Goal: Task Accomplishment & Management: Manage account settings

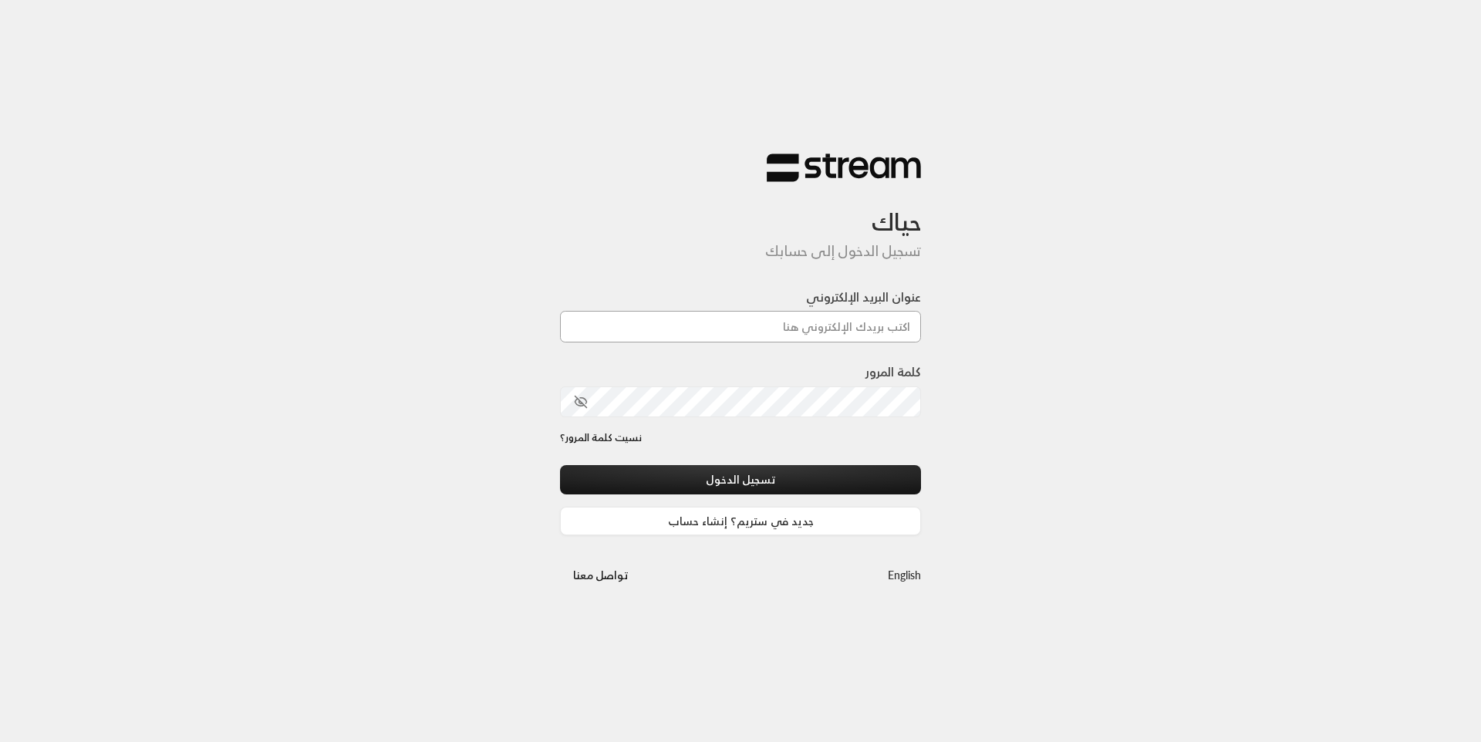
click at [733, 335] on input "عنوان البريد الإلكتروني" at bounding box center [740, 327] width 361 height 32
type input "[EMAIL_ADDRESS][DOMAIN_NAME]"
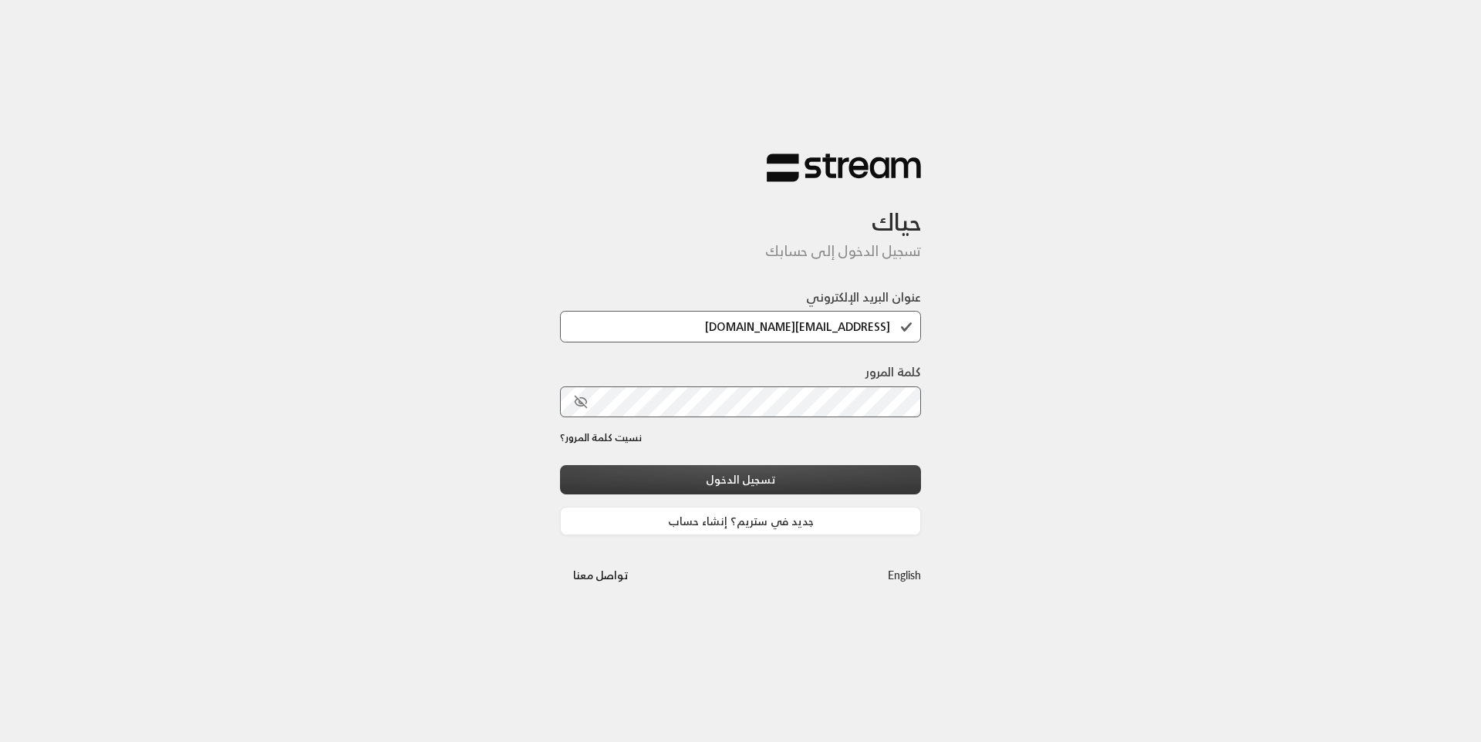
click at [759, 488] on button "تسجيل الدخول" at bounding box center [740, 479] width 361 height 29
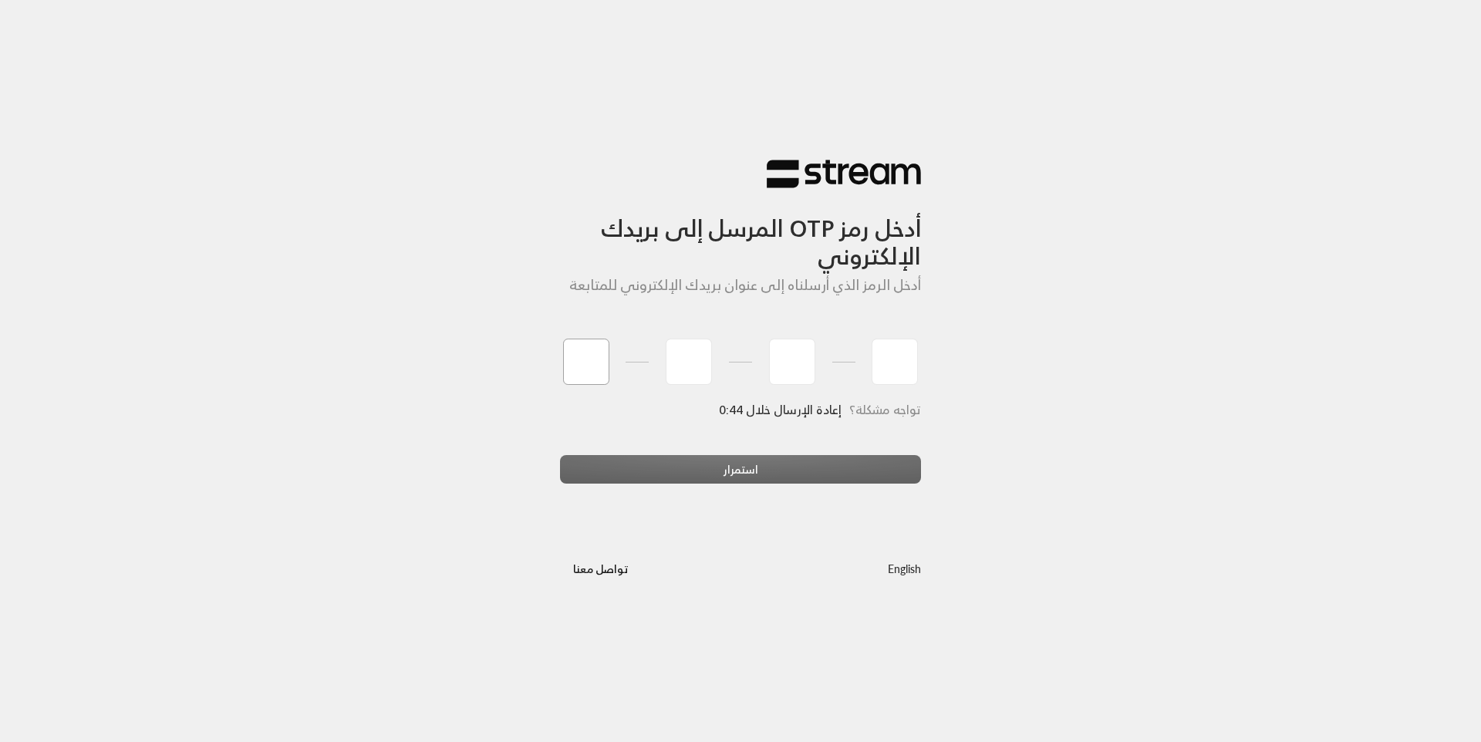
type input "5"
type input "0"
type input "6"
type input "5"
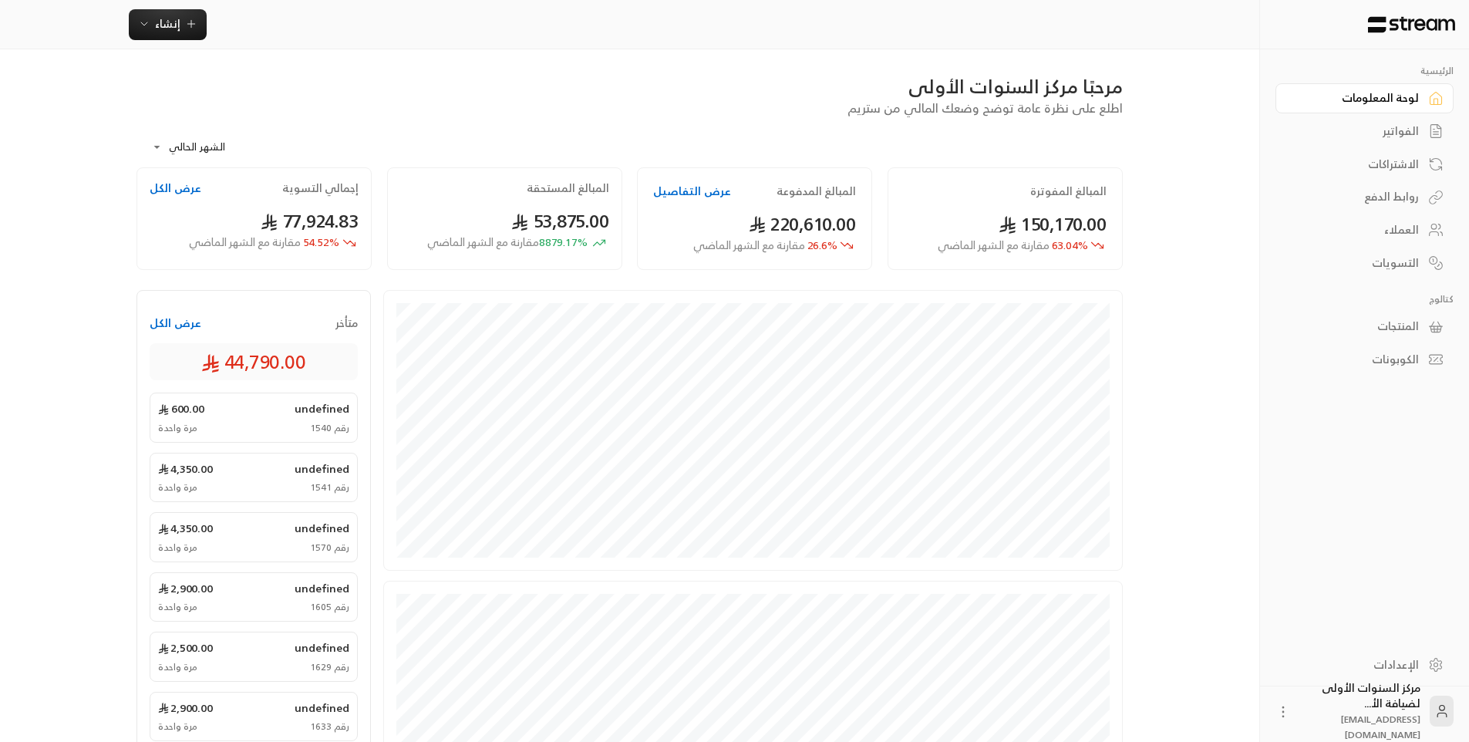
click at [1382, 127] on div "الفواتير" at bounding box center [1357, 130] width 124 height 15
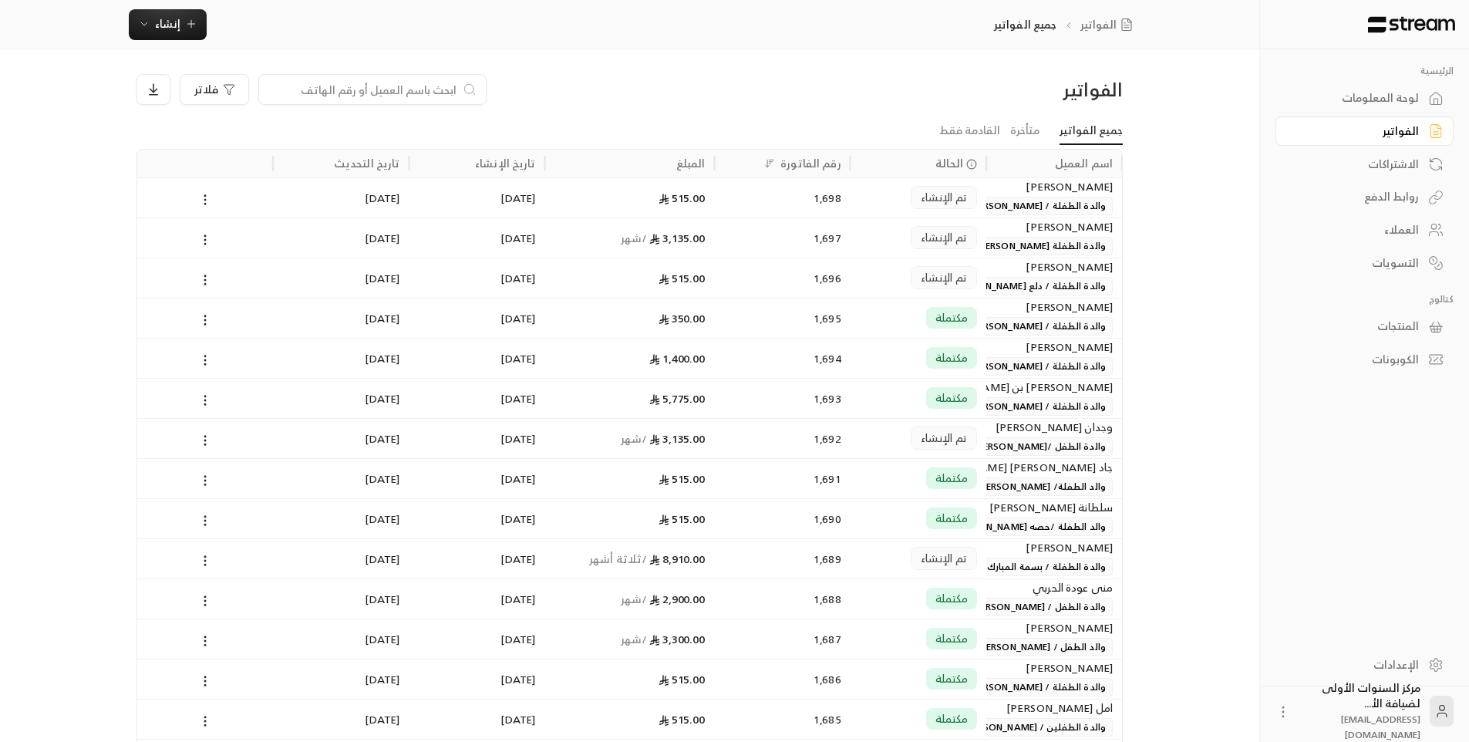
click at [464, 85] on icon at bounding box center [470, 89] width 14 height 15
click at [447, 89] on input at bounding box center [362, 89] width 188 height 17
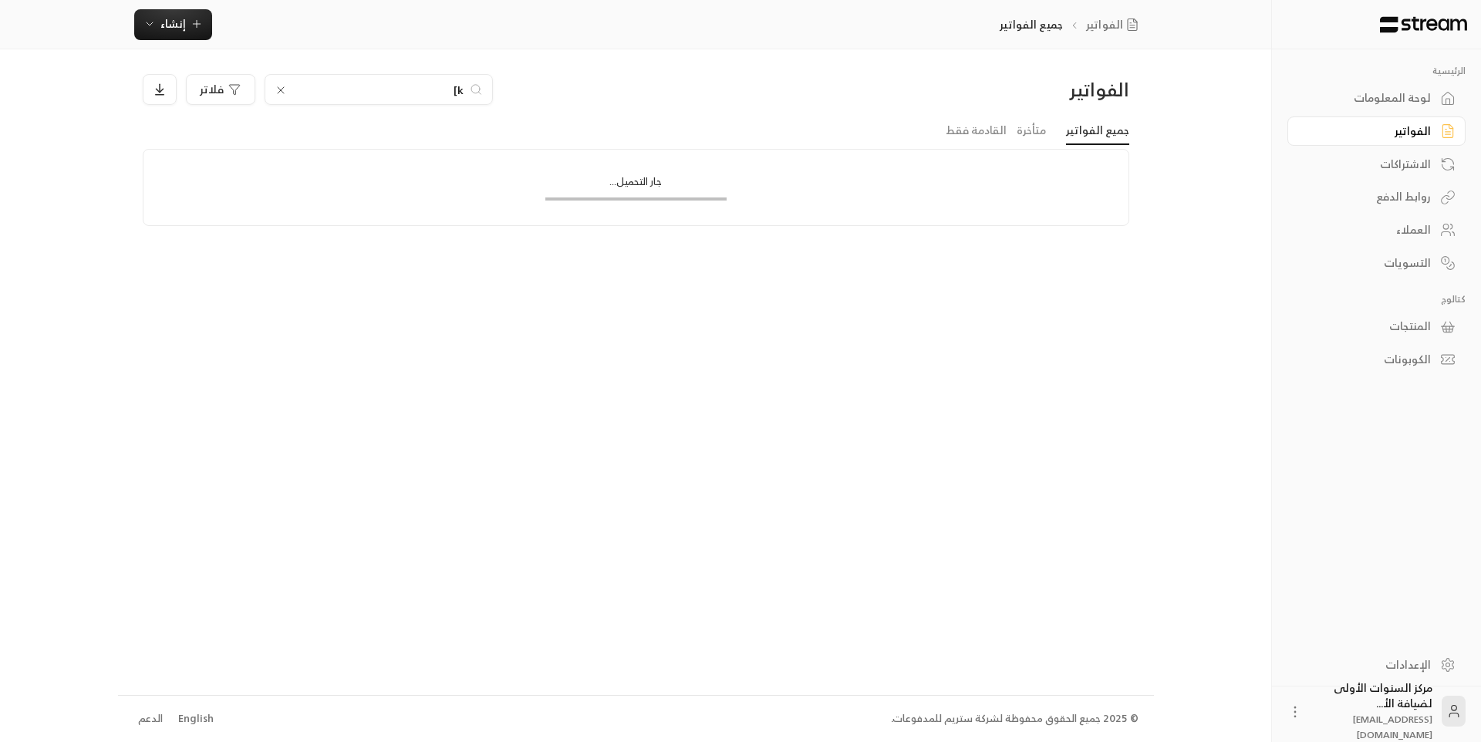
type input "k"
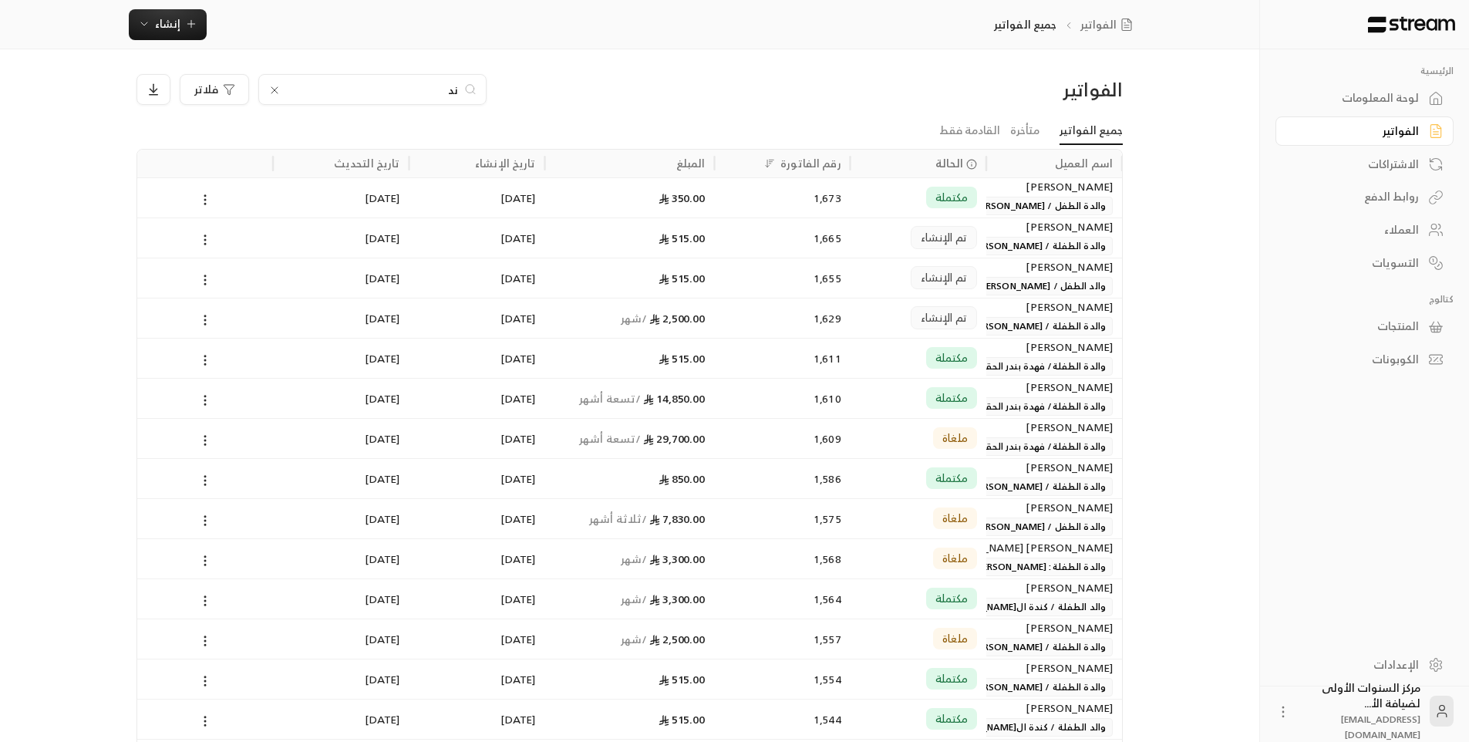
type input "ند"
click at [864, 306] on div "تم الإنشاء" at bounding box center [918, 318] width 117 height 39
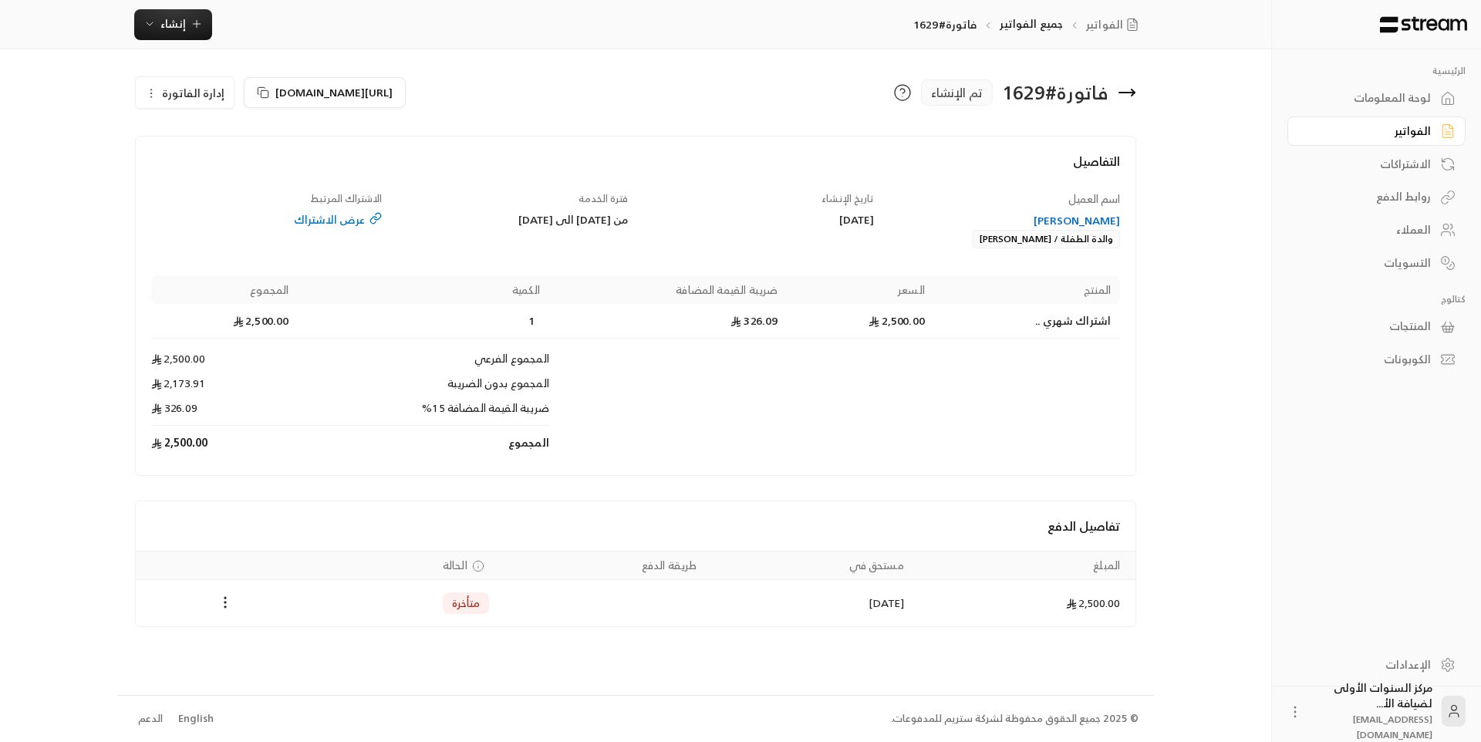
click at [1112, 214] on div "[PERSON_NAME]" at bounding box center [1004, 220] width 231 height 15
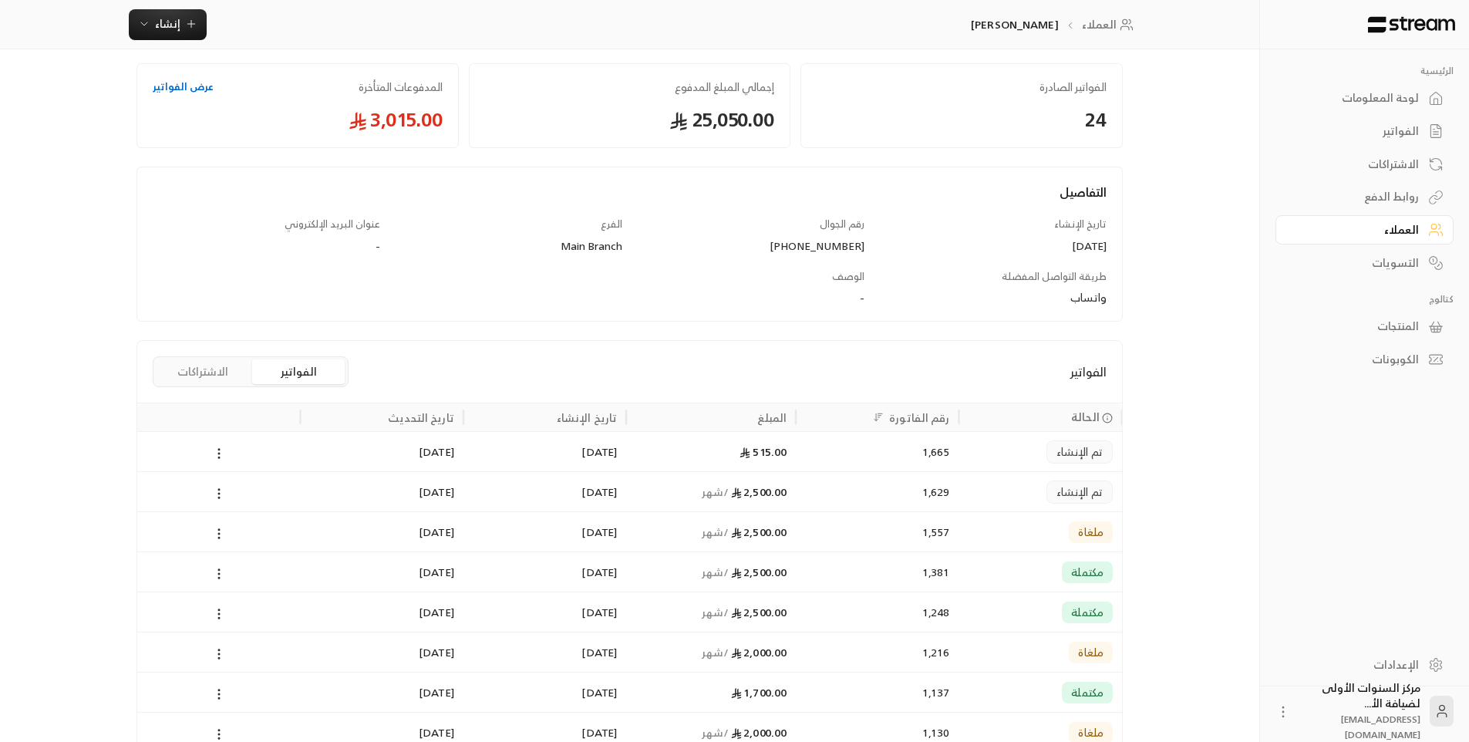
scroll to position [154, 0]
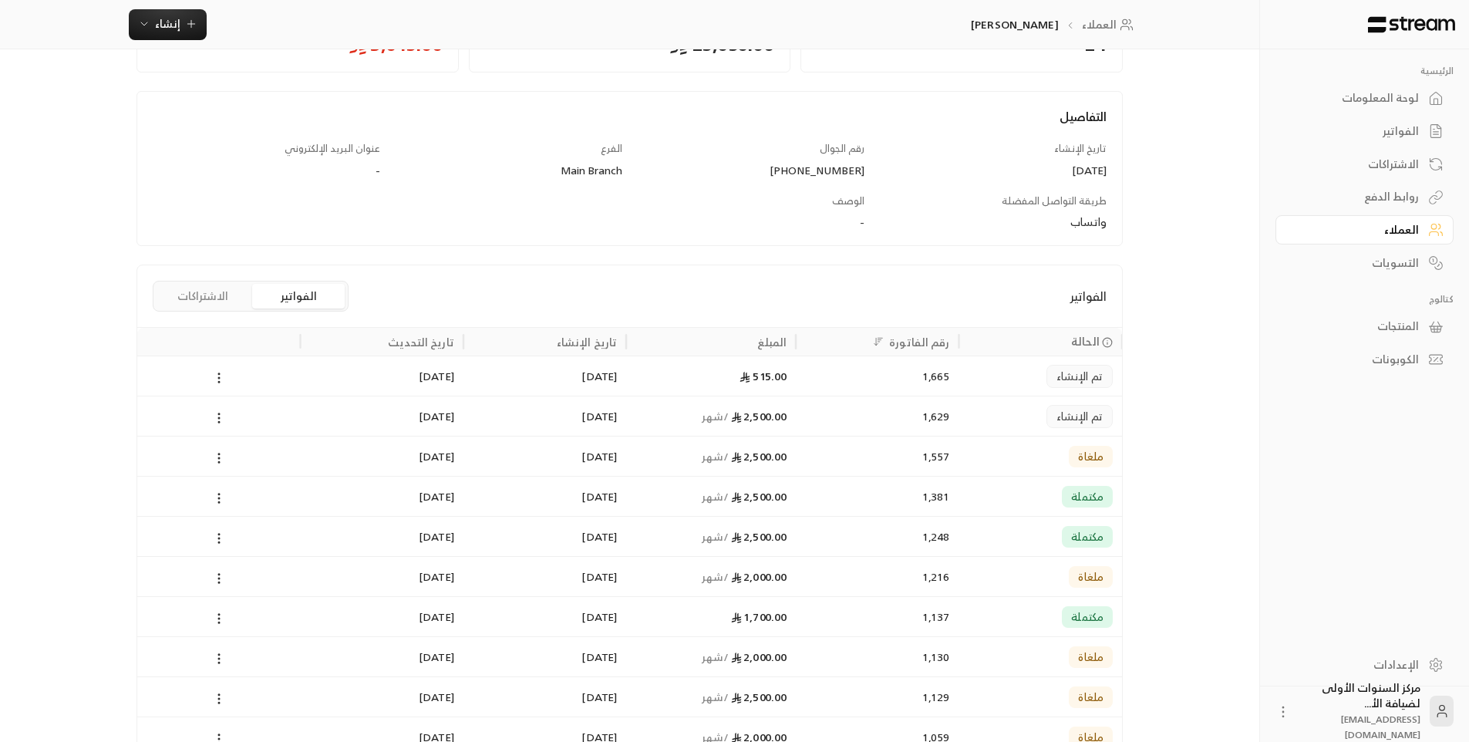
click at [913, 417] on div "1,629" at bounding box center [877, 415] width 144 height 39
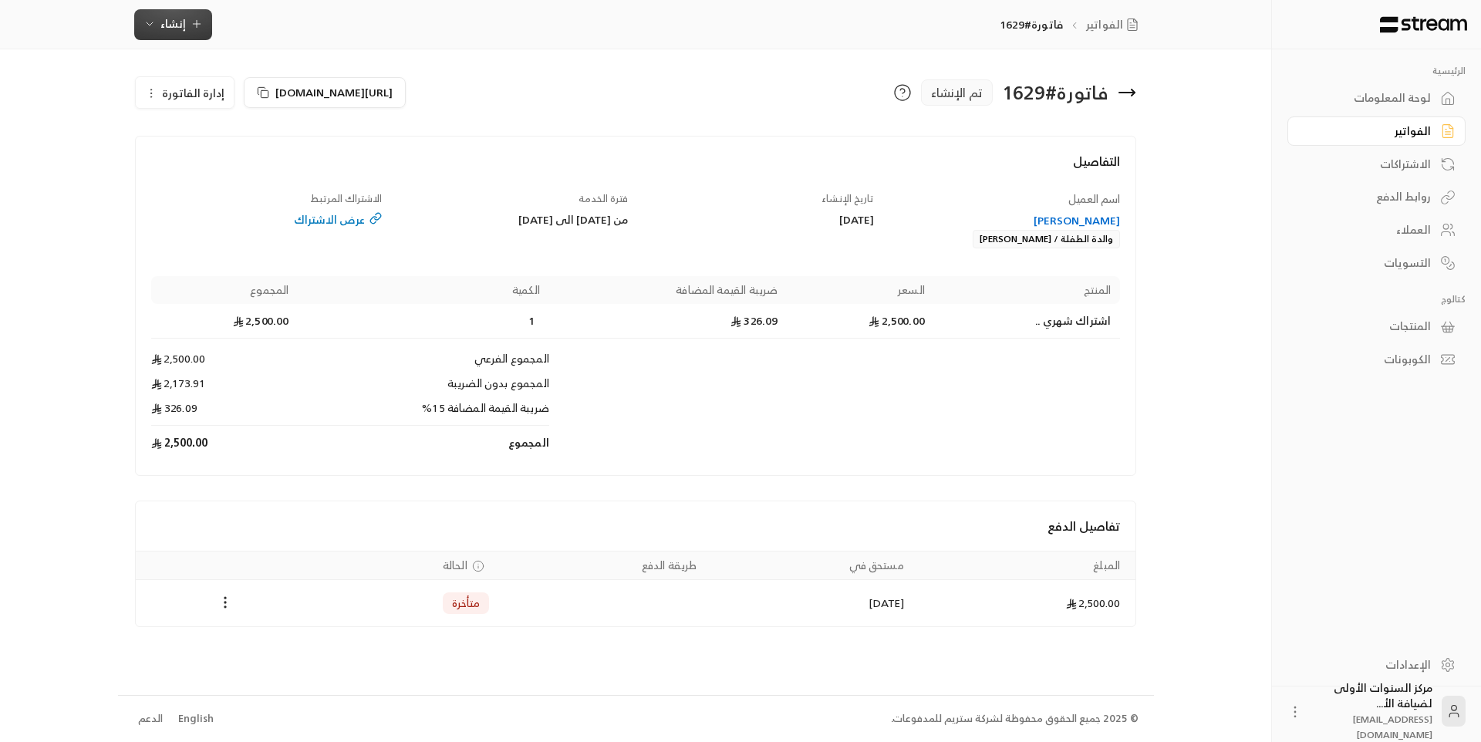
click at [197, 33] on button "إنشاء" at bounding box center [173, 24] width 78 height 31
click at [280, 100] on div "إنشاء فاتورة مرة واحدة بسهولة للمعاملات السريعة." at bounding box center [249, 96] width 194 height 31
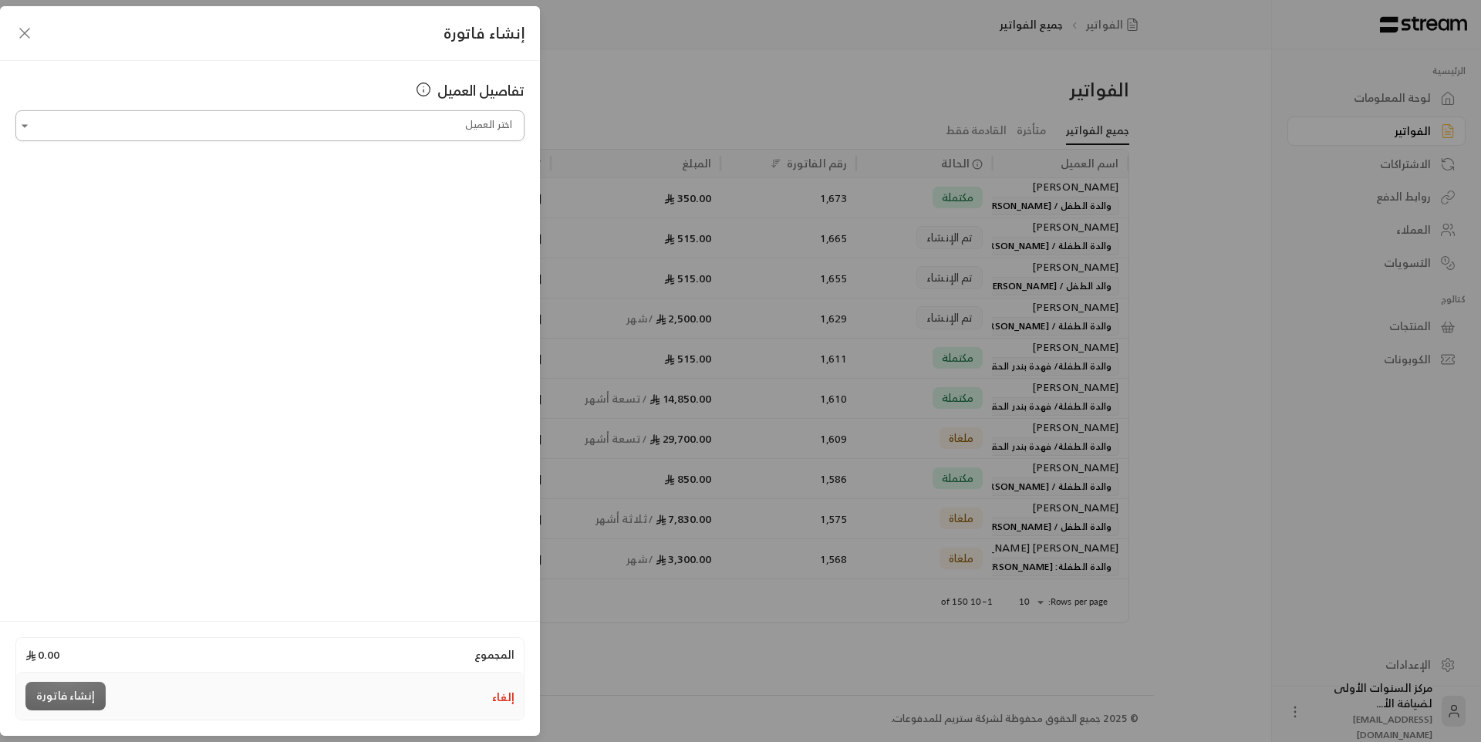
click at [323, 130] on input "اختر العميل" at bounding box center [269, 126] width 509 height 27
click at [376, 218] on span "والدة الطفلة / [PERSON_NAME]" at bounding box center [335, 207] width 157 height 25
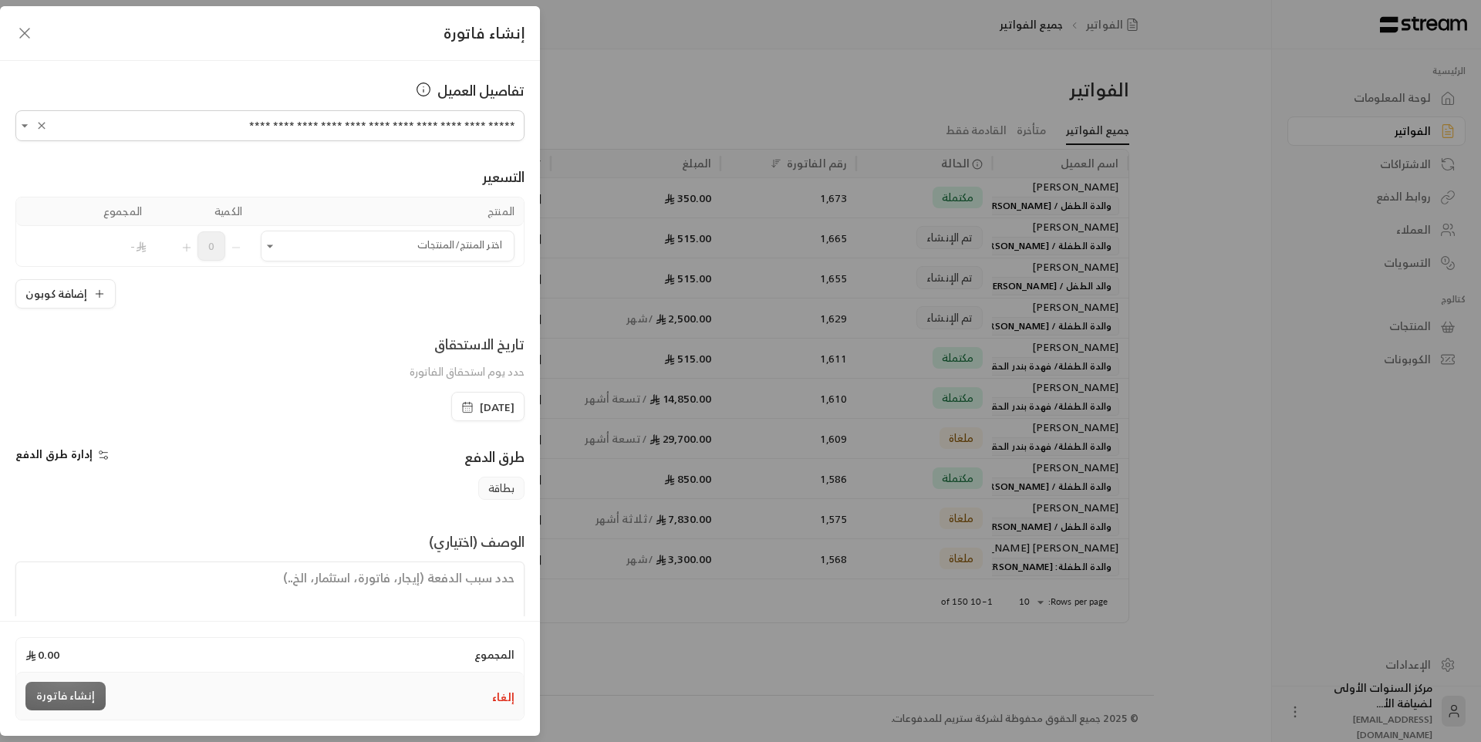
type input "**********"
click at [484, 407] on span "[DATE]" at bounding box center [497, 407] width 35 height 15
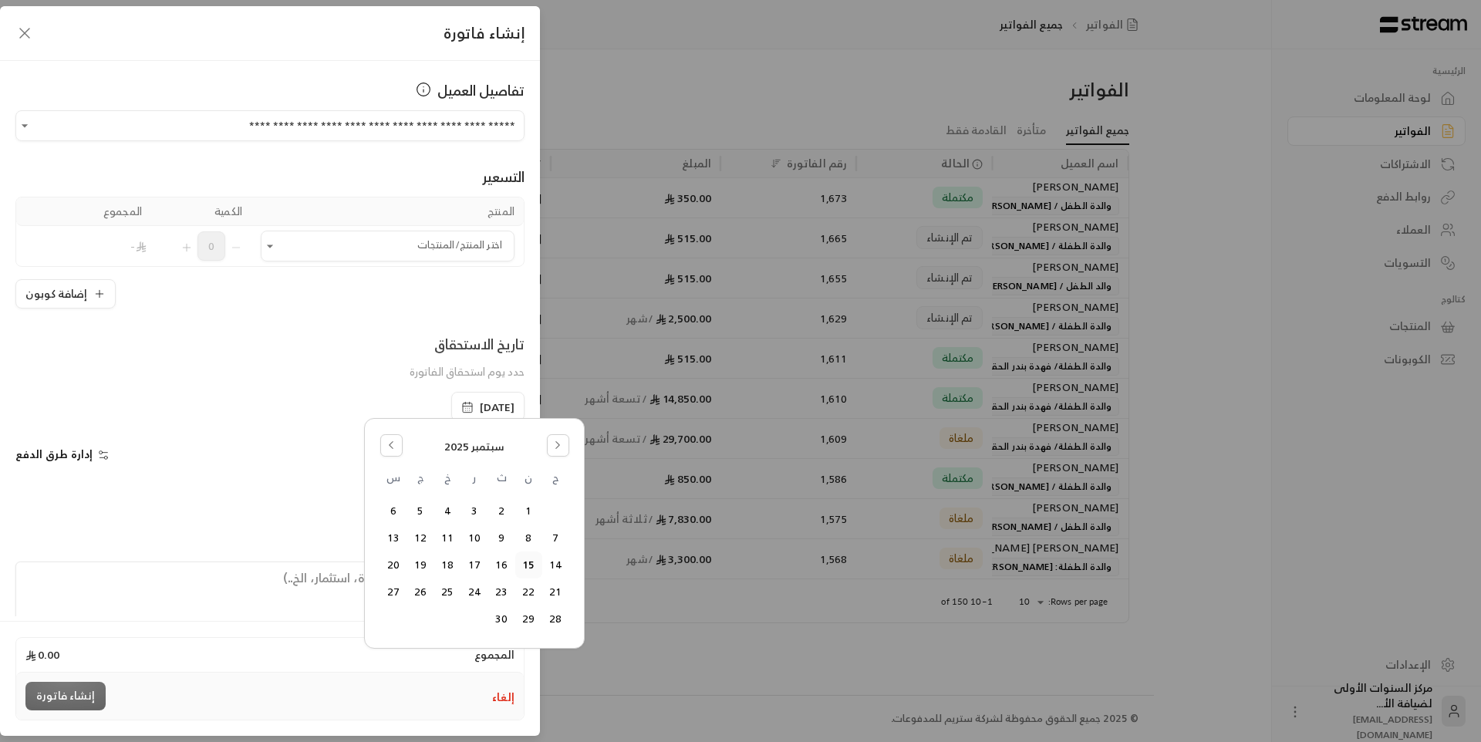
click at [589, 679] on div "**********" at bounding box center [740, 371] width 1481 height 742
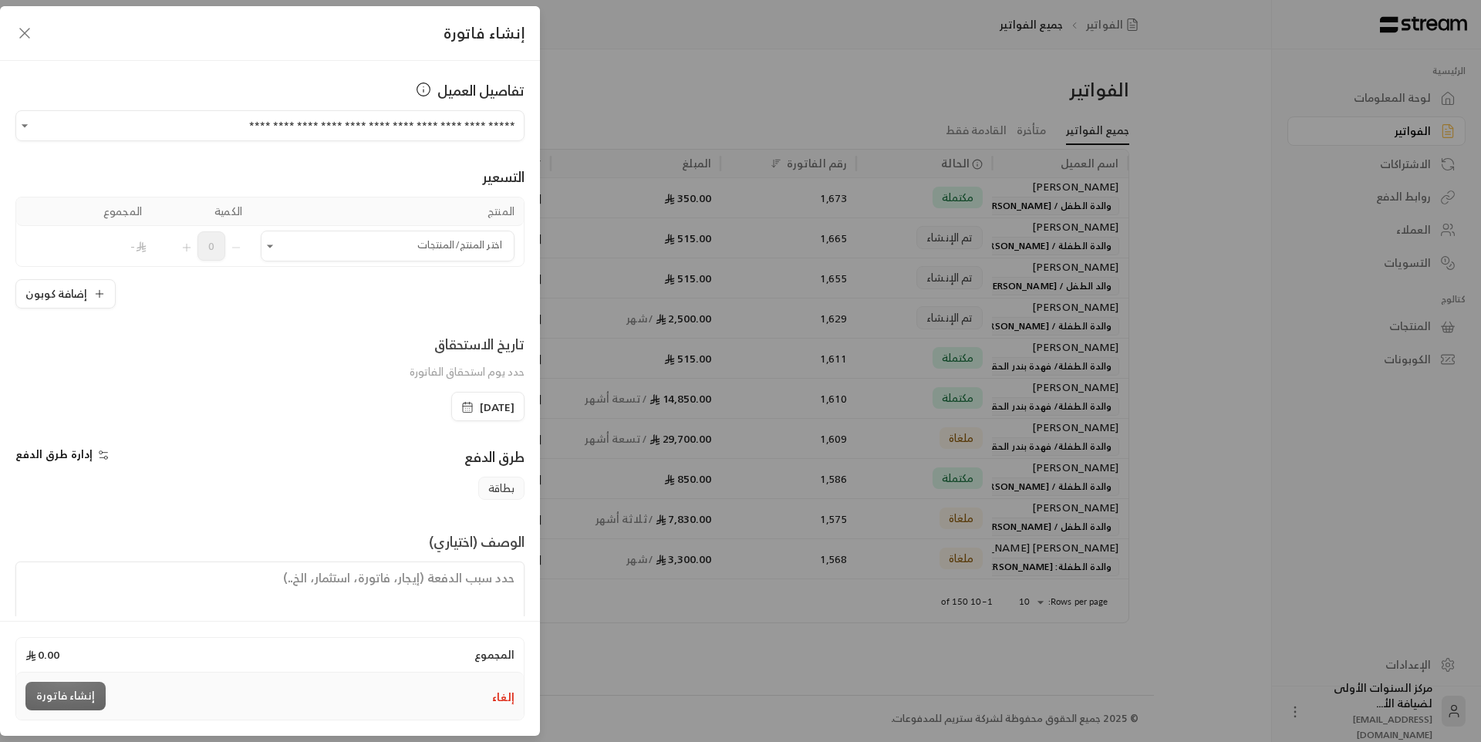
click at [511, 710] on div "إلغاء إنشاء فاتورة" at bounding box center [270, 696] width 508 height 47
click at [509, 700] on button "إلغاء" at bounding box center [503, 697] width 22 height 15
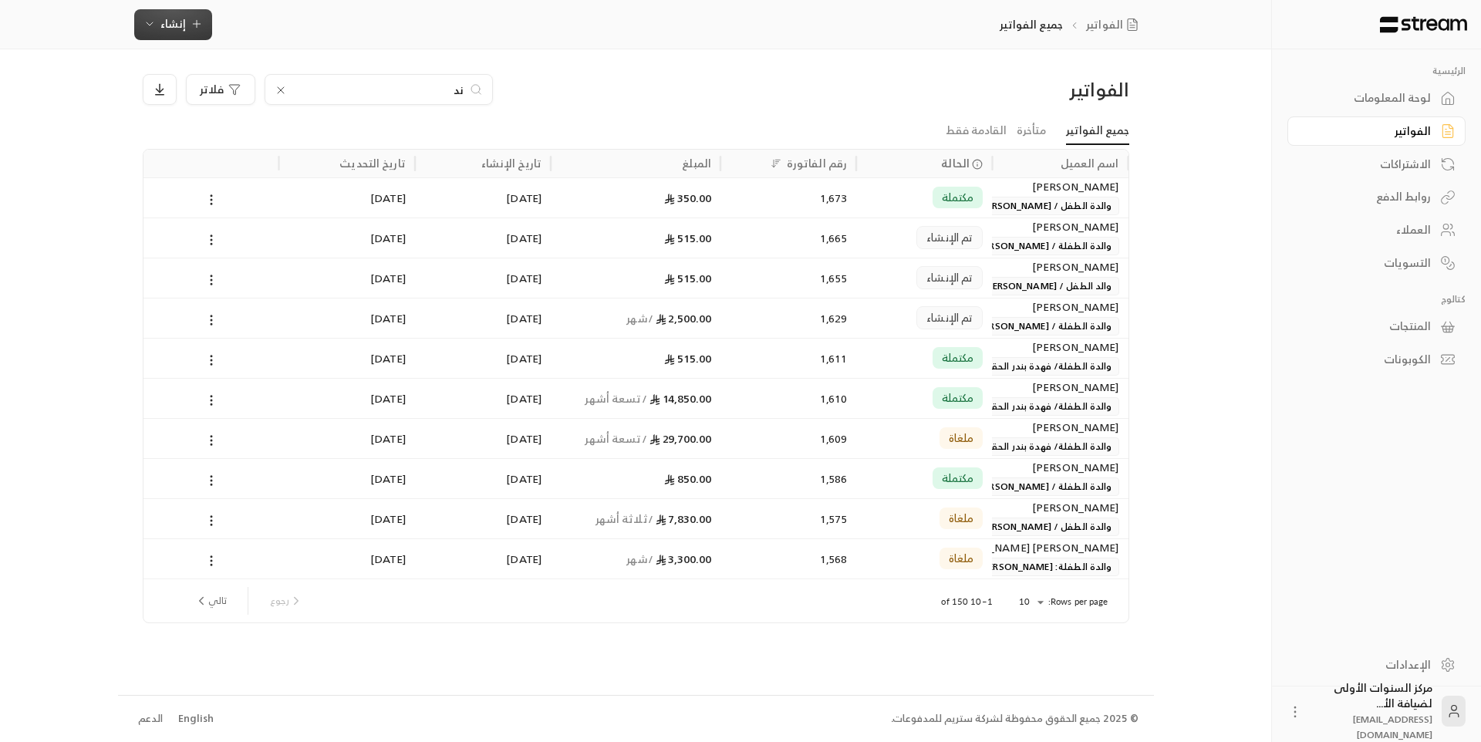
click at [197, 34] on button "إنشاء" at bounding box center [173, 24] width 78 height 31
click at [278, 143] on div "أتمتة الفواتير المتكررة للفواتير المستمرة." at bounding box center [249, 150] width 194 height 15
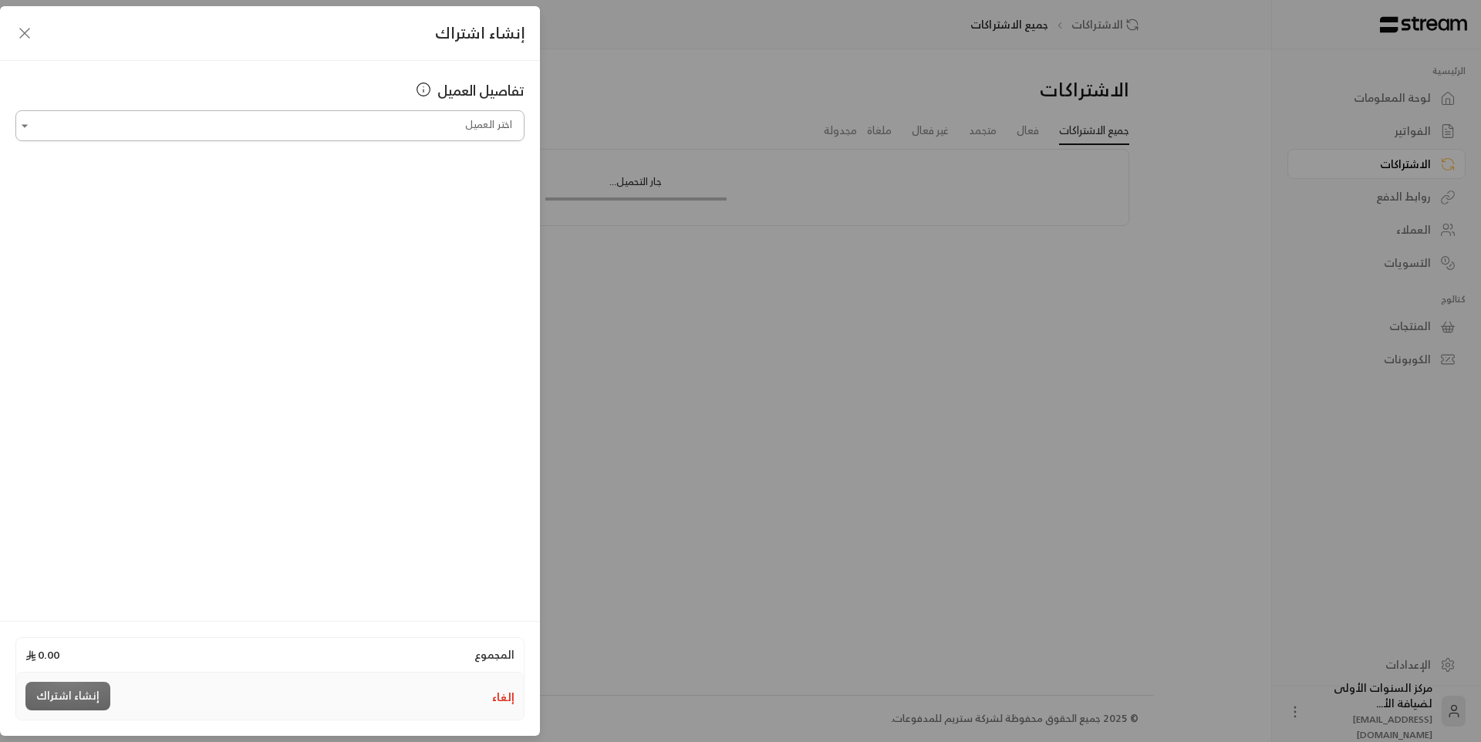
click at [331, 120] on input "اختر العميل" at bounding box center [269, 126] width 509 height 27
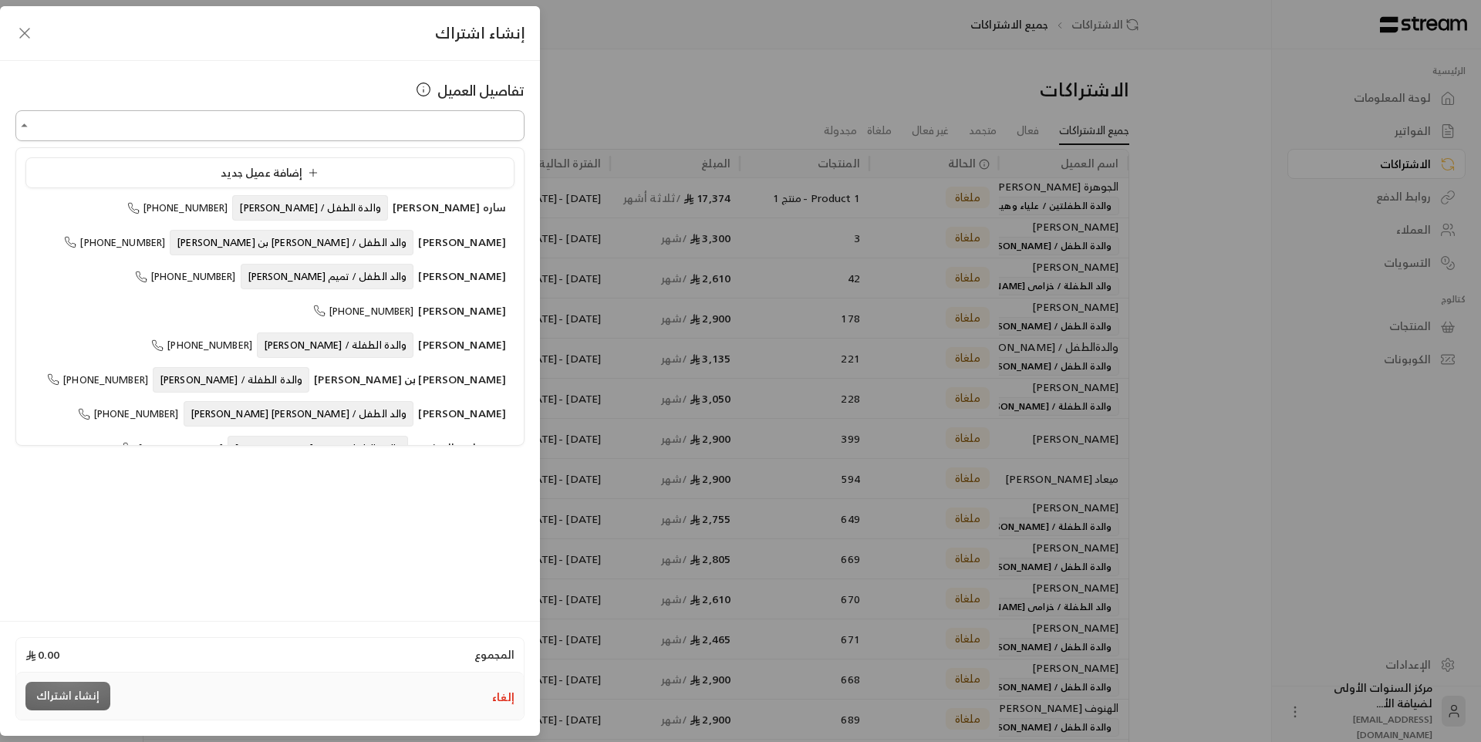
type input "*"
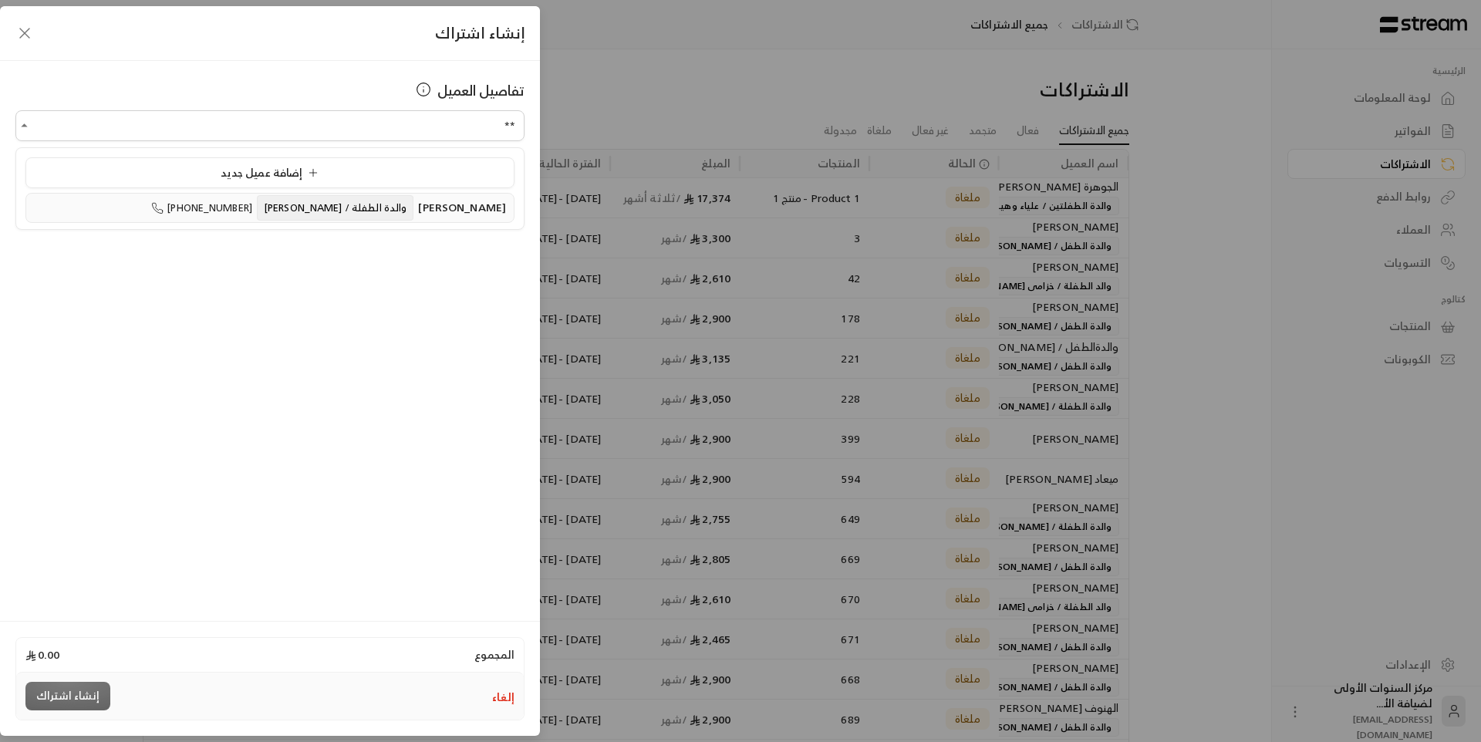
click at [338, 218] on span "والدة الطفلة / [PERSON_NAME]" at bounding box center [335, 207] width 157 height 25
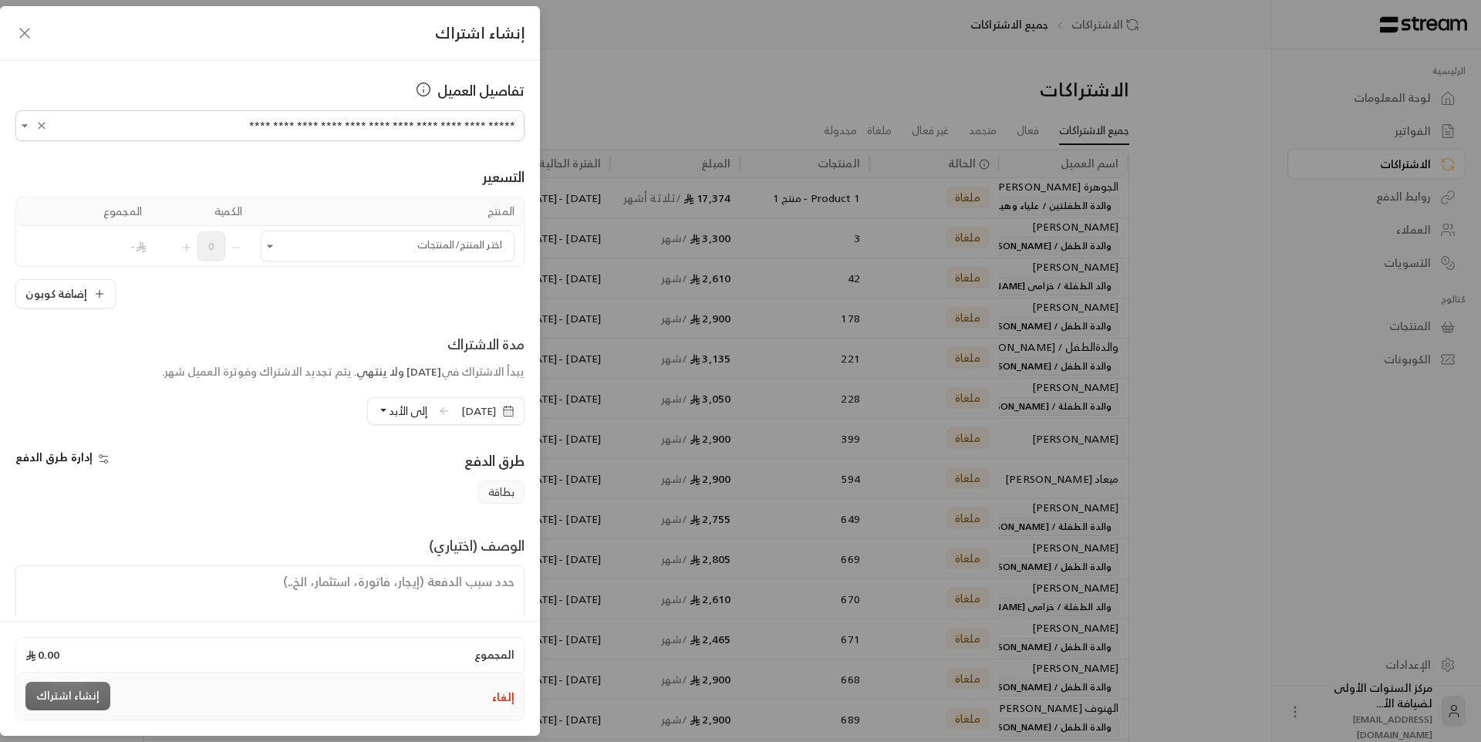
type input "**********"
click at [481, 403] on span "[DATE]" at bounding box center [478, 410] width 35 height 15
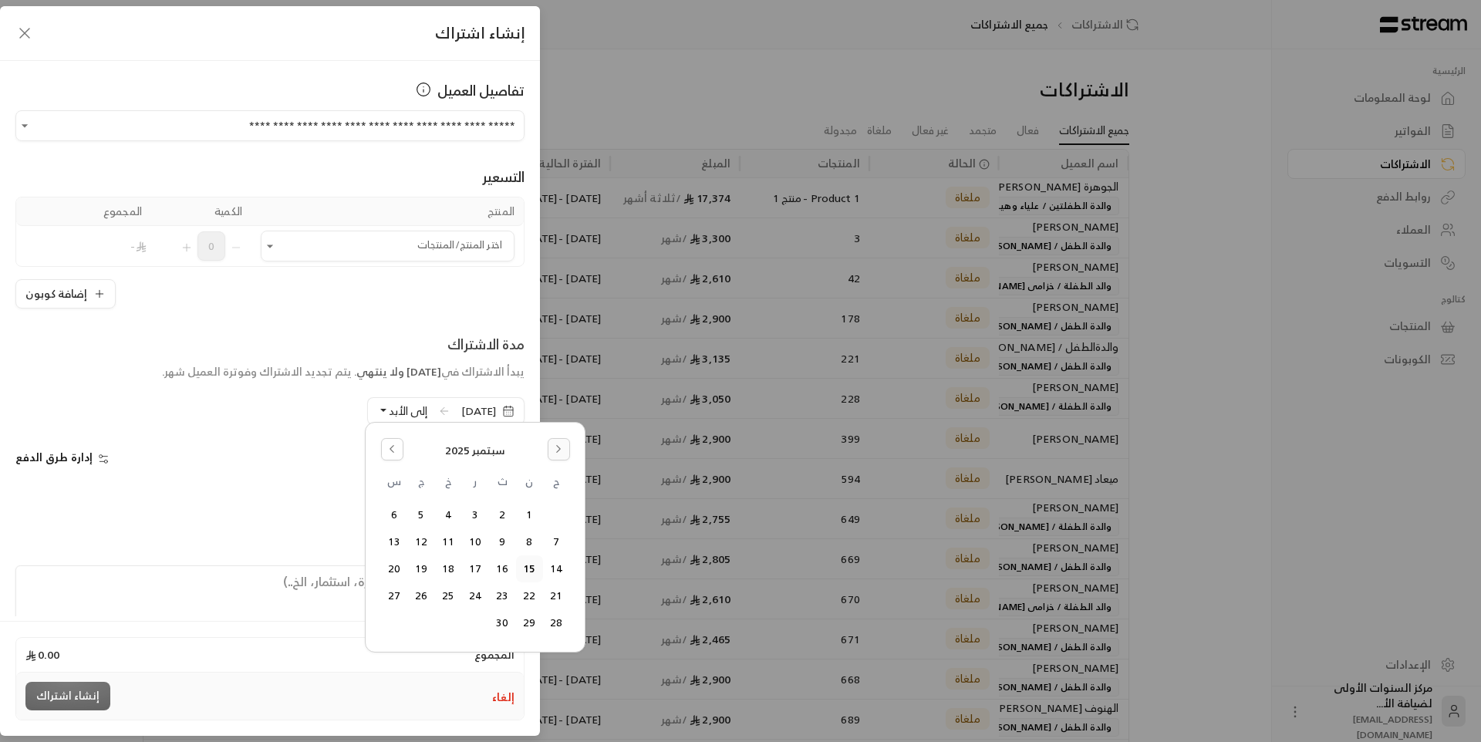
click at [562, 452] on icon "Go to the Next Month" at bounding box center [558, 449] width 11 height 11
click at [391, 449] on icon "Go to the Previous Month" at bounding box center [391, 449] width 11 height 11
click at [561, 457] on button "Go to the Next Month" at bounding box center [559, 449] width 22 height 22
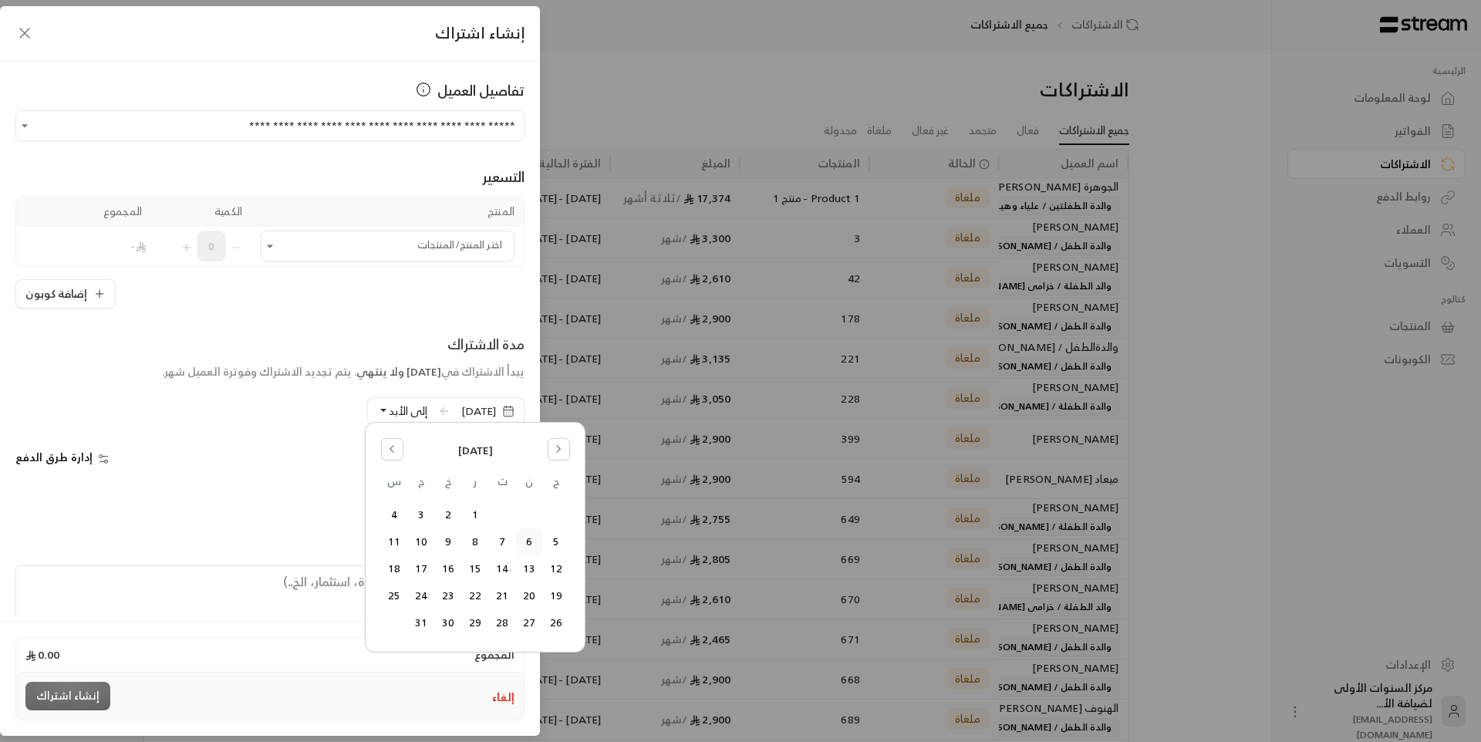
click at [527, 542] on button "6" at bounding box center [529, 541] width 25 height 25
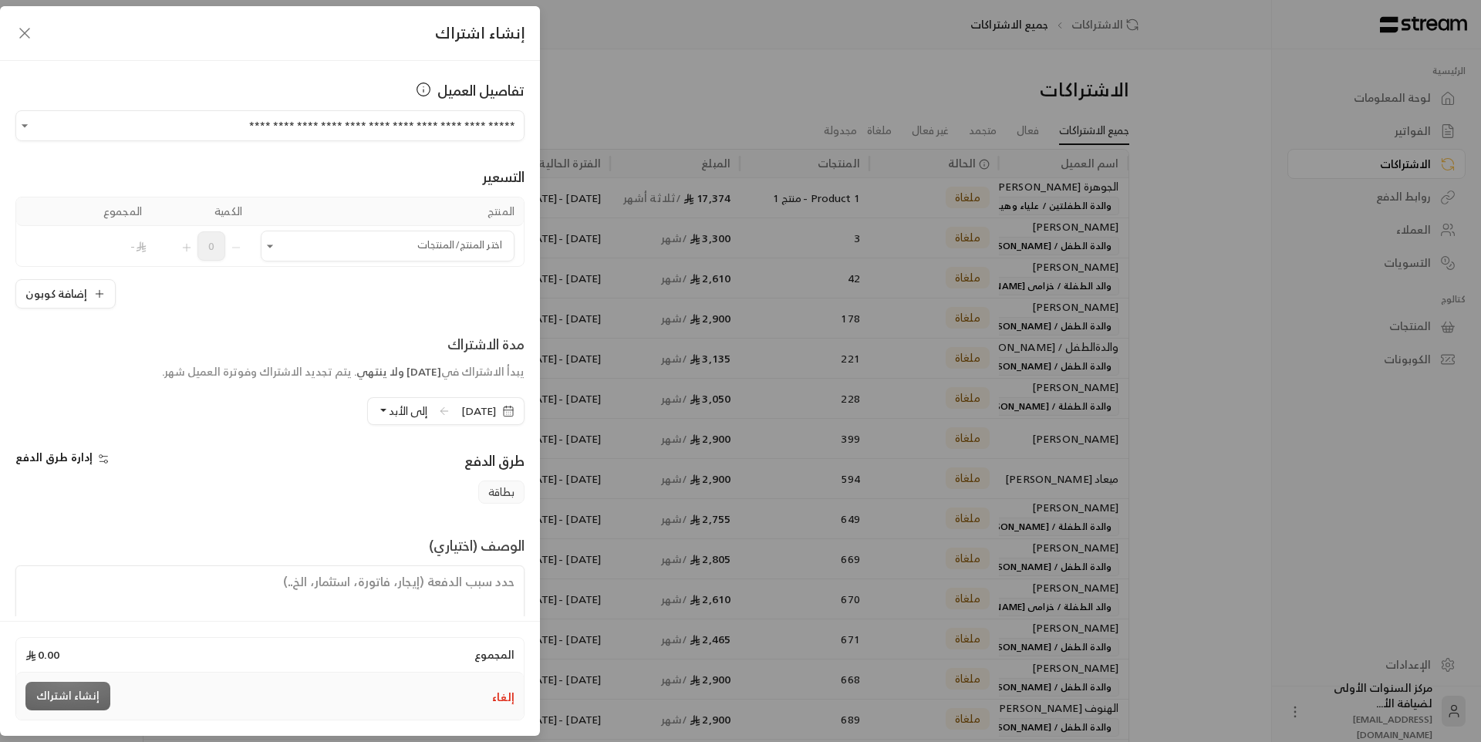
click at [377, 407] on button "إلى الأبد" at bounding box center [402, 411] width 50 height 26
click at [499, 700] on button "إلغاء" at bounding box center [503, 697] width 22 height 15
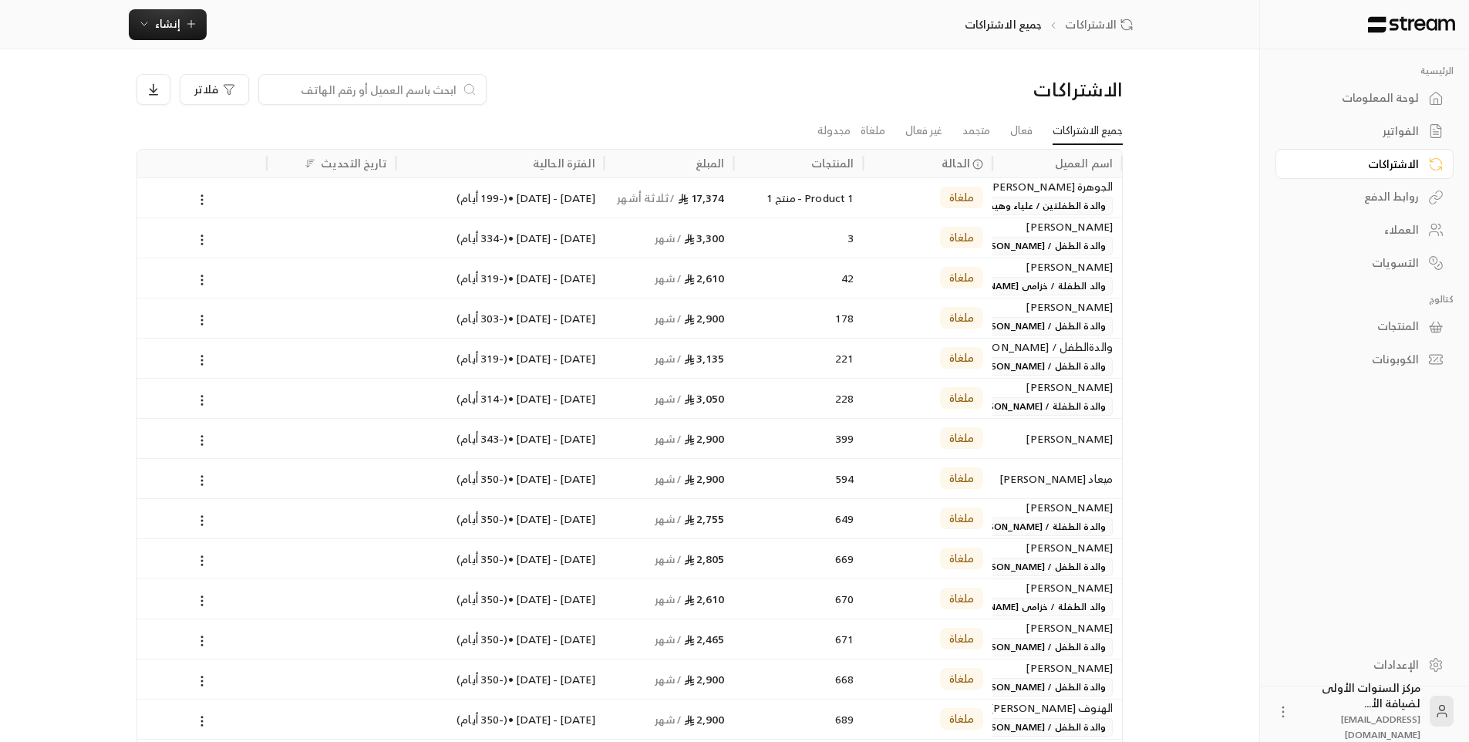
click at [1097, 137] on link "جميع الاشتراكات" at bounding box center [1088, 131] width 70 height 28
click at [1366, 135] on div "الفواتير" at bounding box center [1357, 130] width 124 height 15
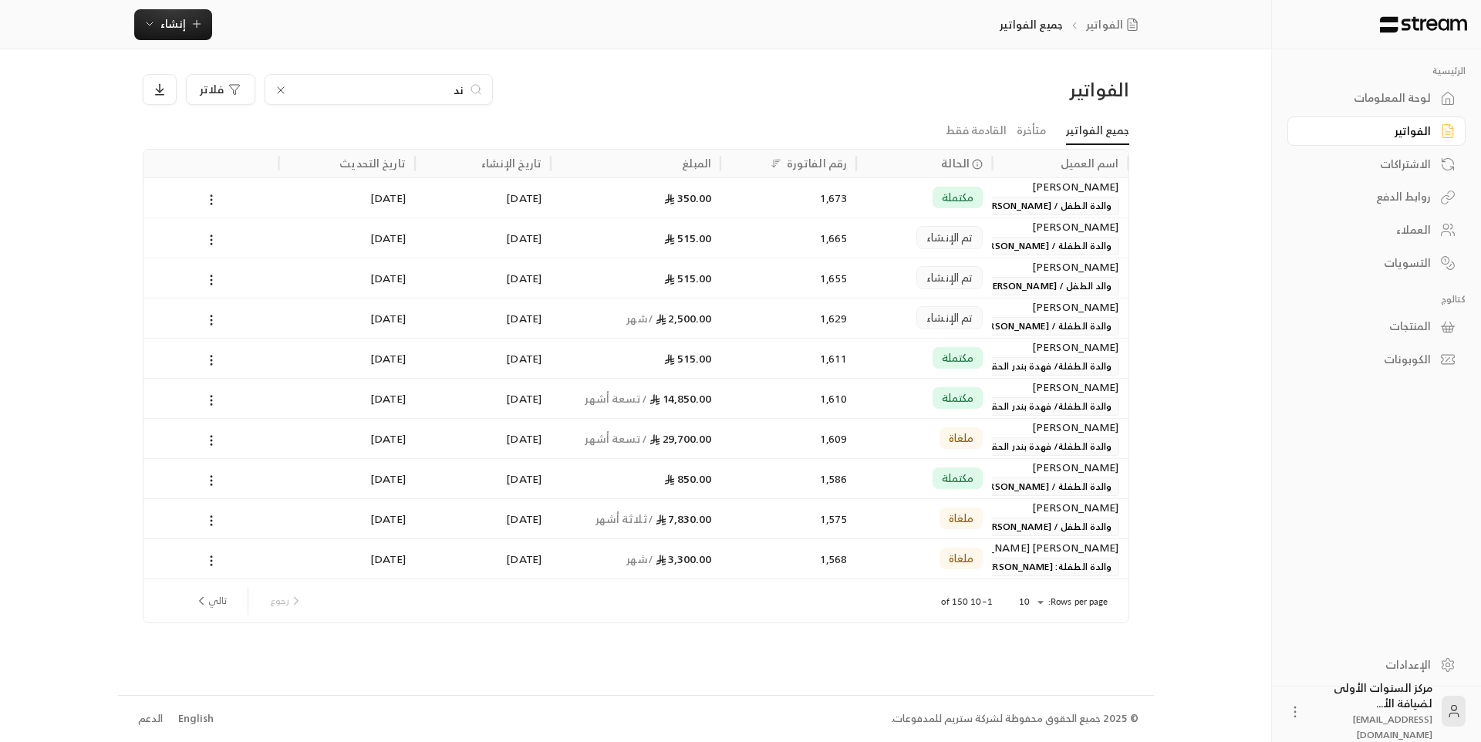
click at [692, 319] on div "2,500.00 / شهر" at bounding box center [635, 318] width 151 height 39
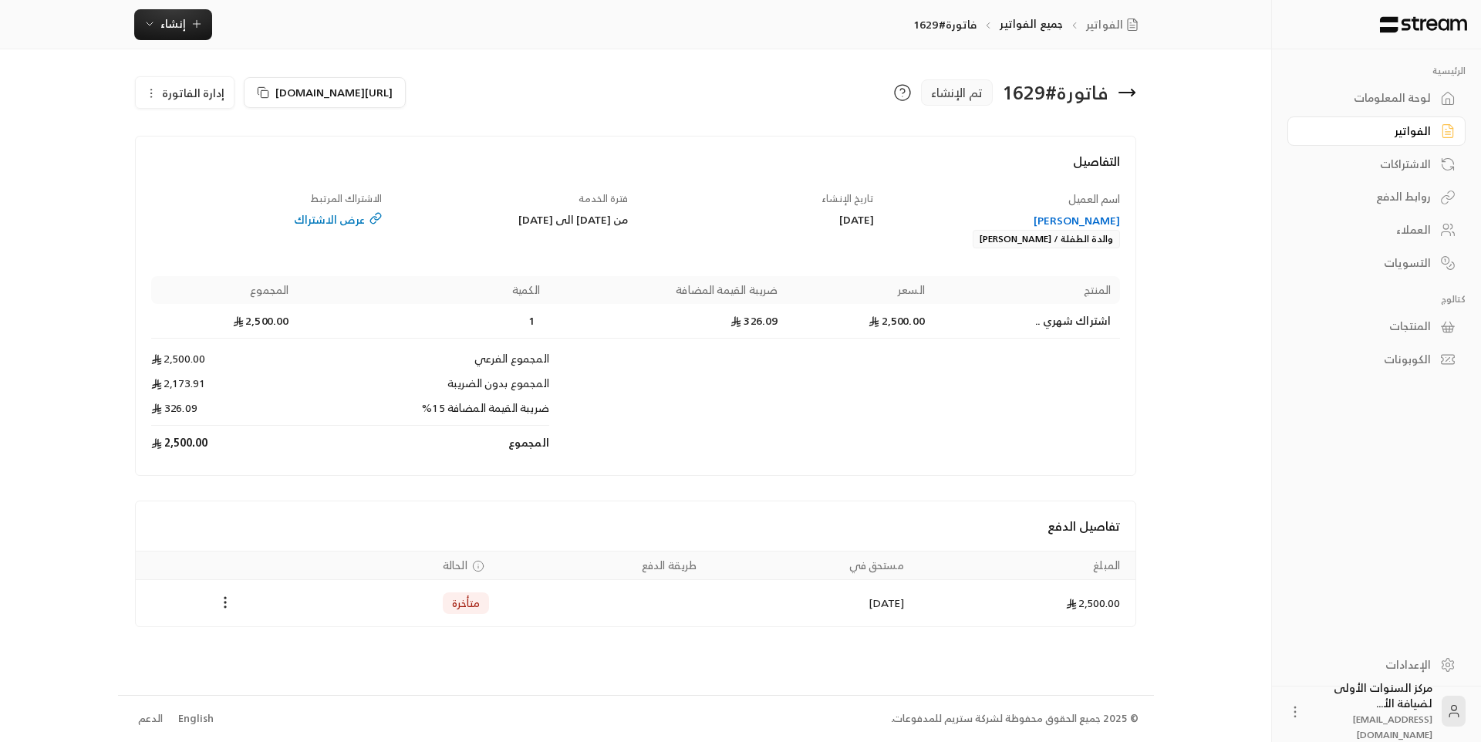
click at [198, 91] on span "إدارة الفاتورة" at bounding box center [193, 92] width 62 height 19
click at [230, 163] on span "إلغاء" at bounding box center [223, 165] width 19 height 12
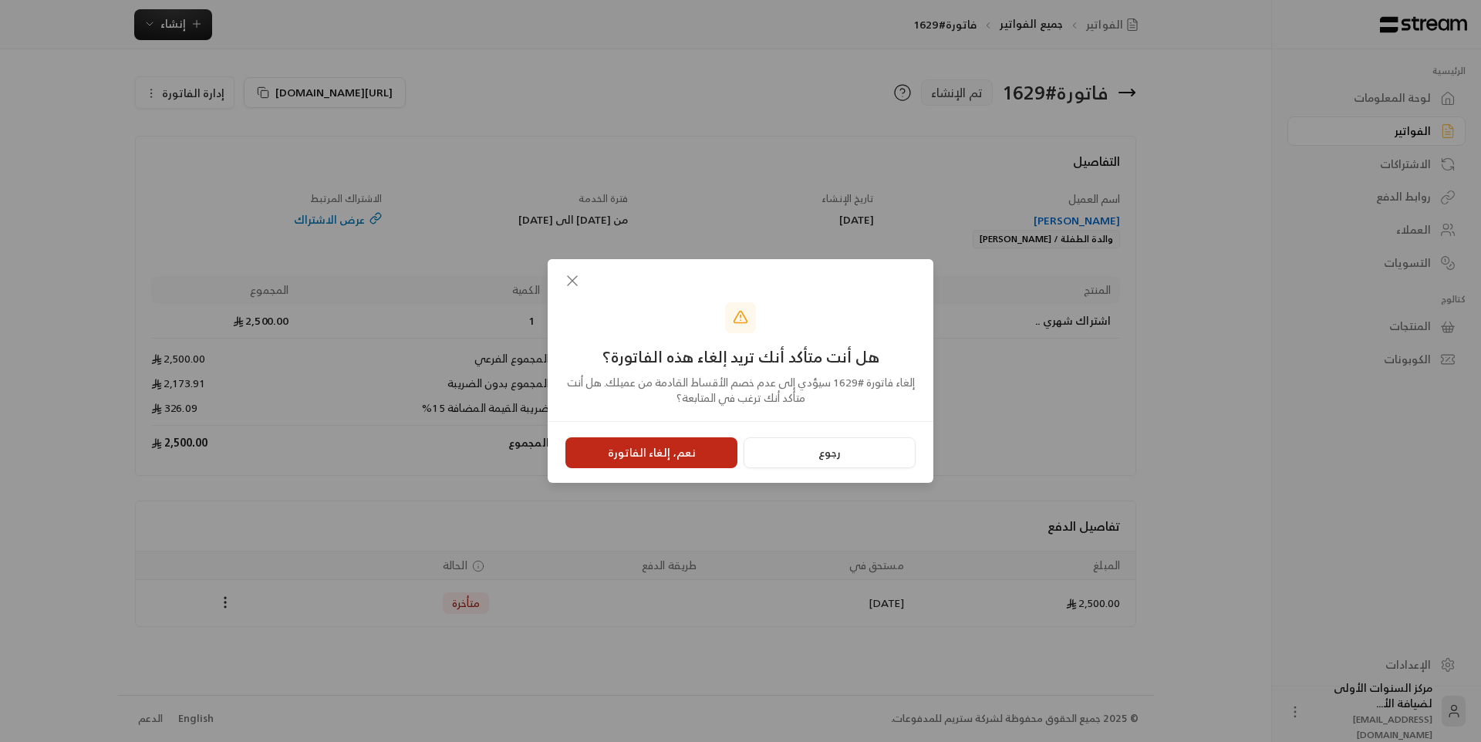
click at [663, 448] on button "نعم، إلغاء الفاتورة" at bounding box center [651, 452] width 172 height 31
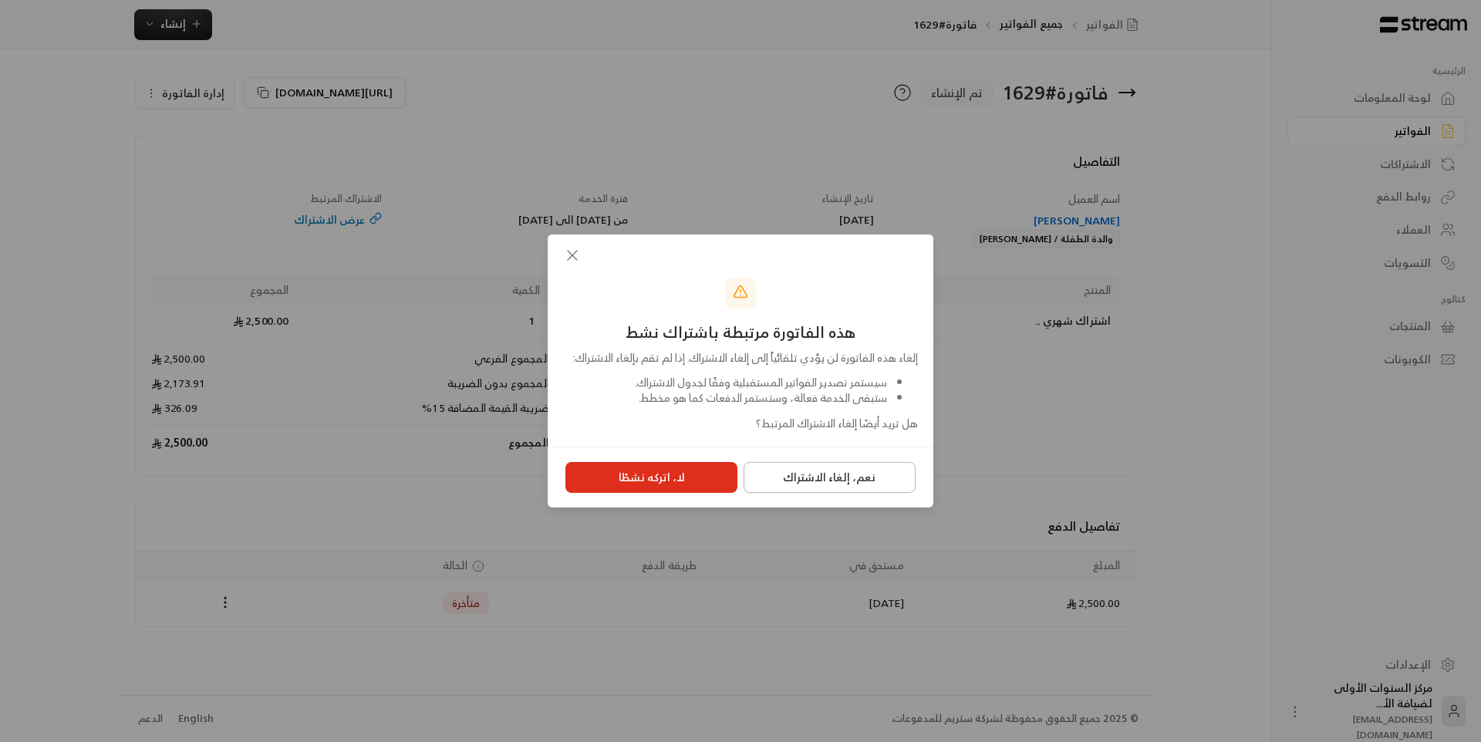
click at [786, 493] on button "نعم، إلغاء الاشتراك" at bounding box center [830, 477] width 172 height 31
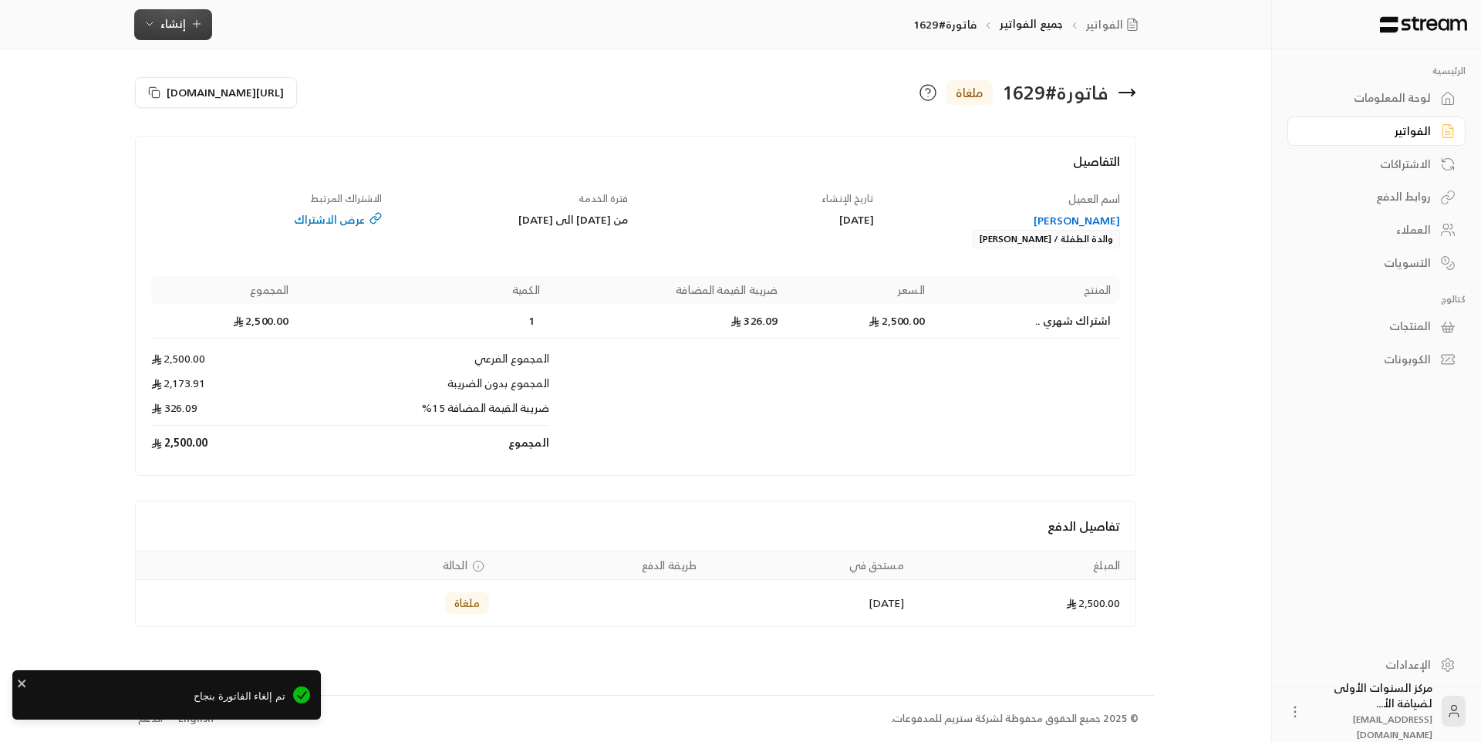
click at [195, 28] on icon "button" at bounding box center [197, 24] width 12 height 12
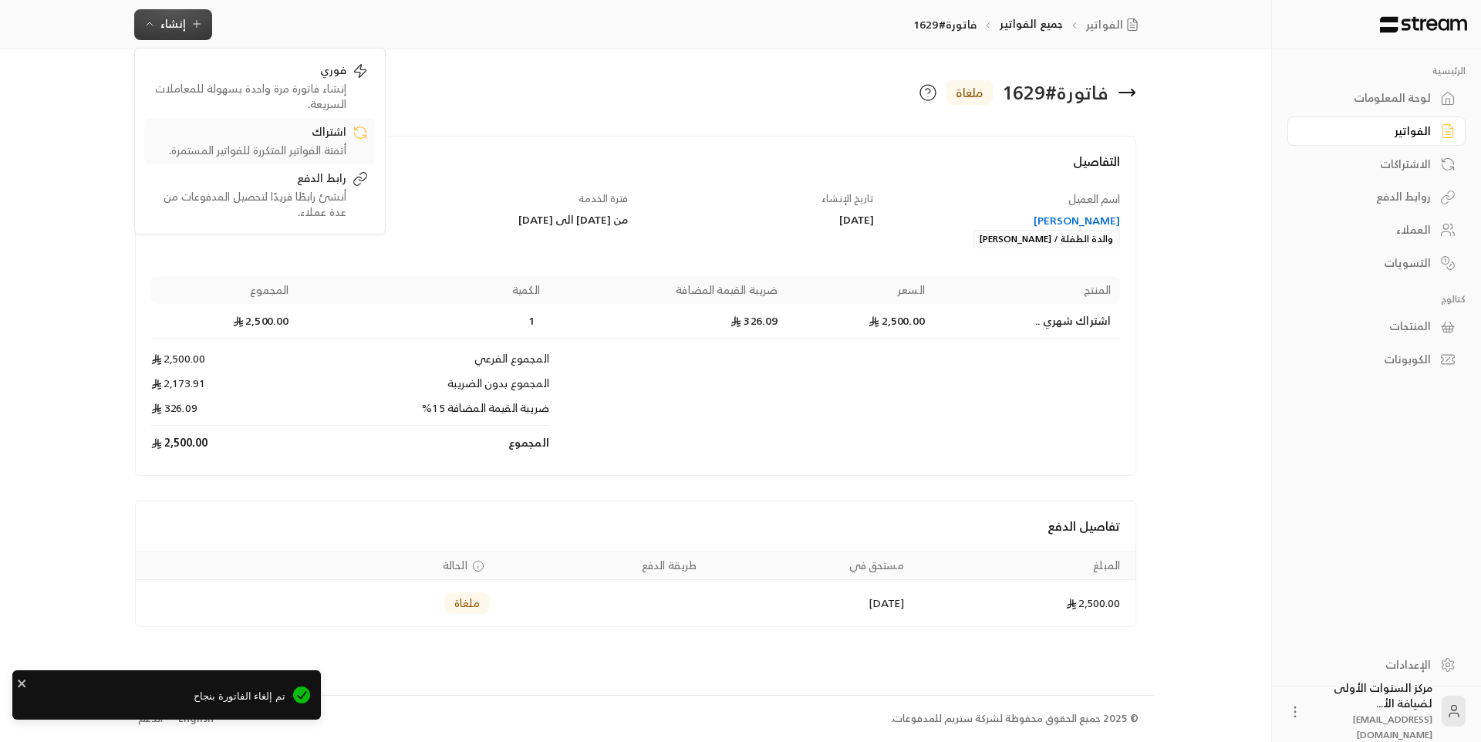
click at [318, 139] on div "اشتراك" at bounding box center [249, 133] width 194 height 19
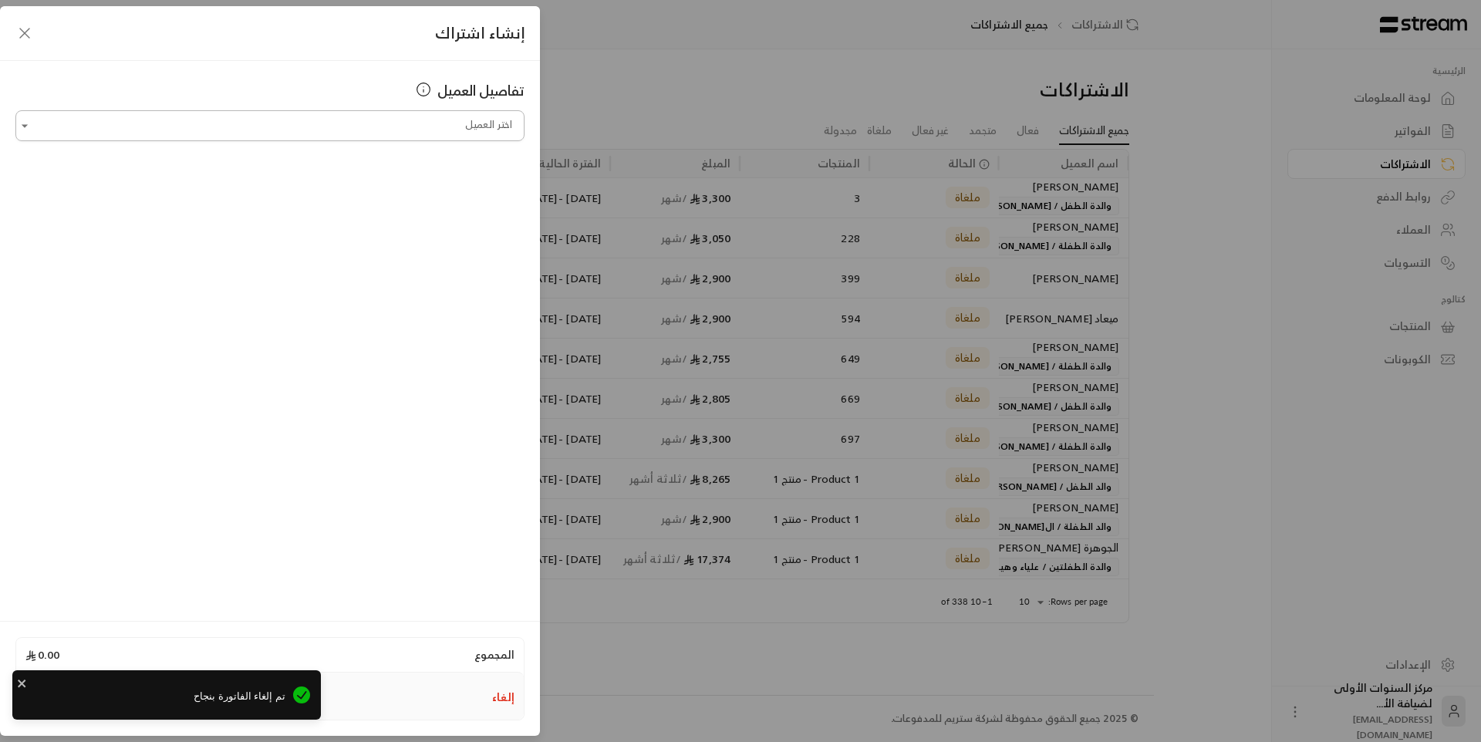
click at [418, 129] on input "اختر العميل" at bounding box center [269, 126] width 509 height 27
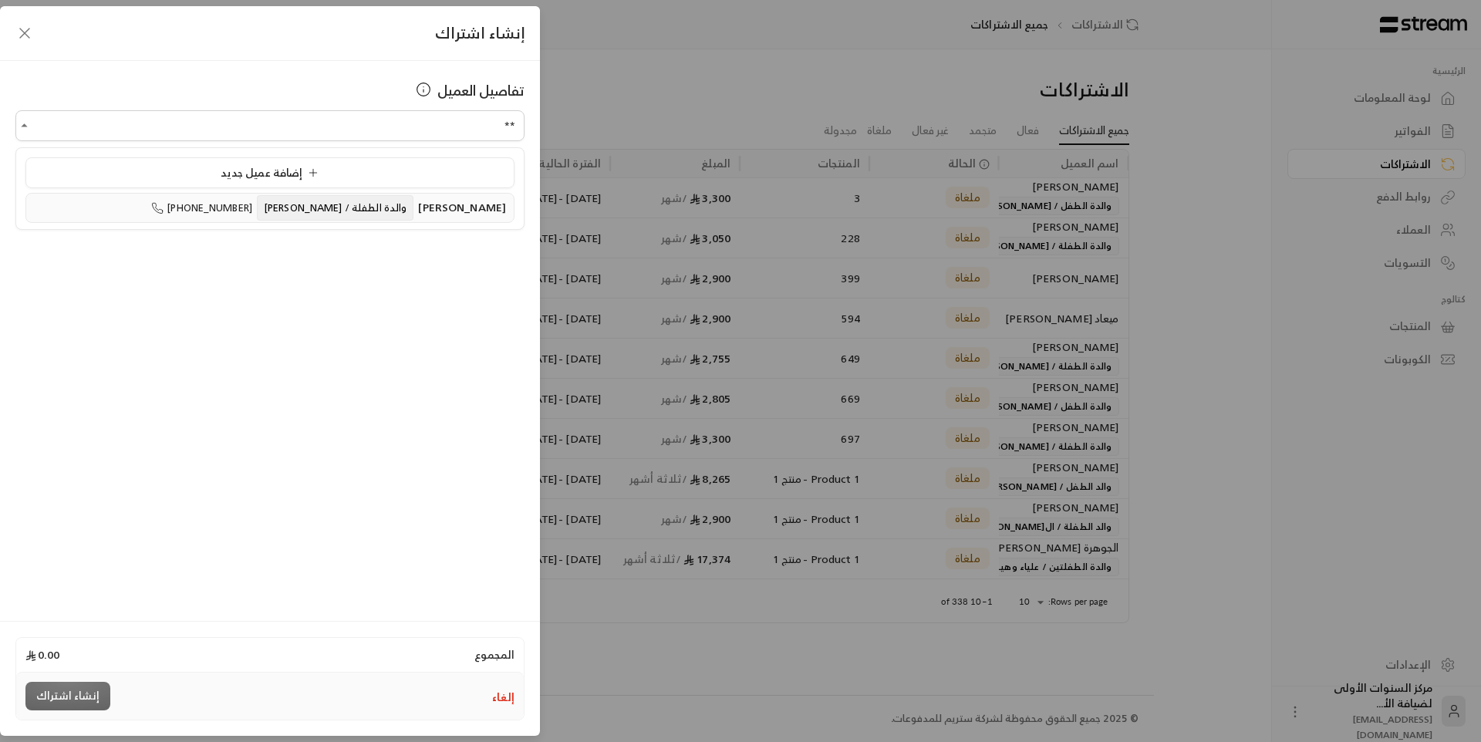
click at [413, 201] on span "والدة الطفلة / [PERSON_NAME]" at bounding box center [335, 207] width 157 height 25
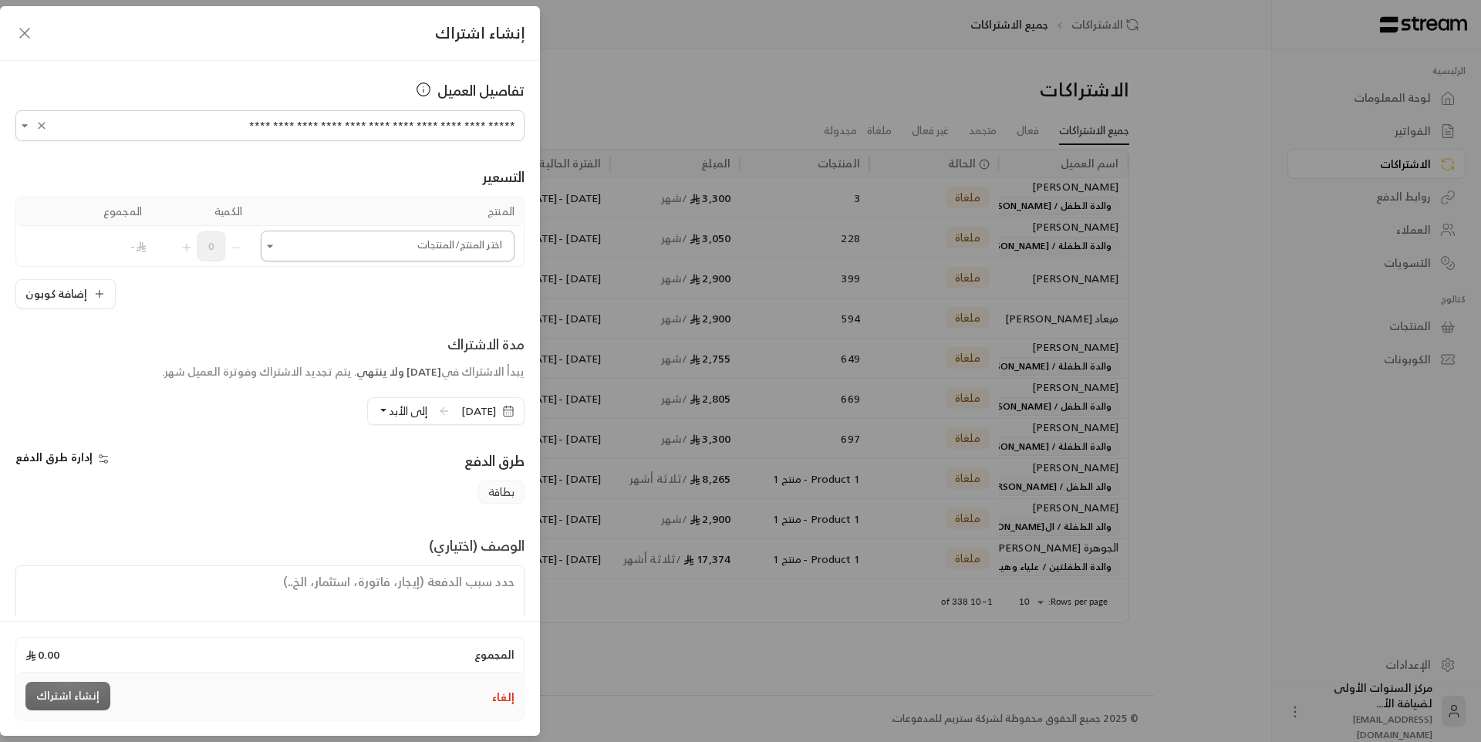
type input "**********"
click at [457, 250] on input "اختر العميل" at bounding box center [388, 246] width 254 height 27
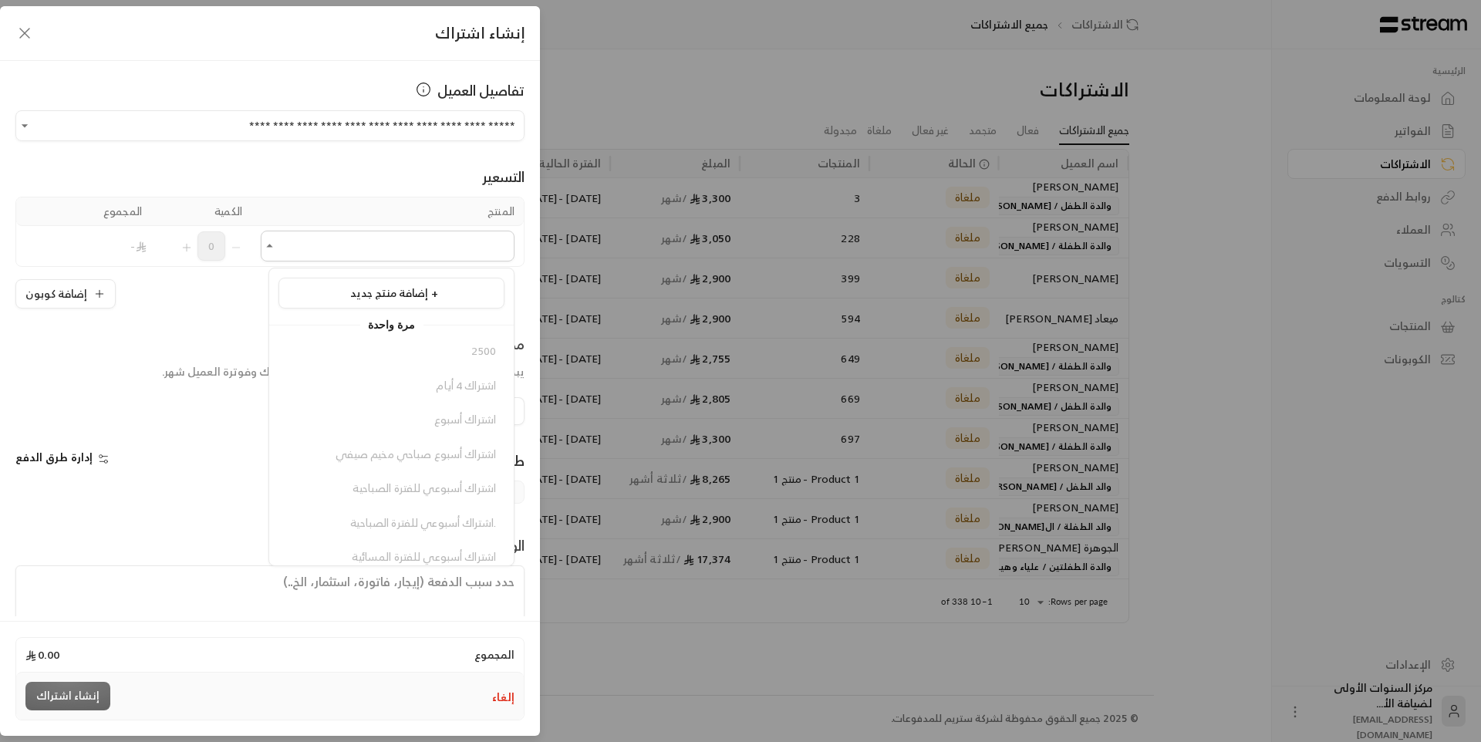
click at [444, 299] on div "إضافة منتج جديد +" at bounding box center [391, 293] width 209 height 16
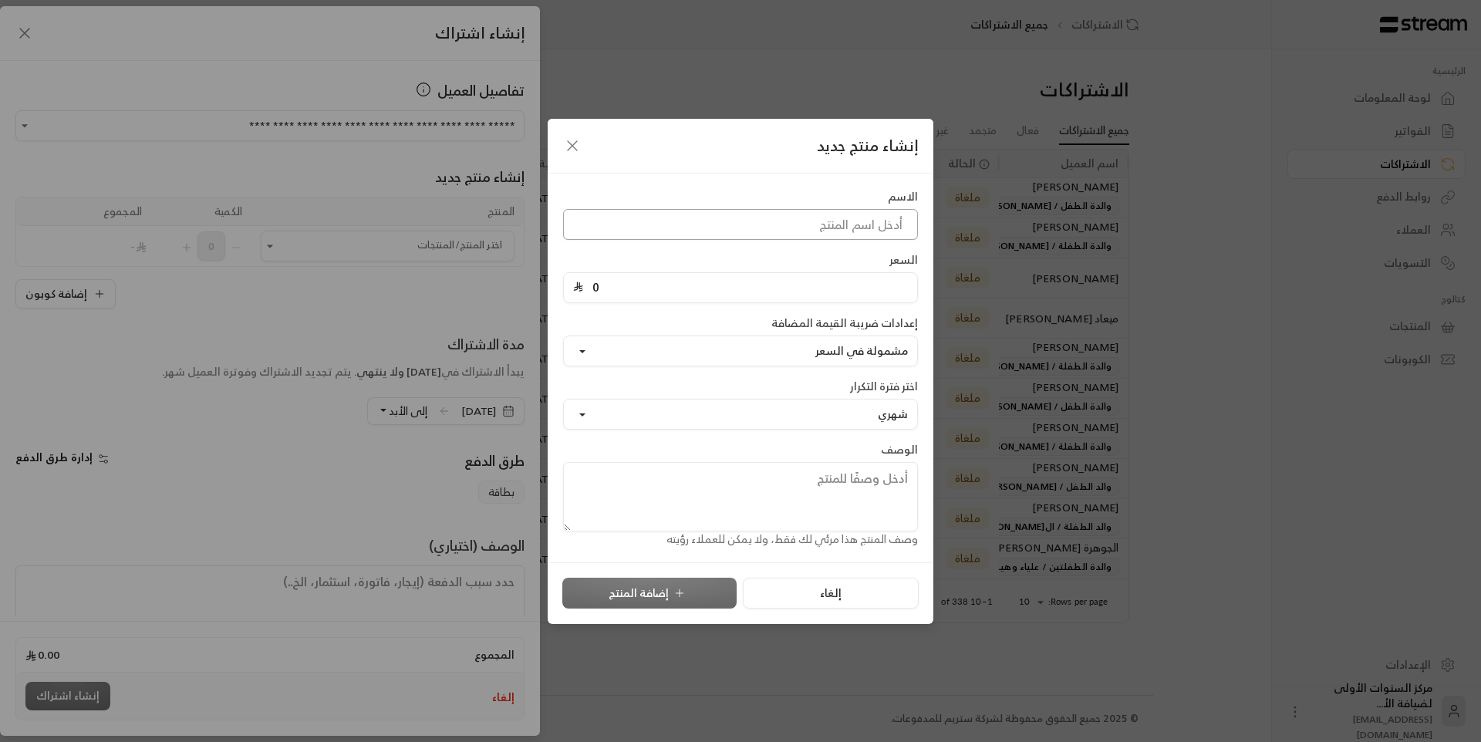
click at [693, 214] on input at bounding box center [740, 224] width 355 height 31
type input "1"
click at [677, 289] on input "0" at bounding box center [745, 287] width 325 height 29
click at [736, 224] on input "2500" at bounding box center [740, 224] width 355 height 31
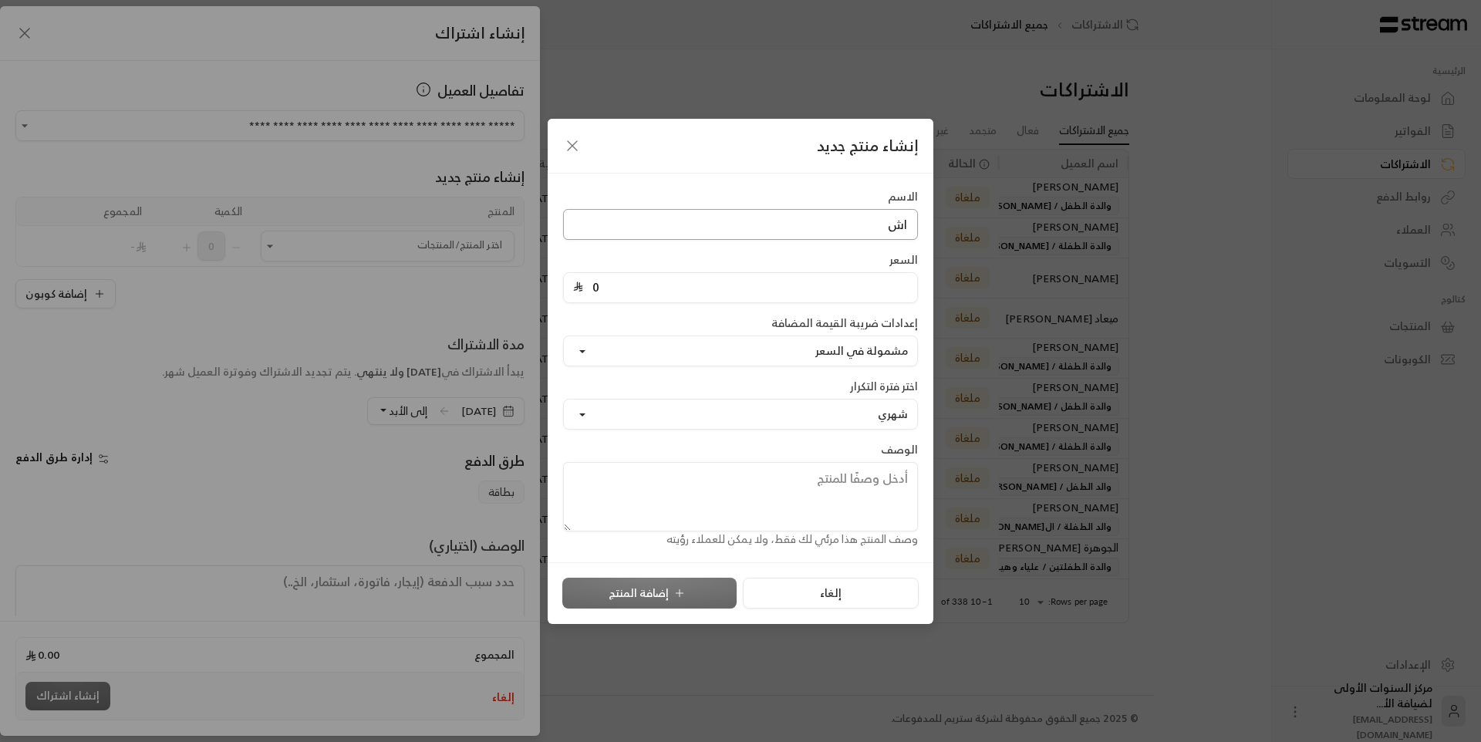
type input "ا"
type input "اشتراك شهر.."
click at [653, 282] on input "0" at bounding box center [745, 287] width 325 height 29
type input "2500"
click at [646, 314] on div "الاسم اشتراك شهر.. السعر 2500 إعدادات ضريبة القيمة المضافة مشمولة في السعر اختر…" at bounding box center [740, 368] width 370 height 359
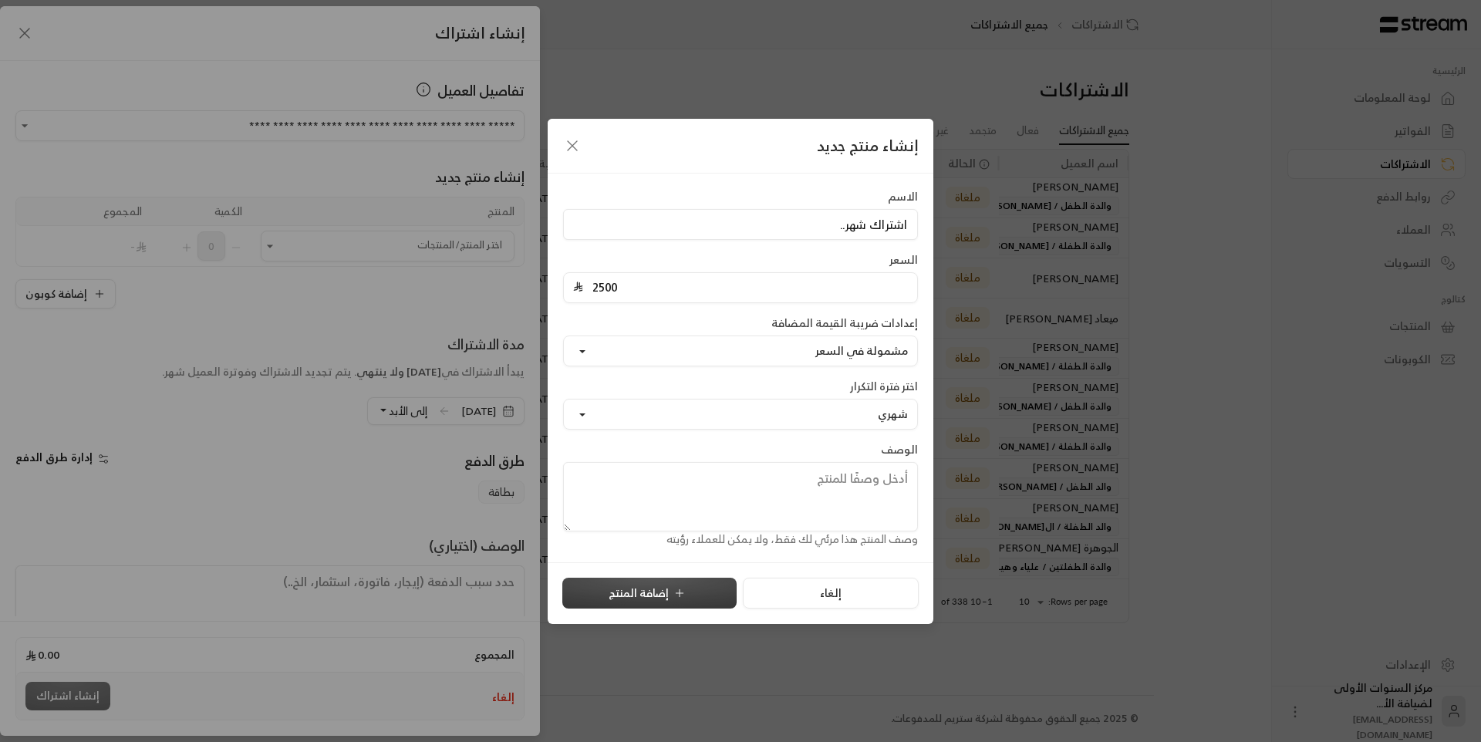
click at [657, 580] on button "إضافة المنتج" at bounding box center [649, 593] width 174 height 31
type input "0"
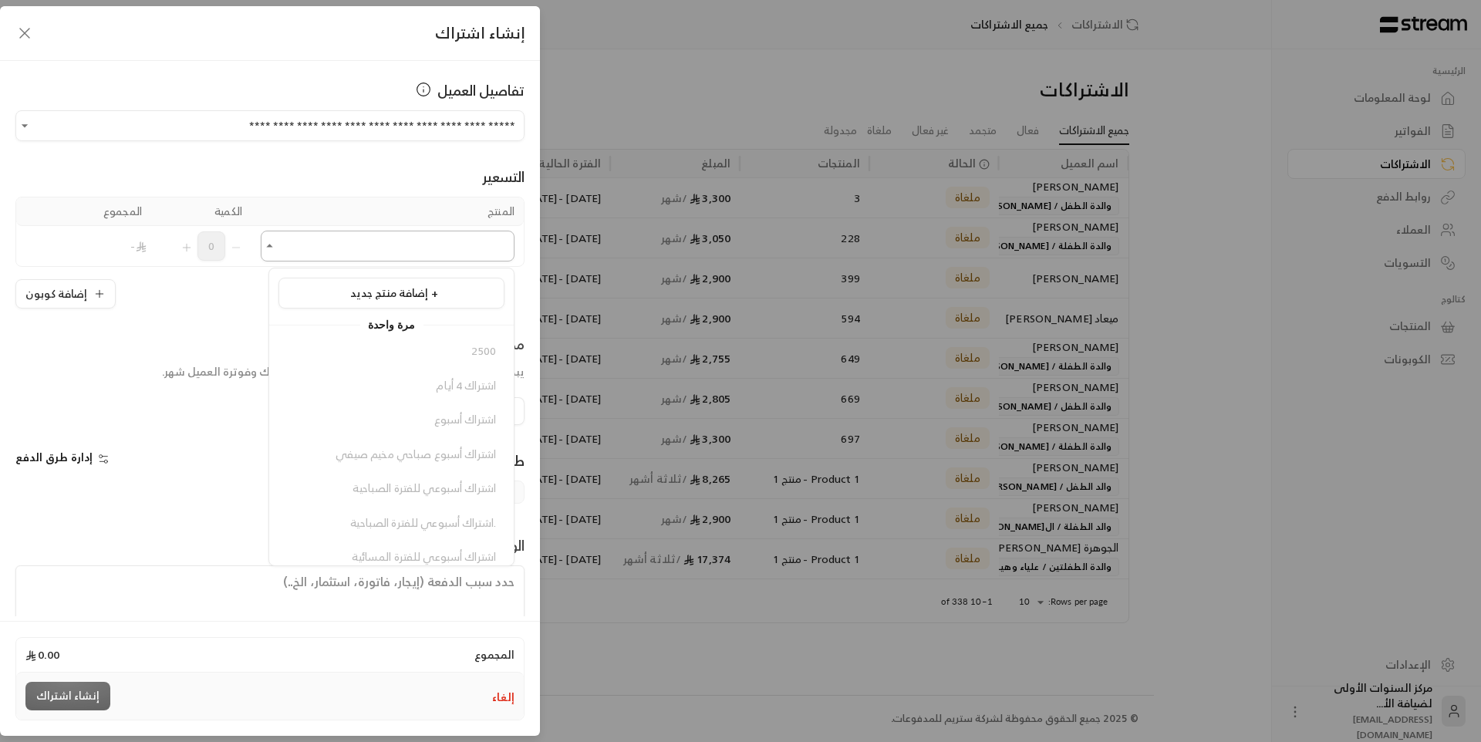
click at [371, 244] on input "اختر العميل" at bounding box center [388, 246] width 254 height 27
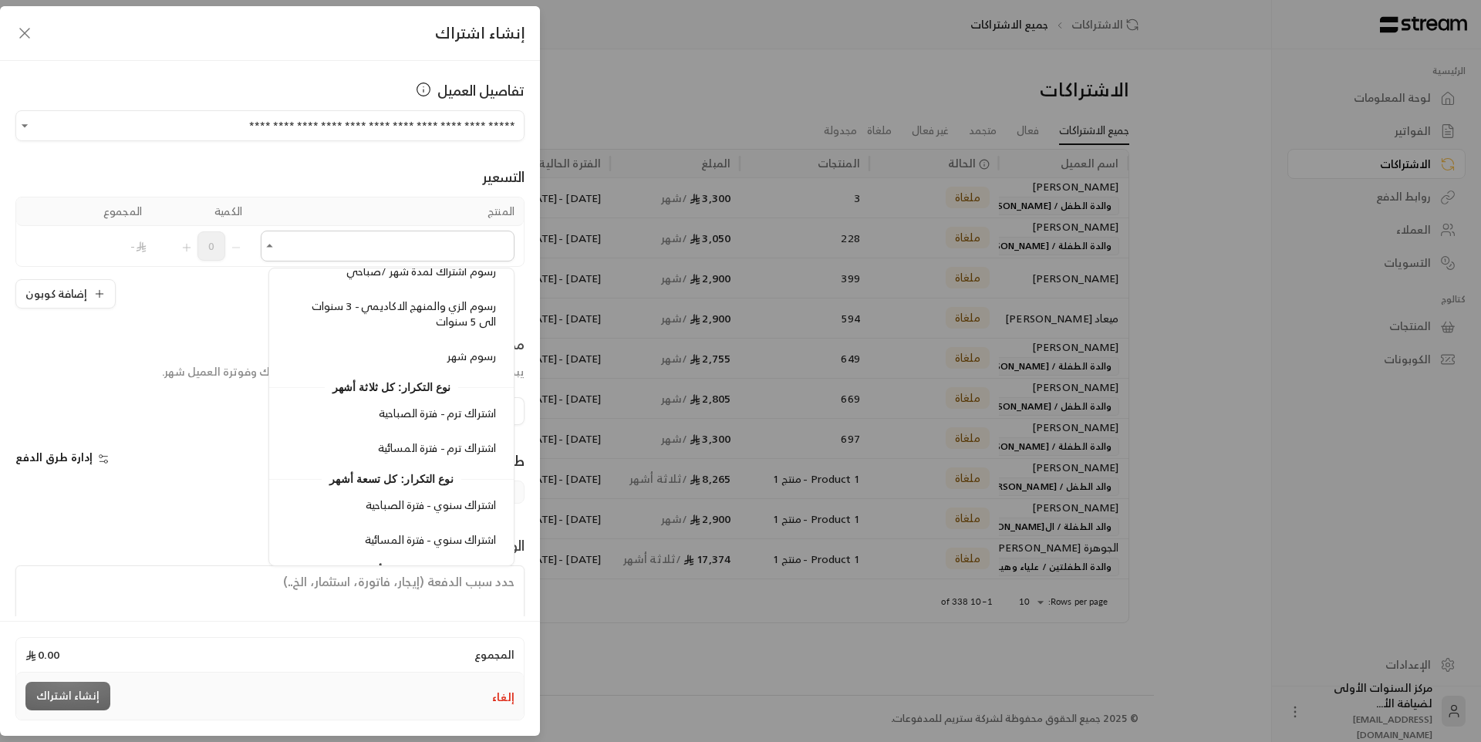
scroll to position [2151, 0]
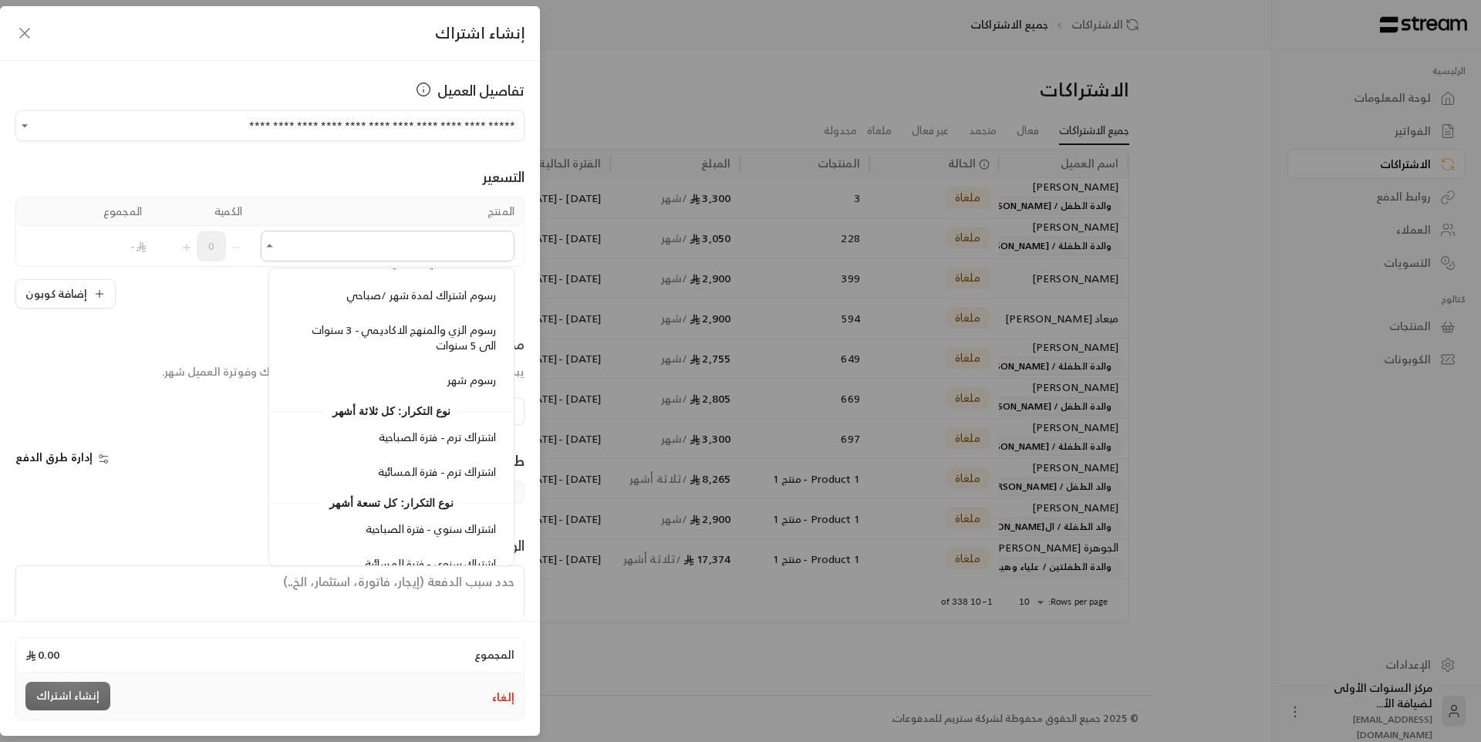
click at [413, 369] on li "رسوم شهر" at bounding box center [391, 381] width 226 height 30
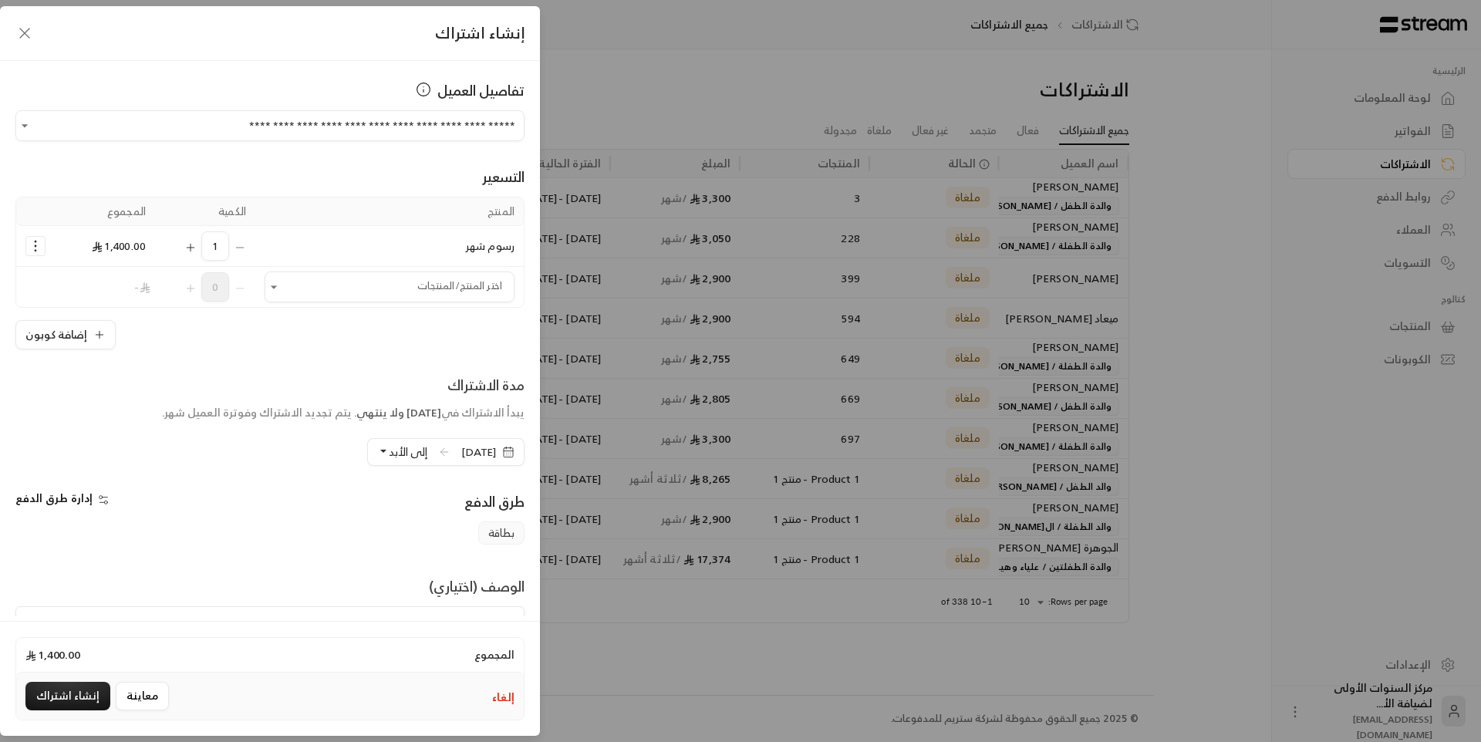
click at [38, 250] on icon "Selected Products" at bounding box center [35, 245] width 15 height 15
click at [104, 318] on span "إزالة المنتج" at bounding box center [102, 311] width 46 height 18
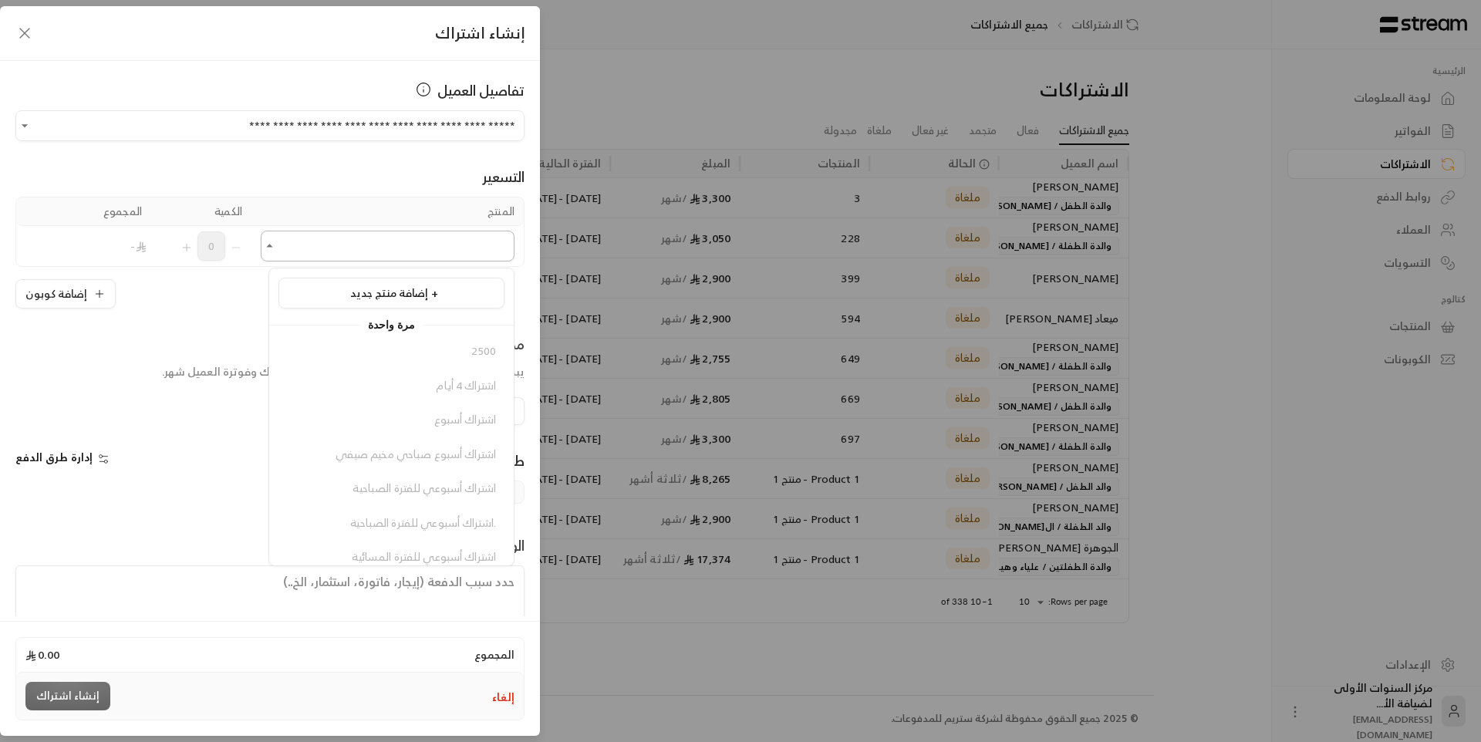
click at [340, 244] on input "اختر العميل" at bounding box center [388, 246] width 254 height 27
click at [408, 285] on span "إضافة منتج جديد +" at bounding box center [394, 292] width 88 height 19
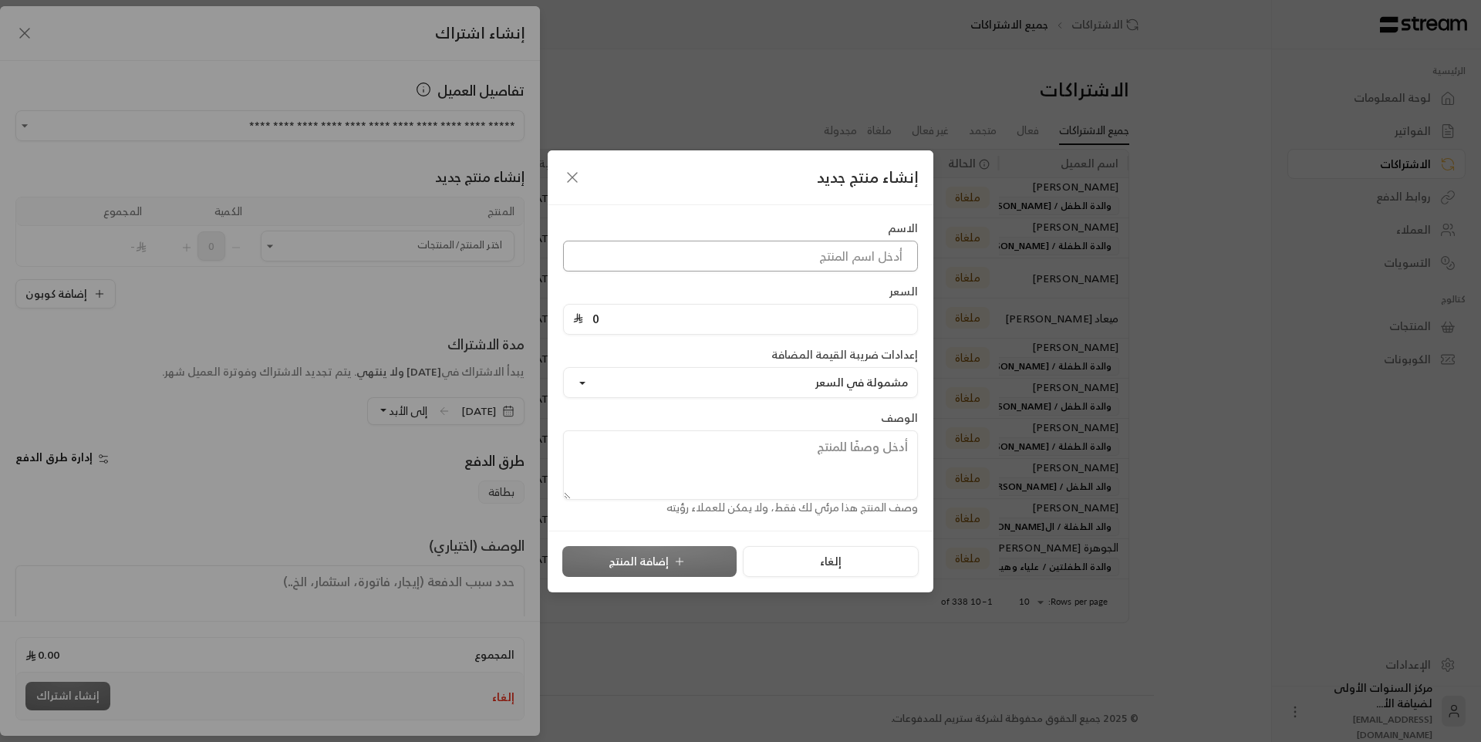
click at [629, 263] on input at bounding box center [740, 256] width 355 height 31
type input "اشتراك ش"
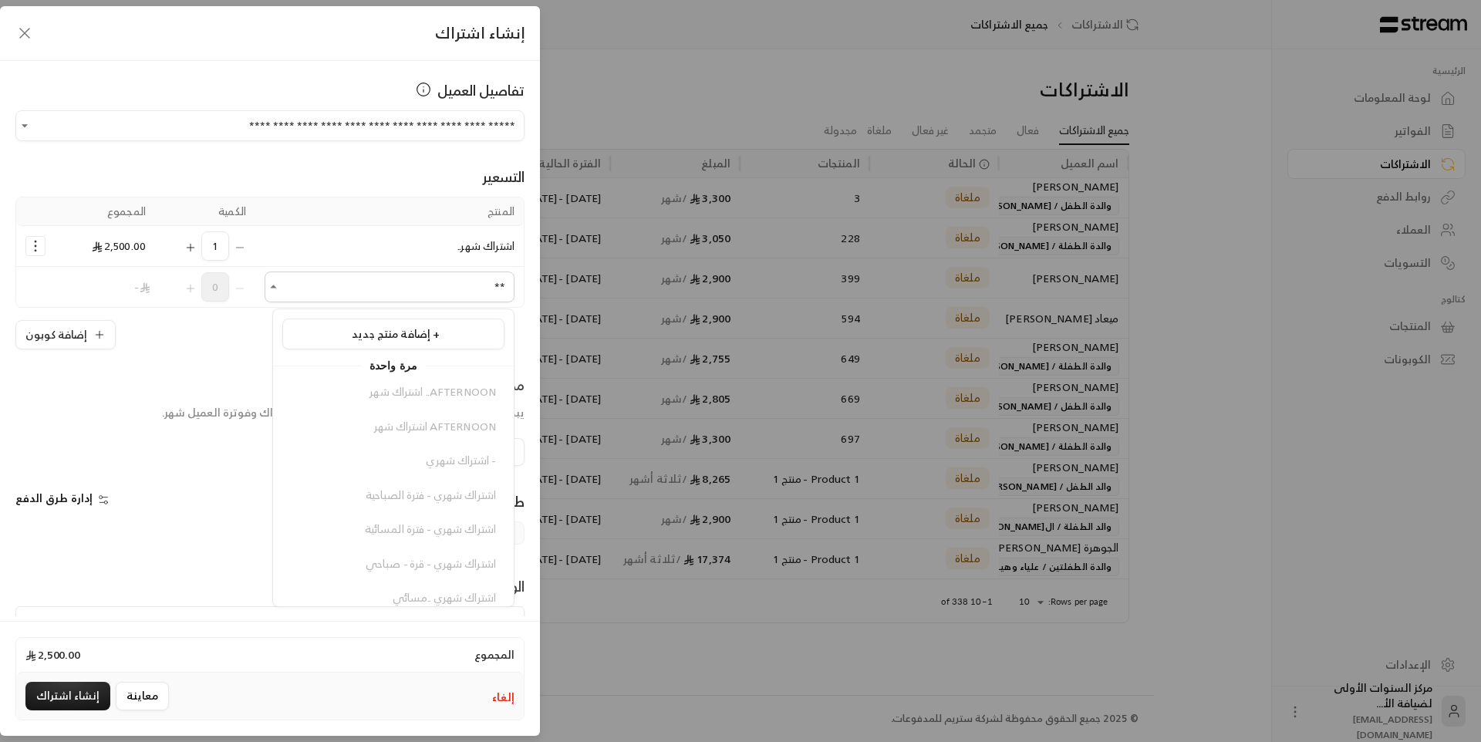
type input "*"
click at [187, 362] on div "**********" at bounding box center [270, 338] width 540 height 555
click at [461, 452] on span "[DATE]" at bounding box center [478, 451] width 35 height 15
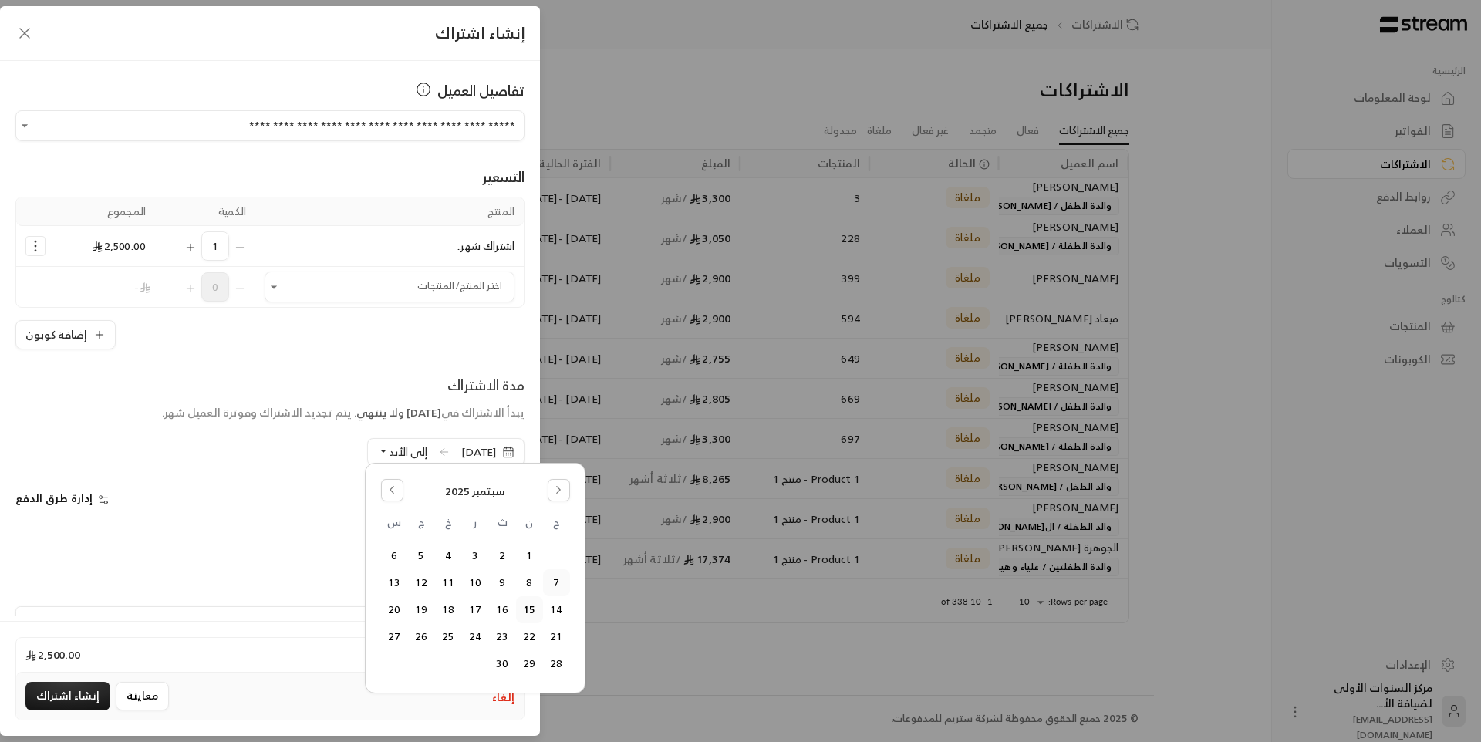
click at [557, 582] on button "7" at bounding box center [556, 582] width 25 height 25
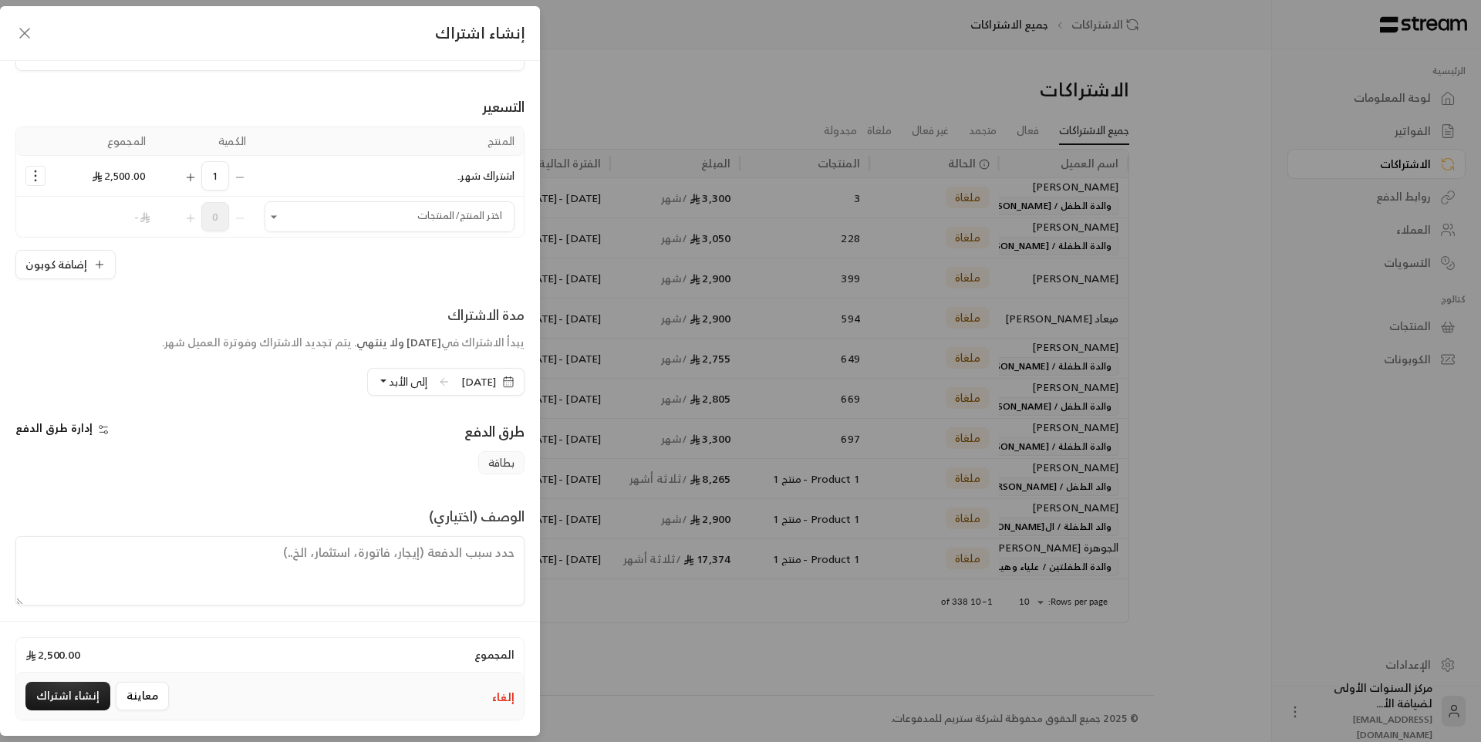
scroll to position [78, 0]
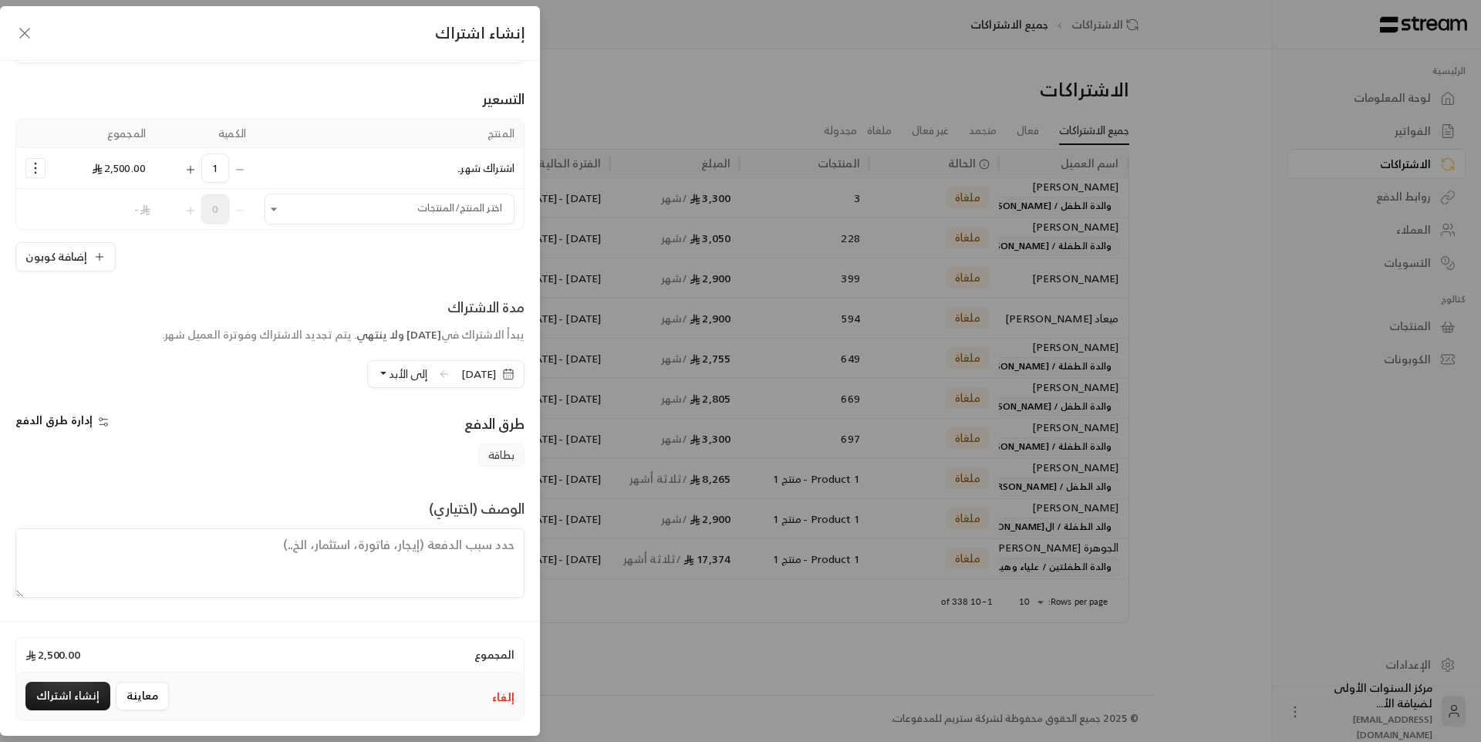
click at [389, 375] on span "إلى الأبد" at bounding box center [408, 373] width 39 height 19
click at [347, 197] on span "( 7/11/2025 )" at bounding box center [355, 195] width 39 height 13
click at [393, 374] on span "7/11/2025" at bounding box center [410, 373] width 35 height 19
click at [367, 133] on span "إلى الأبد" at bounding box center [388, 139] width 42 height 13
click at [194, 174] on icon "Selected Products" at bounding box center [190, 170] width 12 height 12
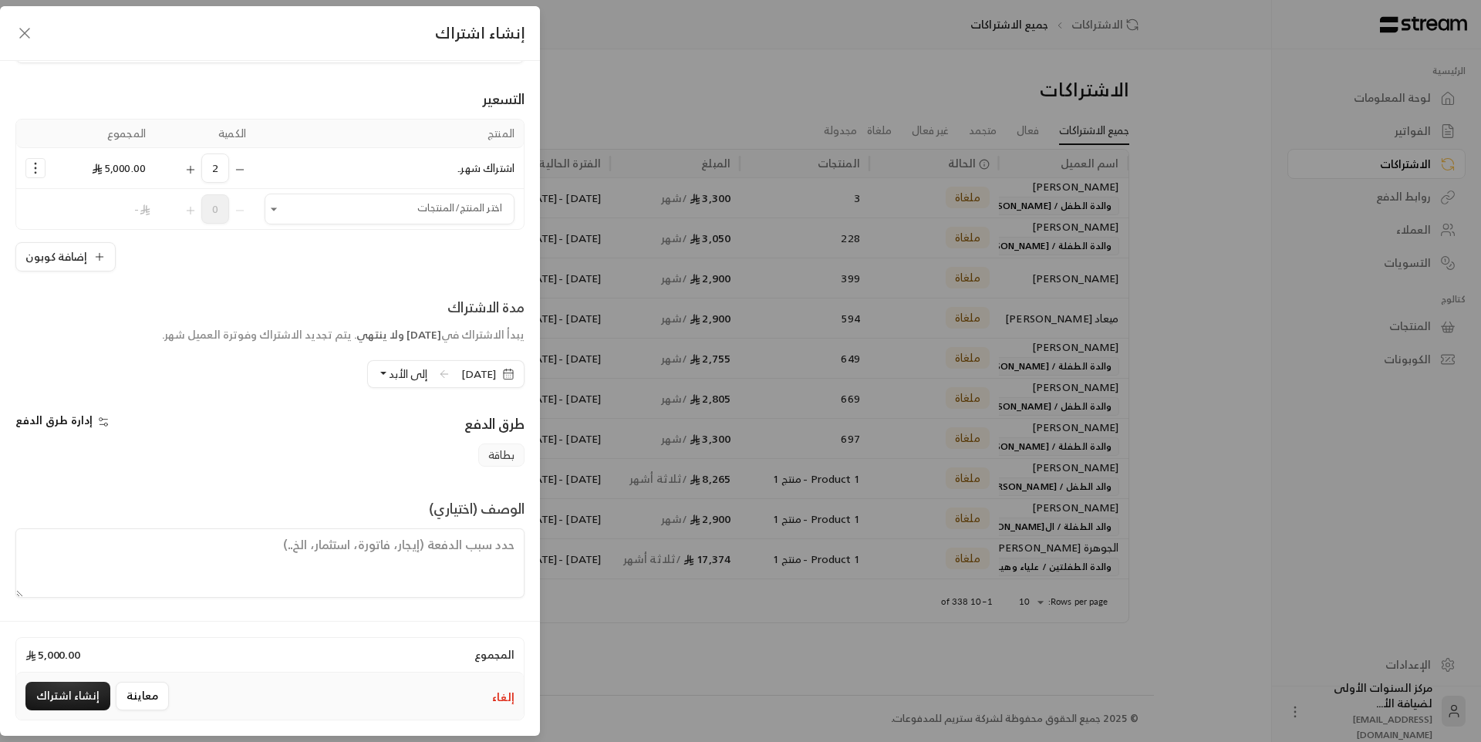
click at [377, 377] on button "إلى الأبد" at bounding box center [402, 374] width 50 height 26
click at [337, 194] on span "( 7/11/2025 )" at bounding box center [355, 195] width 39 height 13
click at [381, 373] on button "7/11/2025" at bounding box center [404, 374] width 46 height 26
click at [314, 418] on div "طرق الدفع" at bounding box center [401, 428] width 262 height 31
click at [52, 694] on button "إنشاء اشتراك" at bounding box center [67, 696] width 85 height 29
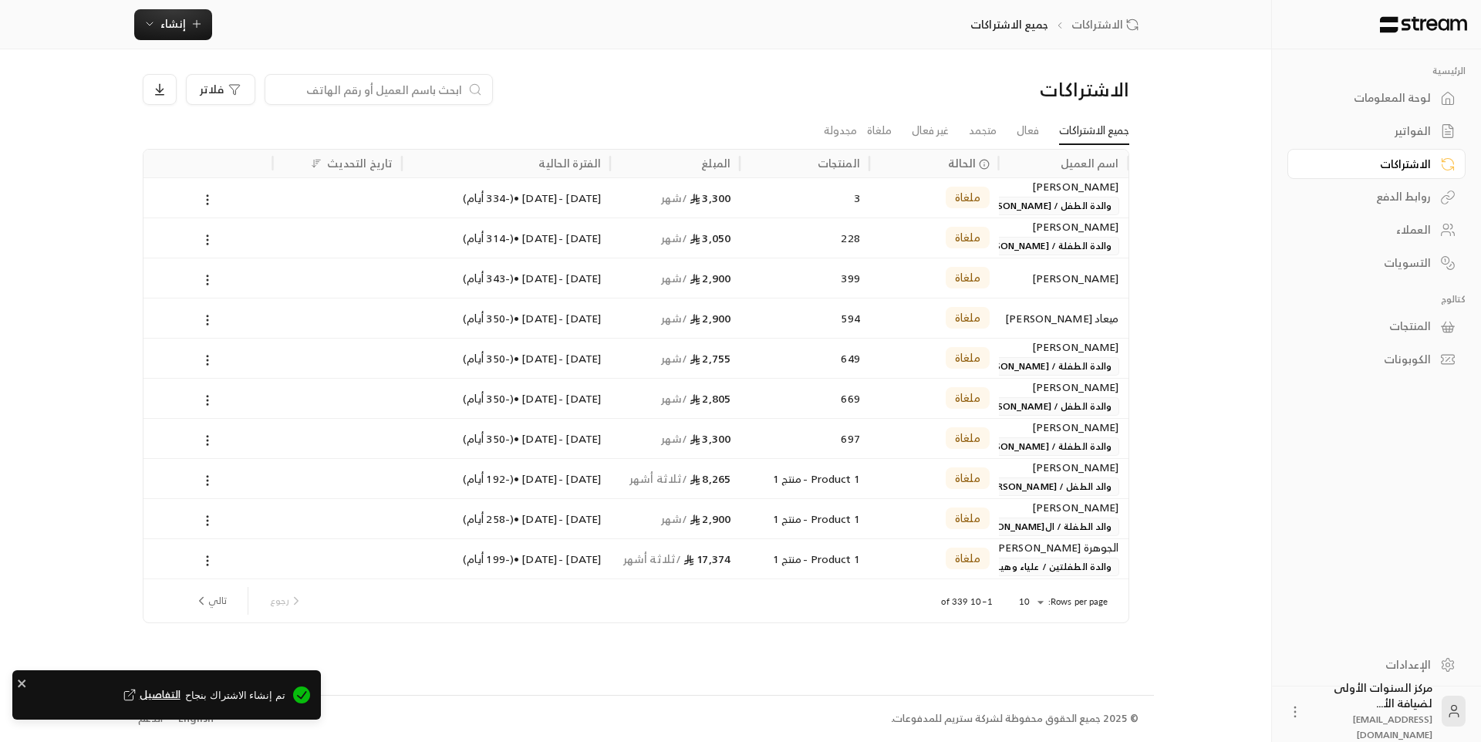
click at [1384, 99] on div "لوحة المعلومات" at bounding box center [1369, 97] width 124 height 15
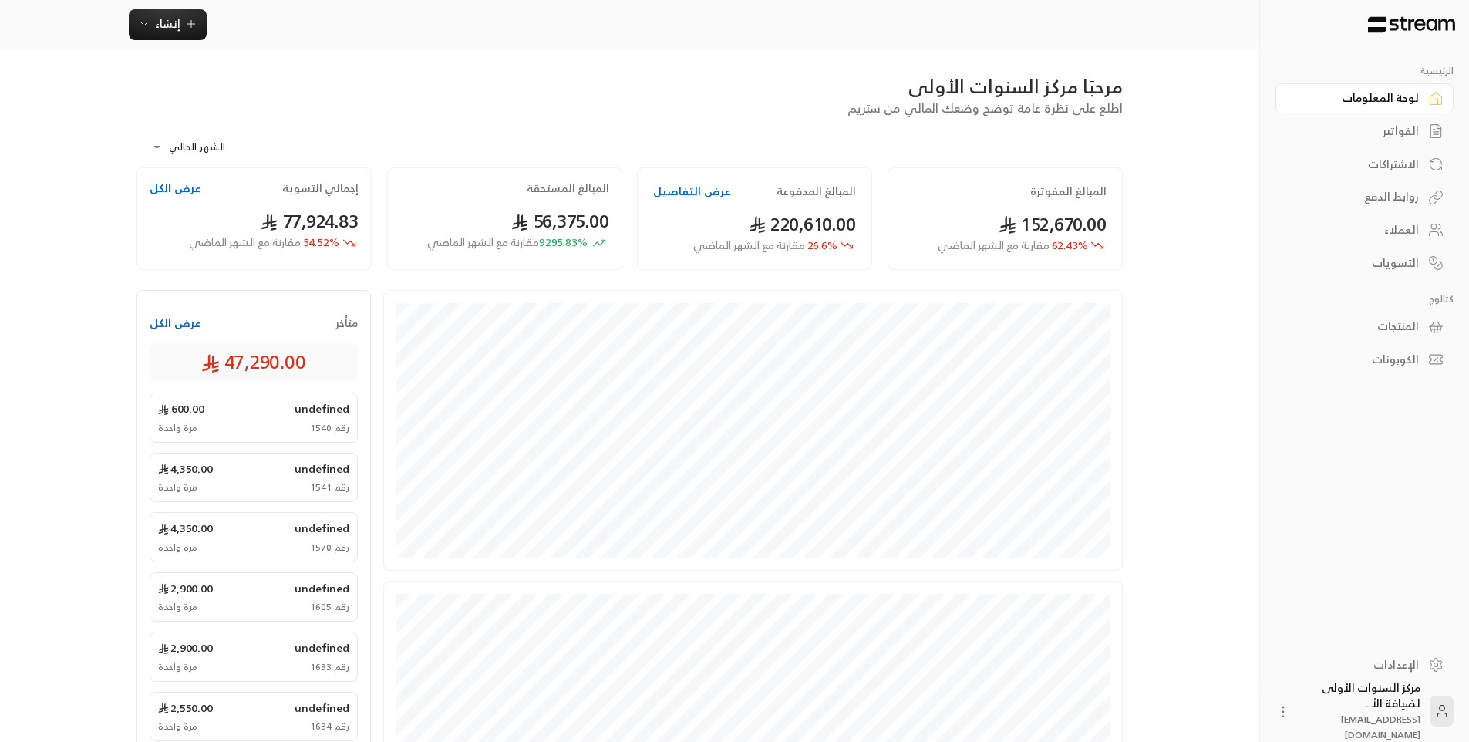
click at [1389, 131] on div "الفواتير" at bounding box center [1357, 130] width 124 height 15
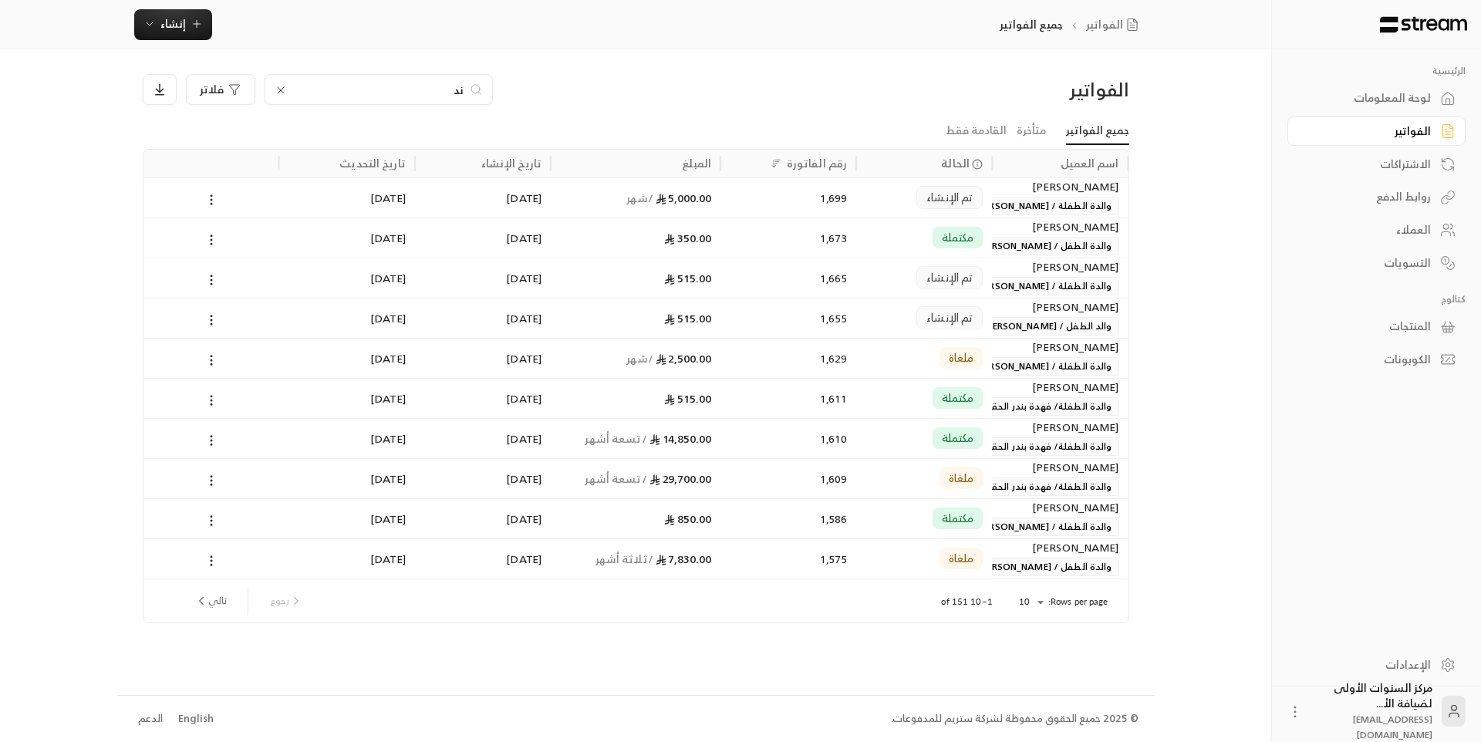
click at [285, 88] on icon at bounding box center [281, 90] width 12 height 12
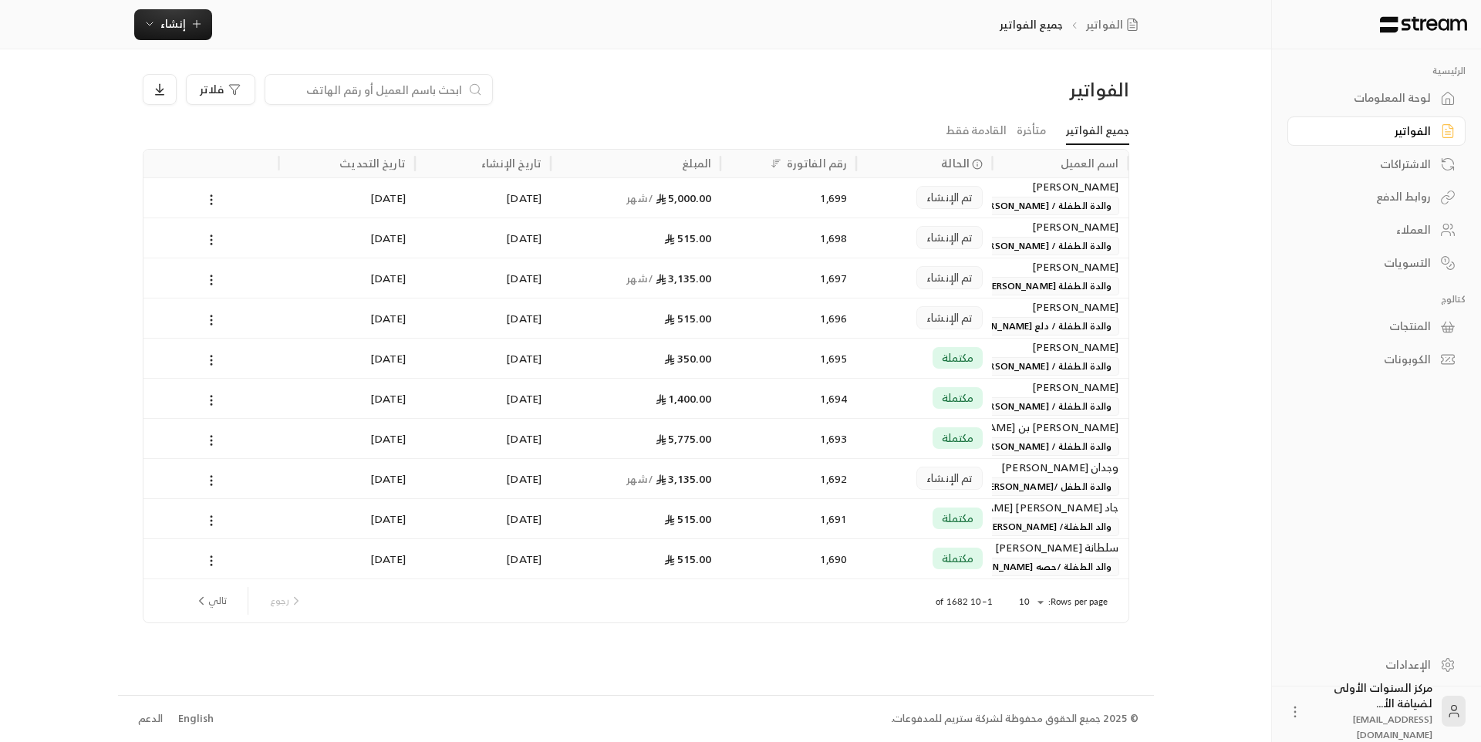
click at [1007, 331] on div "نوف عبدالله إبراهيم التميمي والدة الطفلة / دلع الرويغ" at bounding box center [1059, 317] width 117 height 37
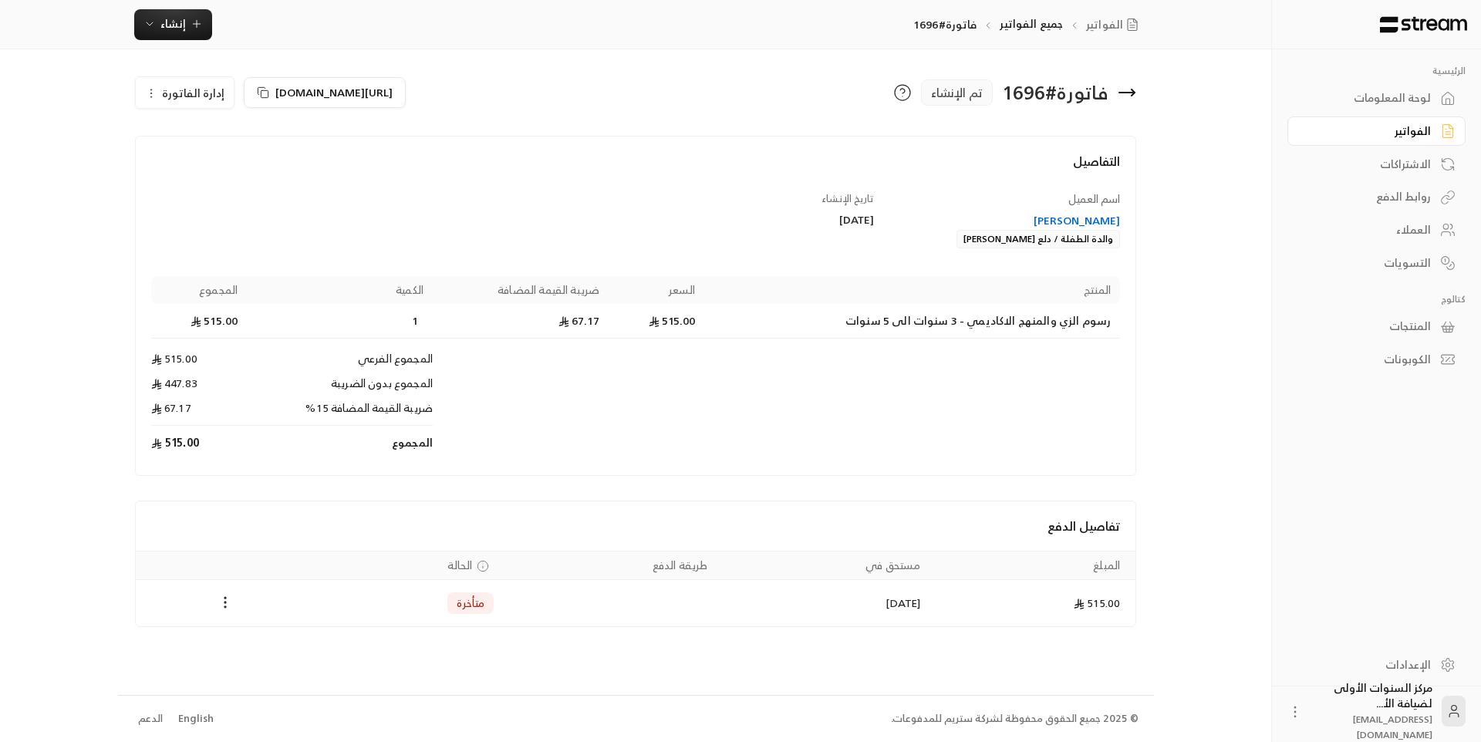
click at [1359, 96] on div "لوحة المعلومات" at bounding box center [1369, 97] width 124 height 15
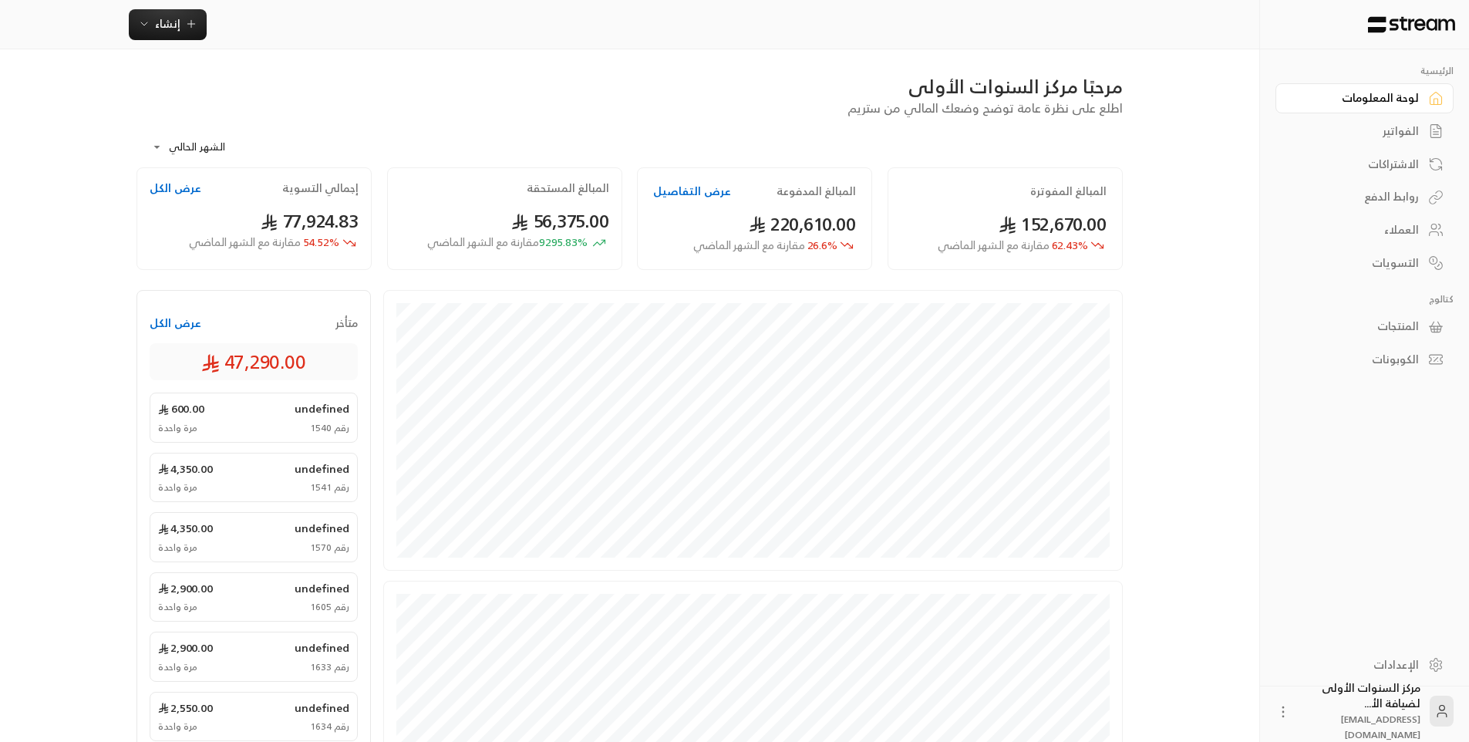
click at [1421, 125] on link "الفواتير" at bounding box center [1365, 131] width 178 height 30
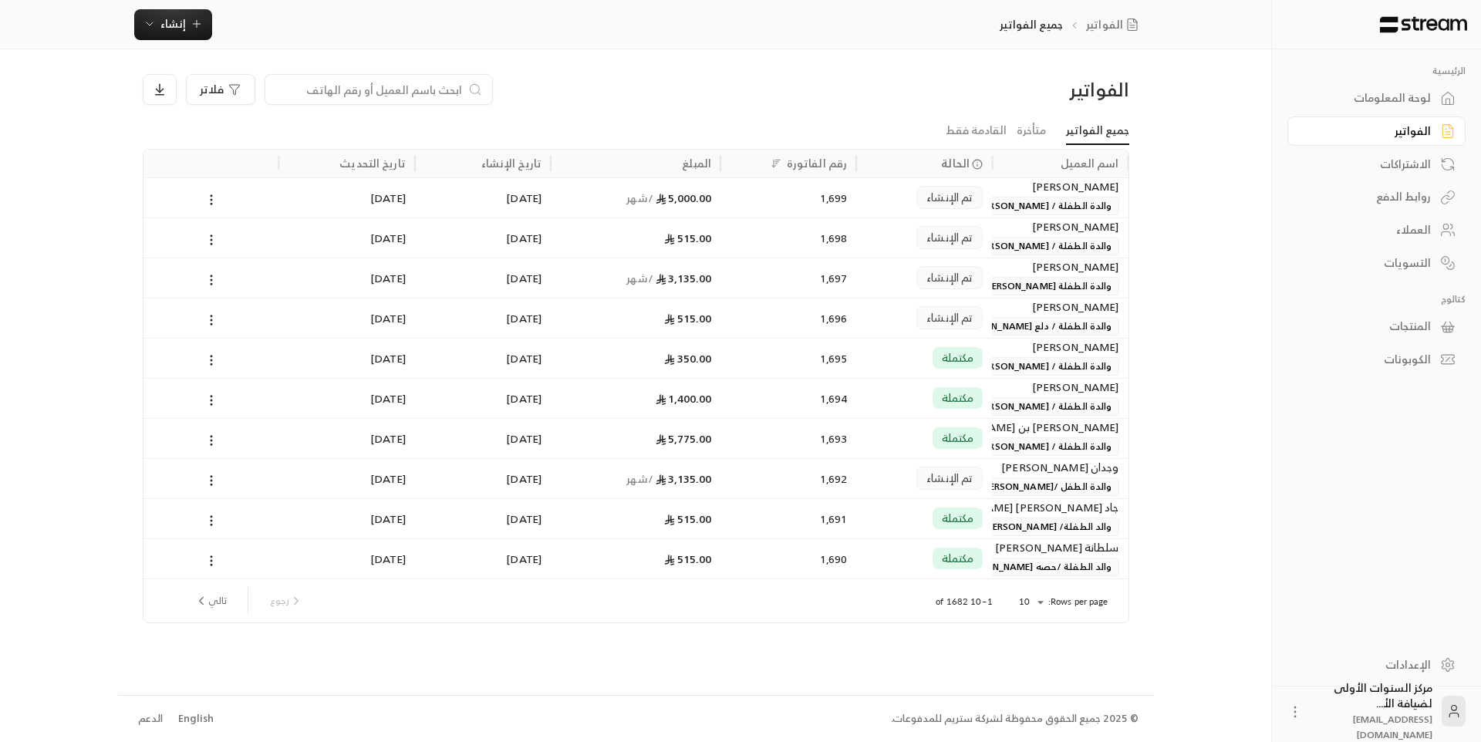
click at [1087, 275] on div "شذى محمد النايل والدة الطفلة فهده العيسى" at bounding box center [1059, 276] width 117 height 37
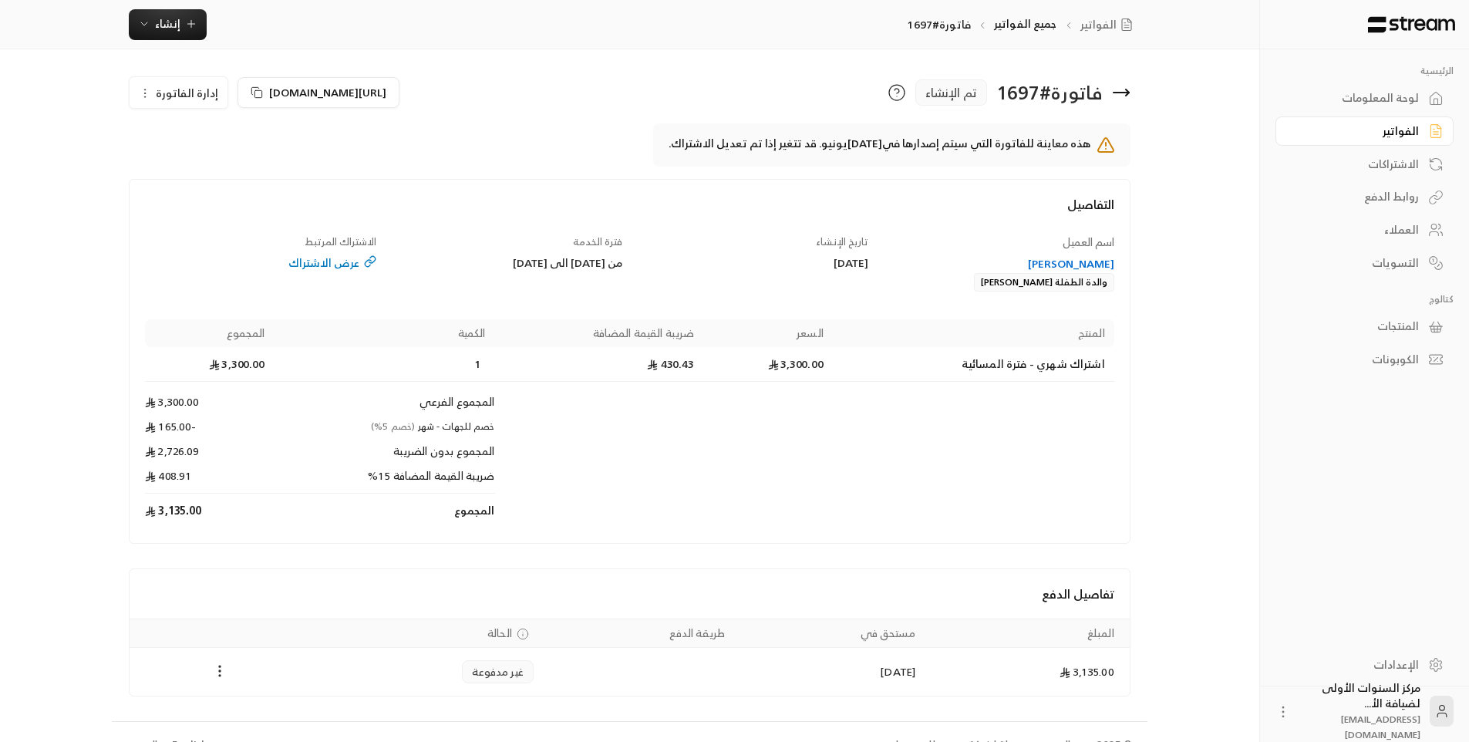
click at [1128, 93] on icon at bounding box center [1121, 93] width 15 height 0
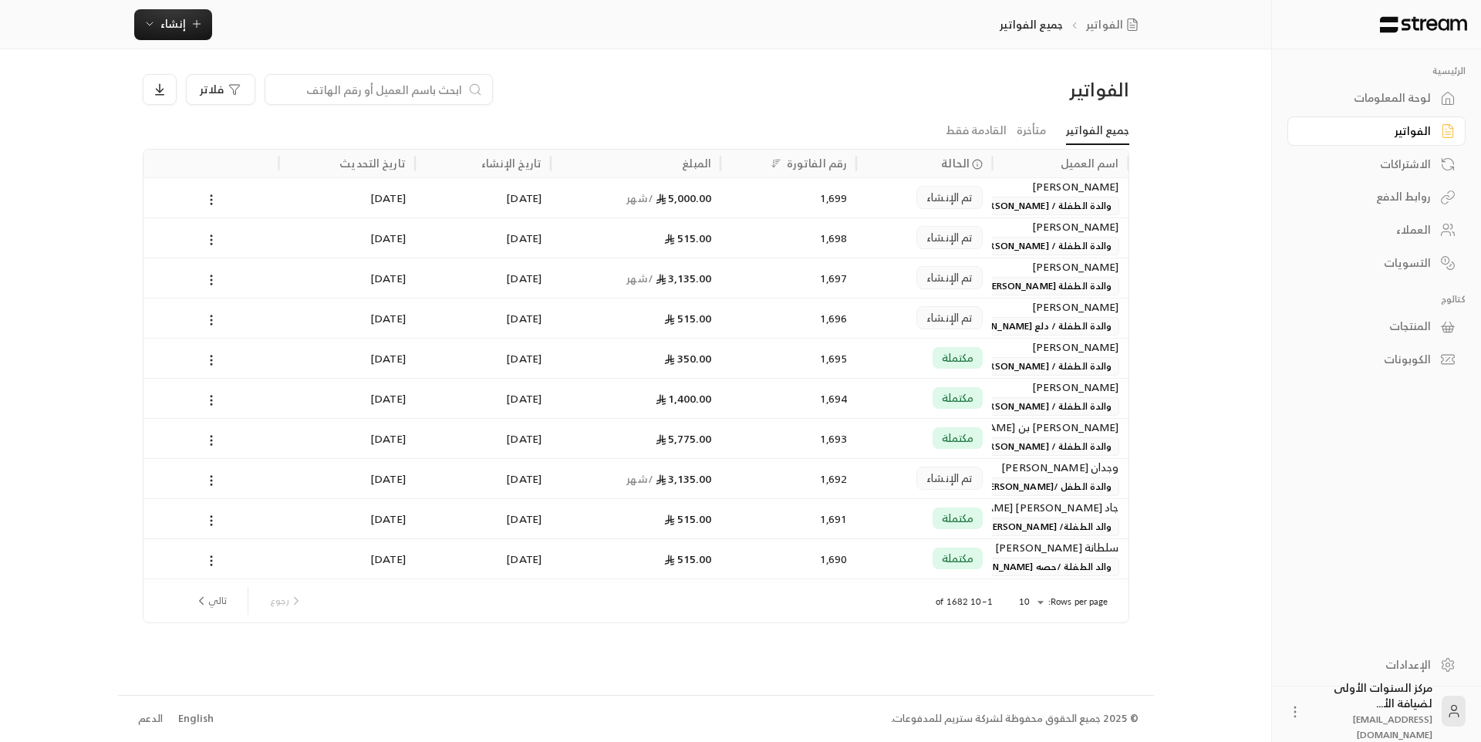
click at [1031, 596] on body "الرئيسية لوحة المعلومات الفواتير الاشتراكات روابط الدفع العملاء التسويات كتالوج…" at bounding box center [740, 371] width 1481 height 742
click at [1031, 684] on li "50" at bounding box center [1030, 679] width 43 height 25
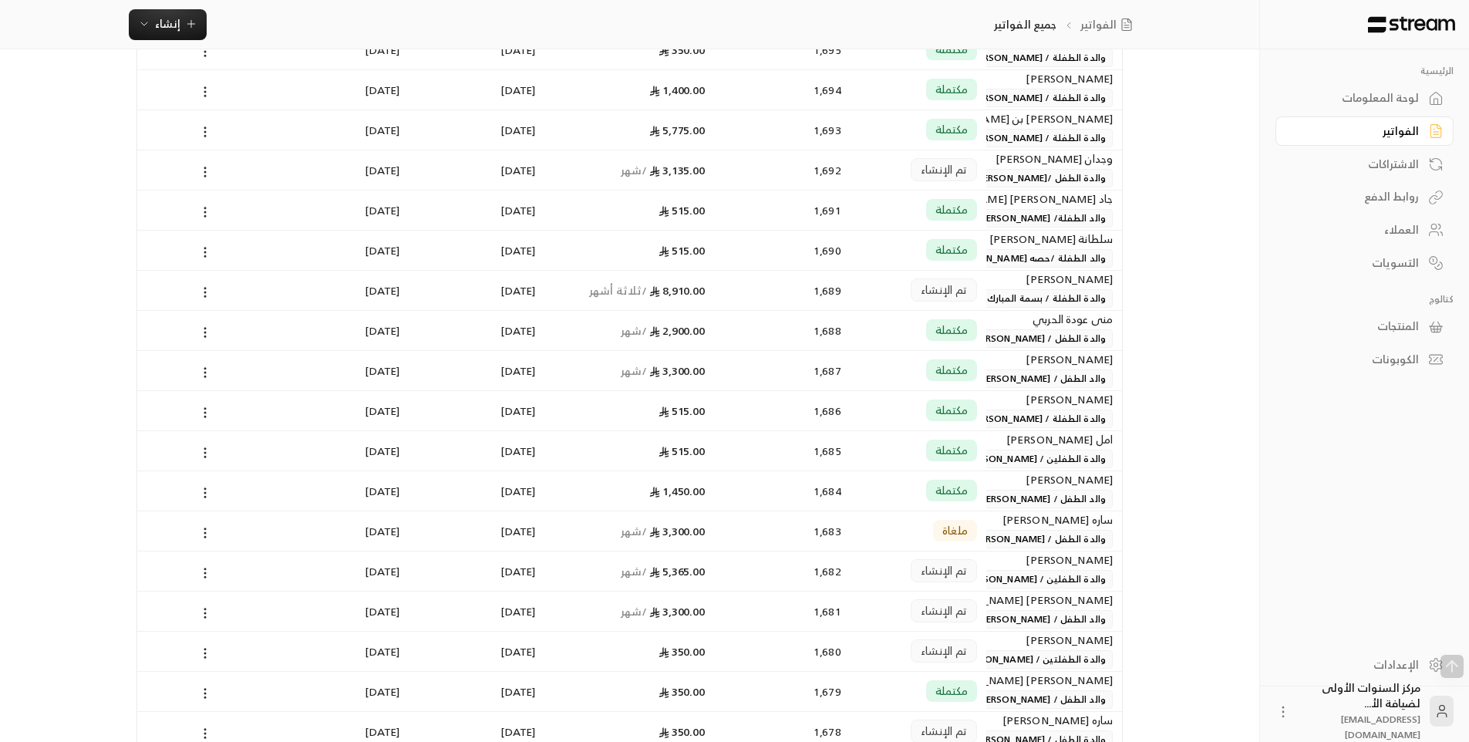
scroll to position [386, 0]
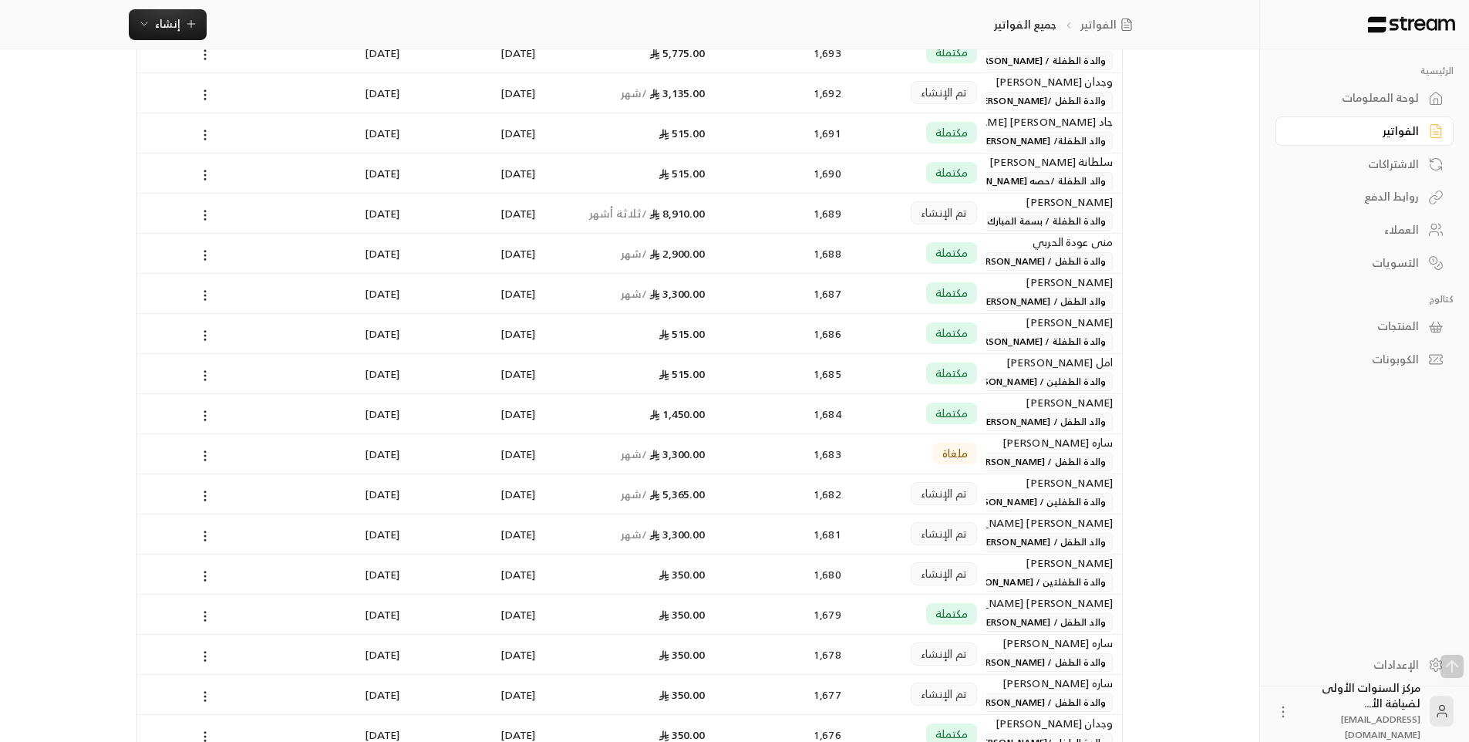
click at [1031, 498] on span "والدة الطفلين / [PERSON_NAME] [PERSON_NAME]" at bounding box center [997, 502] width 231 height 19
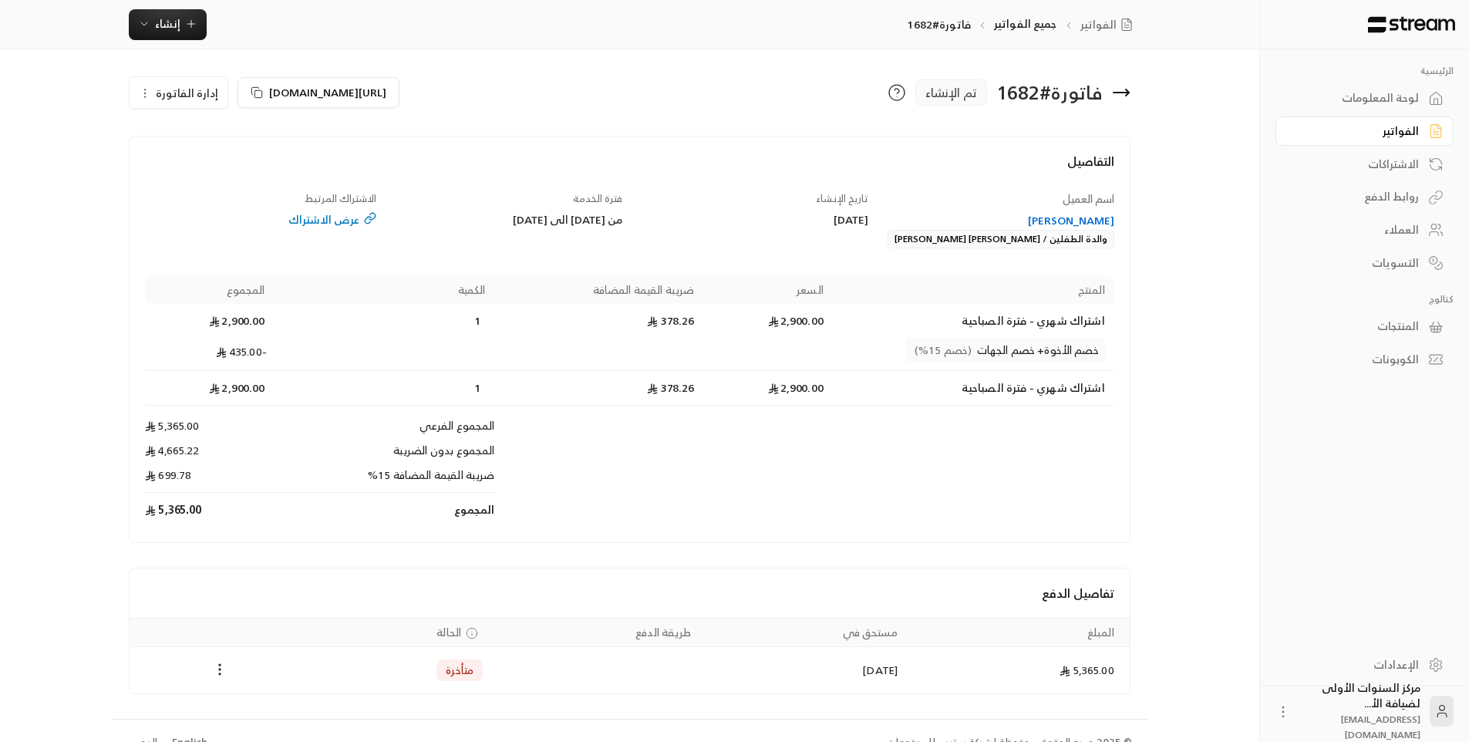
click at [170, 89] on span "إدارة الفاتورة" at bounding box center [187, 92] width 62 height 19
click at [426, 133] on div at bounding box center [630, 129] width 1002 height 12
click at [1116, 97] on icon at bounding box center [1121, 92] width 19 height 19
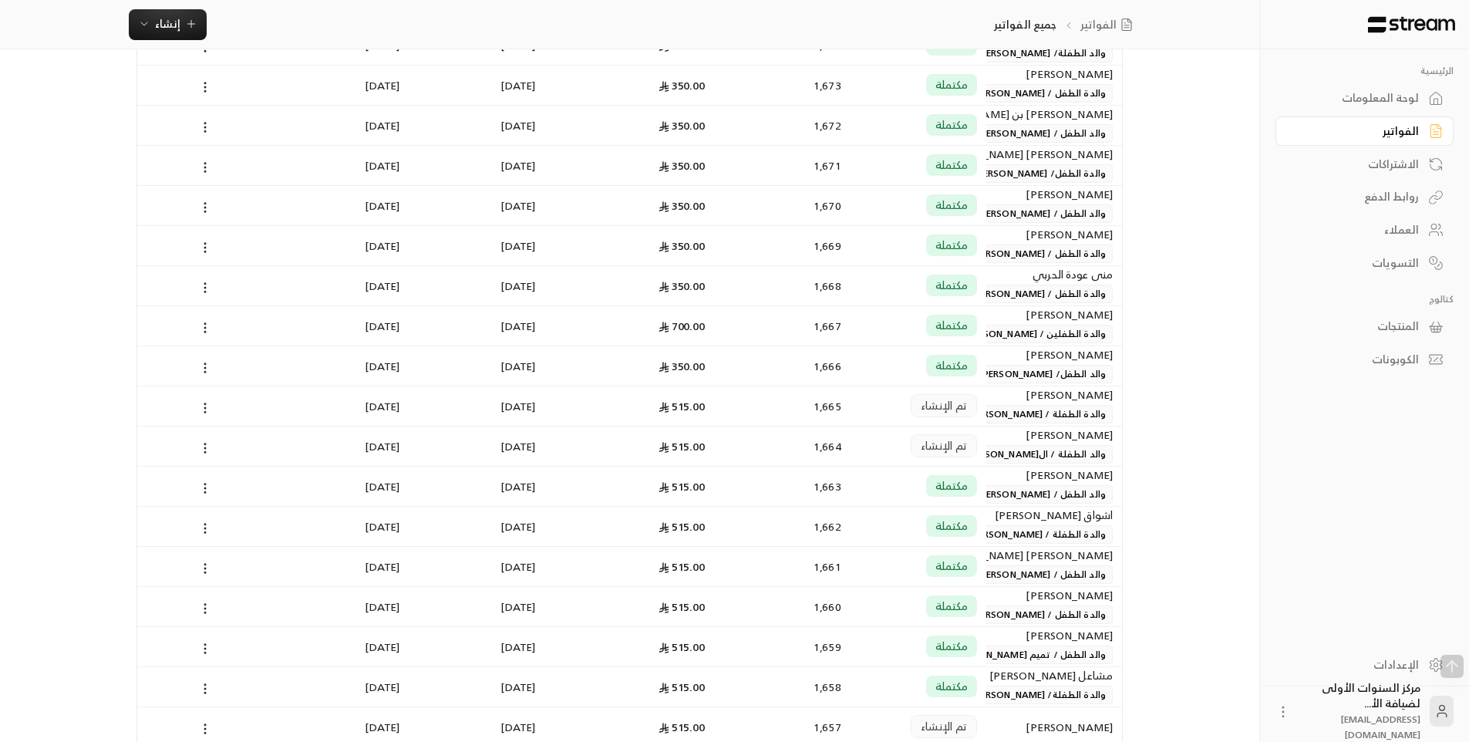
scroll to position [1233, 0]
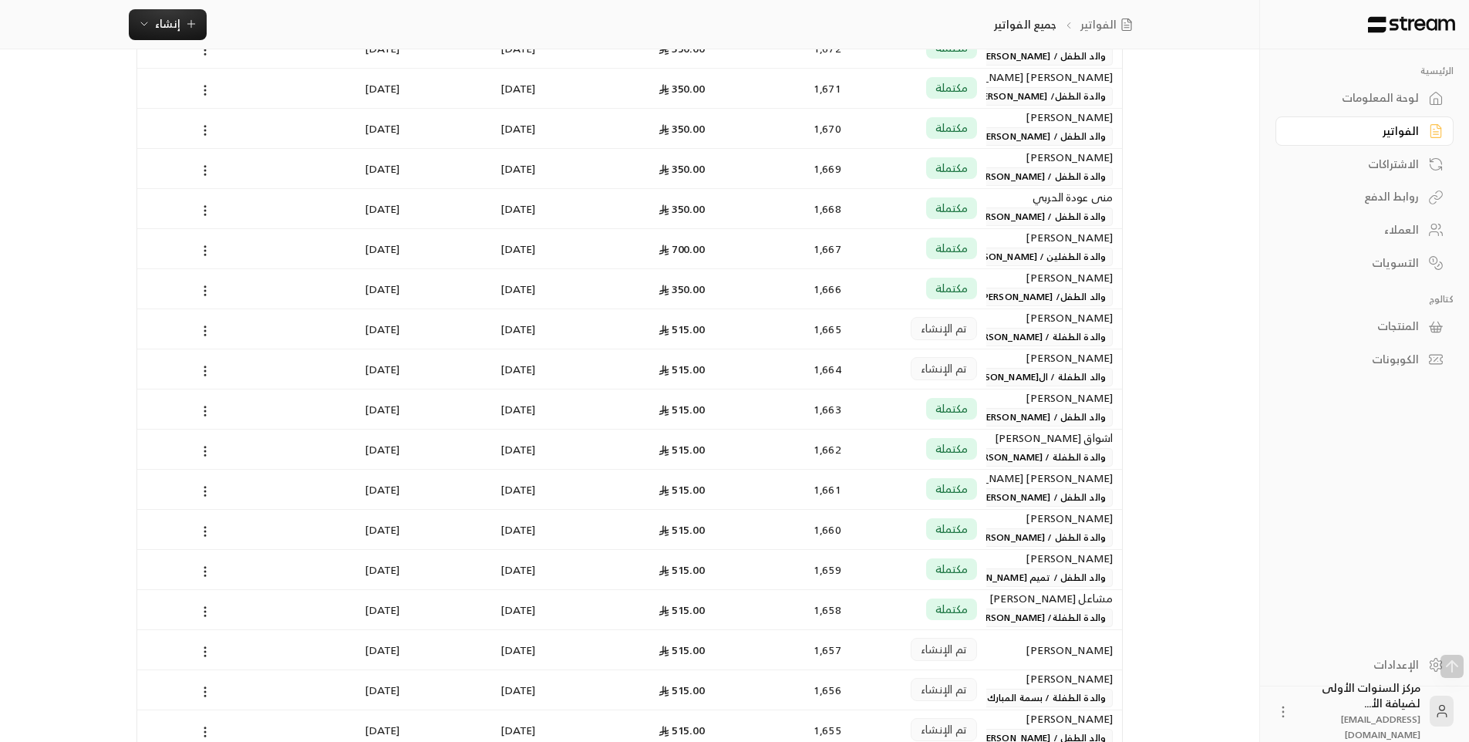
click at [805, 331] on div "1,665" at bounding box center [782, 328] width 117 height 39
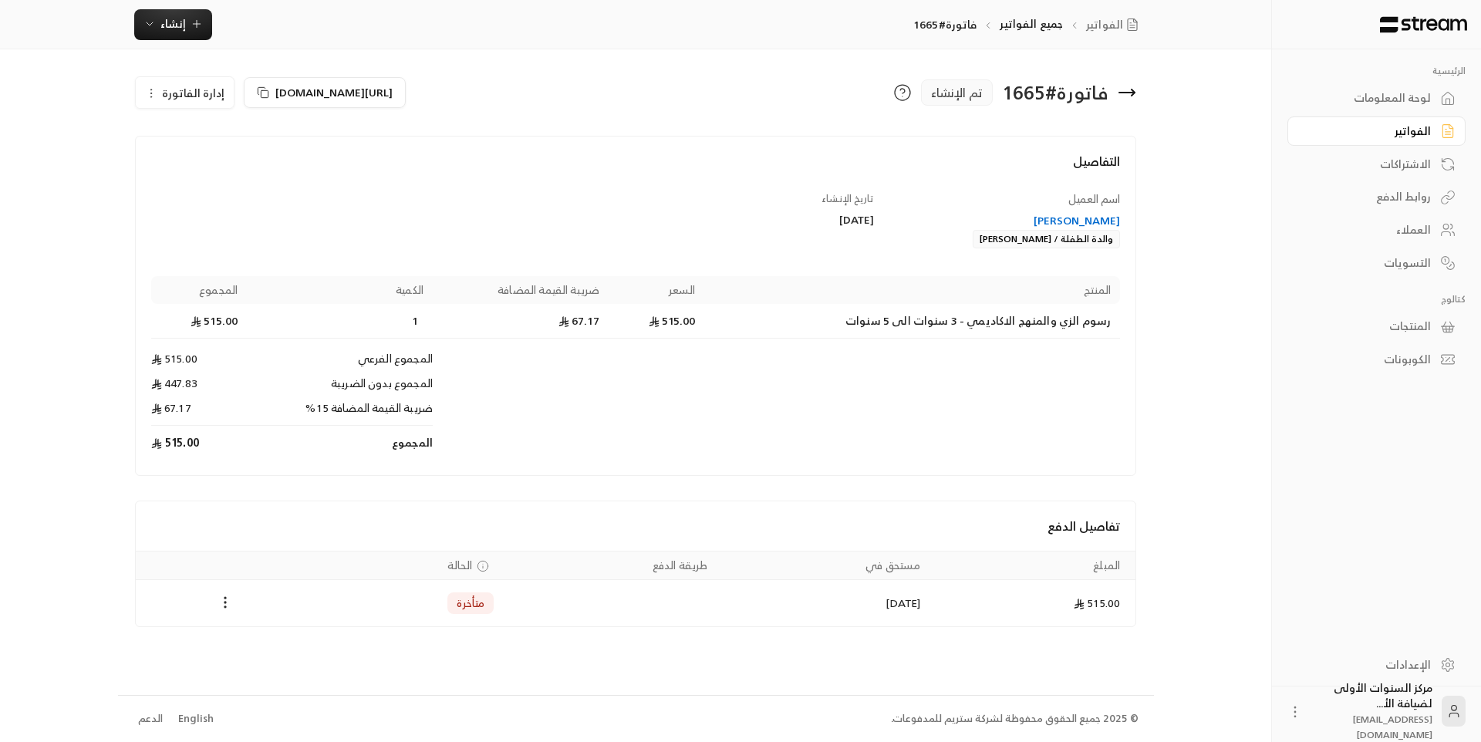
click at [1093, 216] on div "[PERSON_NAME]" at bounding box center [1004, 220] width 231 height 15
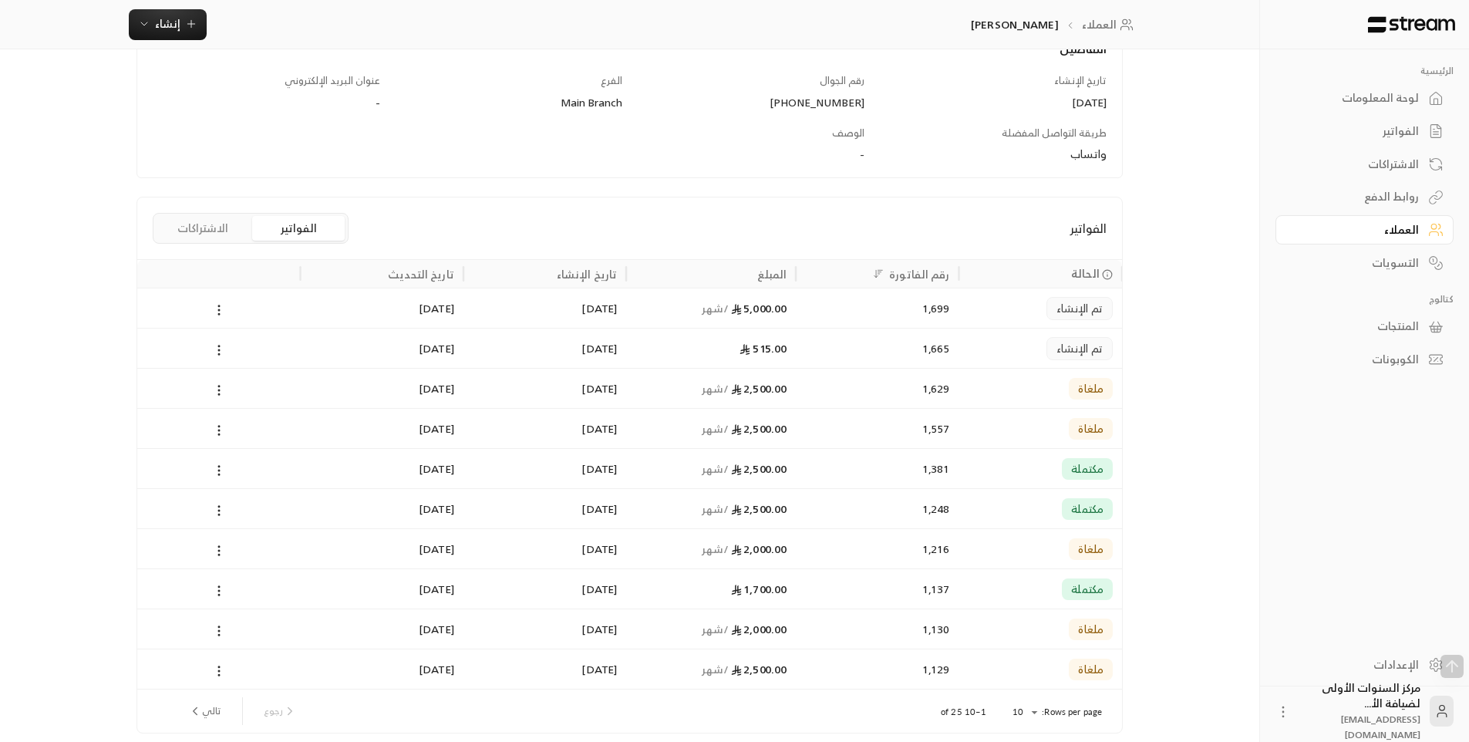
scroll to position [231, 0]
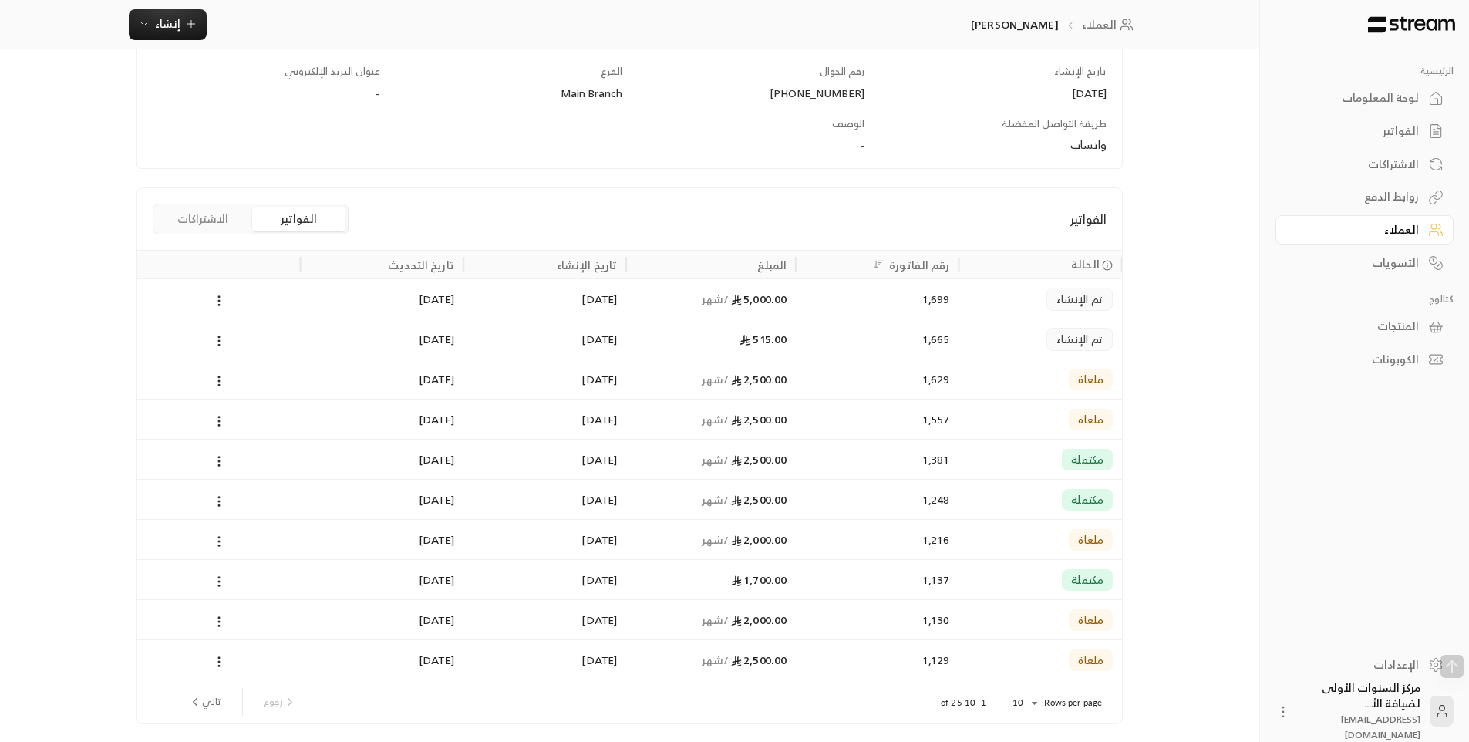
click at [199, 217] on button "الاشتراكات" at bounding box center [203, 219] width 93 height 25
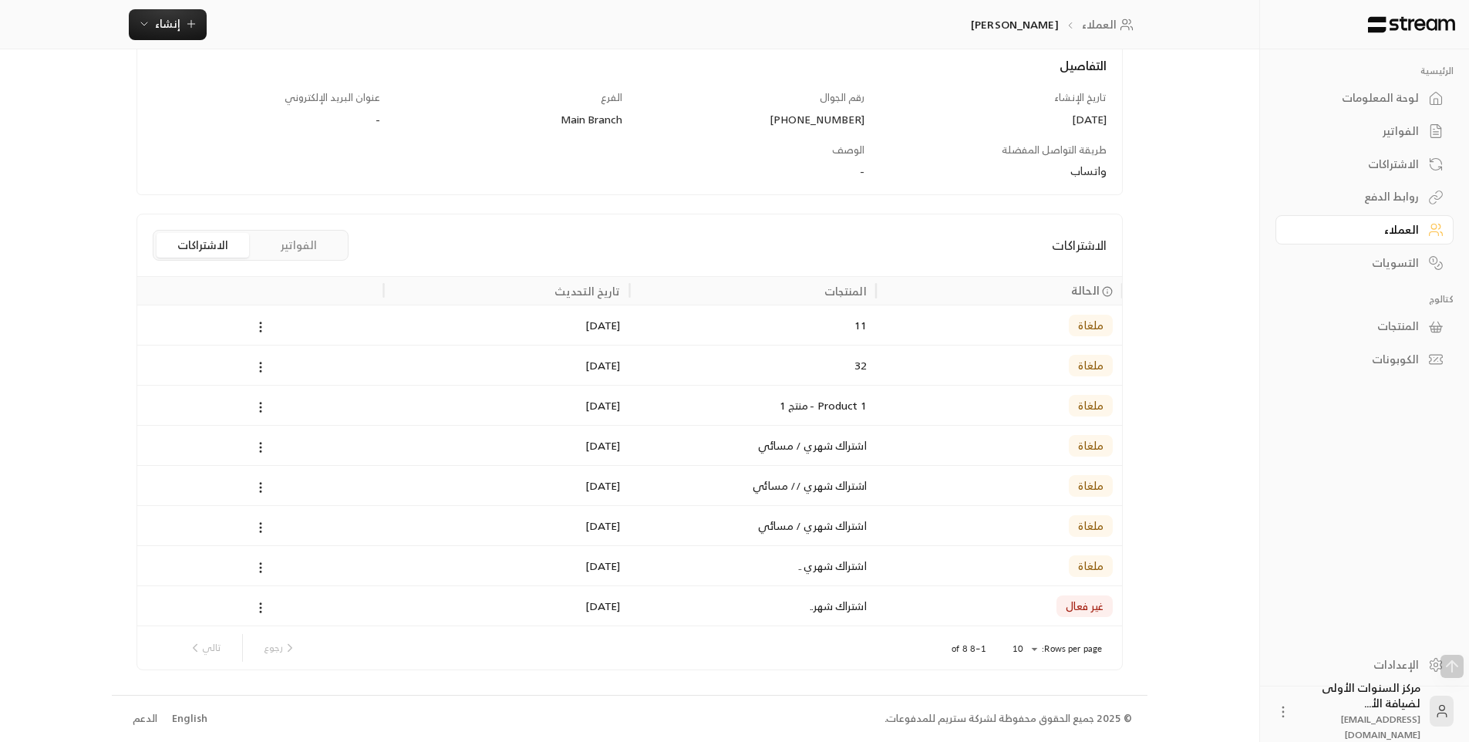
scroll to position [0, 0]
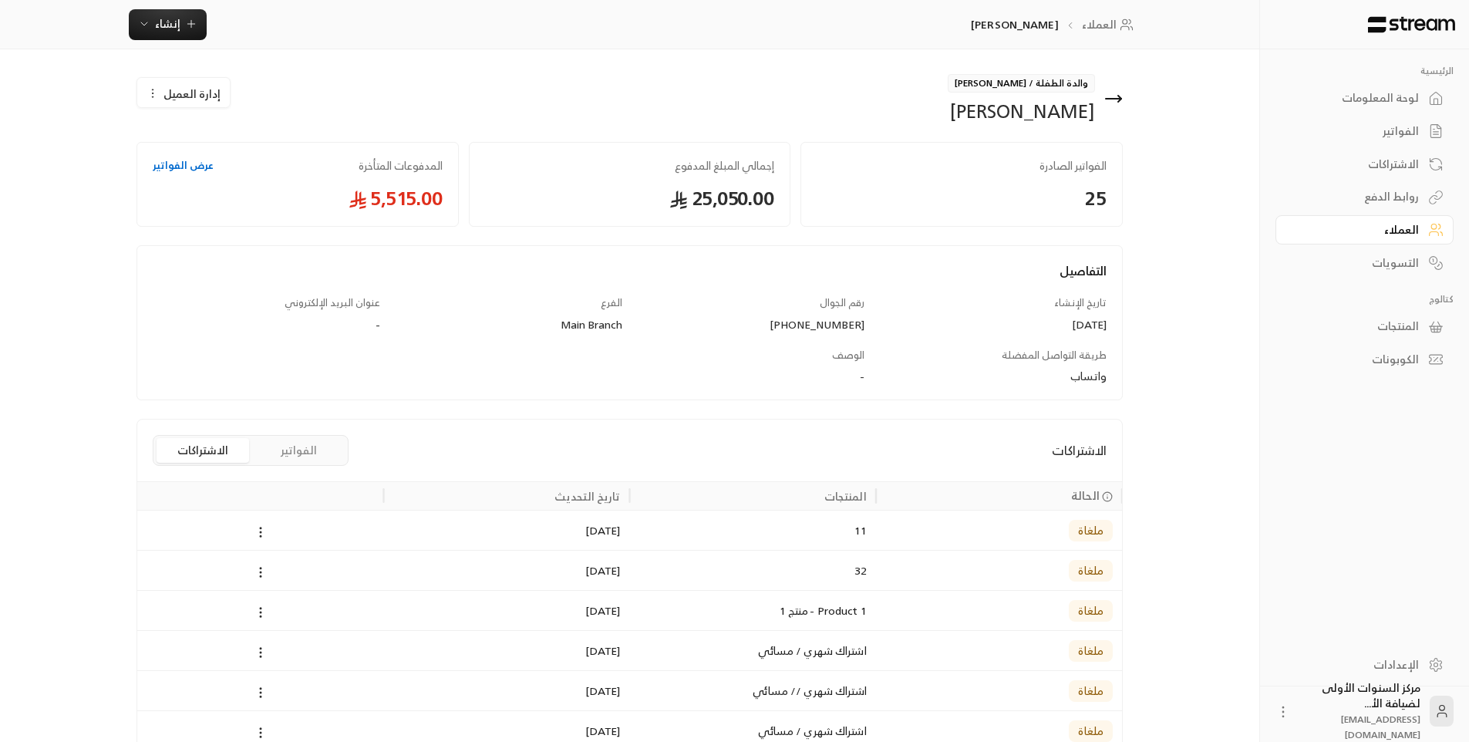
click at [313, 446] on button "الفواتير" at bounding box center [298, 450] width 93 height 25
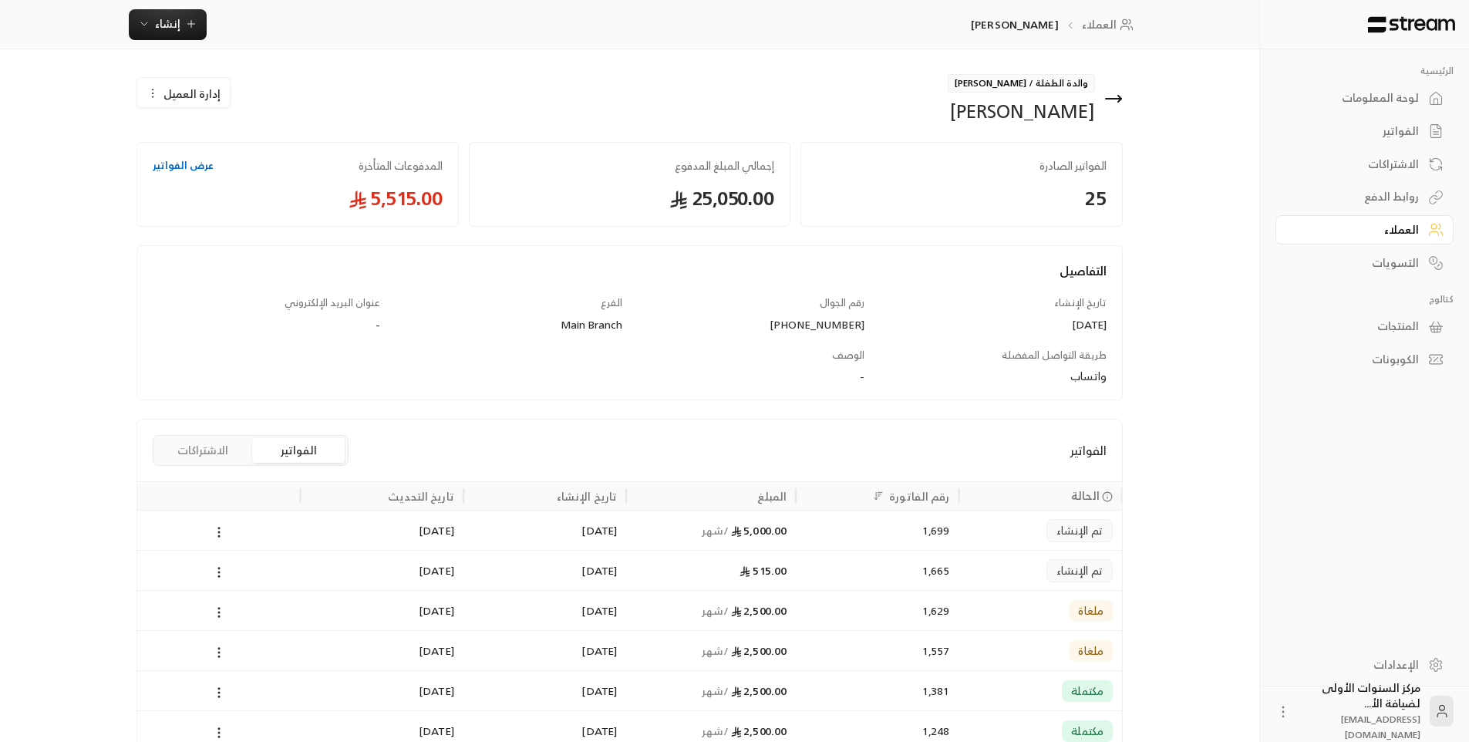
click at [1122, 99] on icon at bounding box center [1113, 99] width 15 height 0
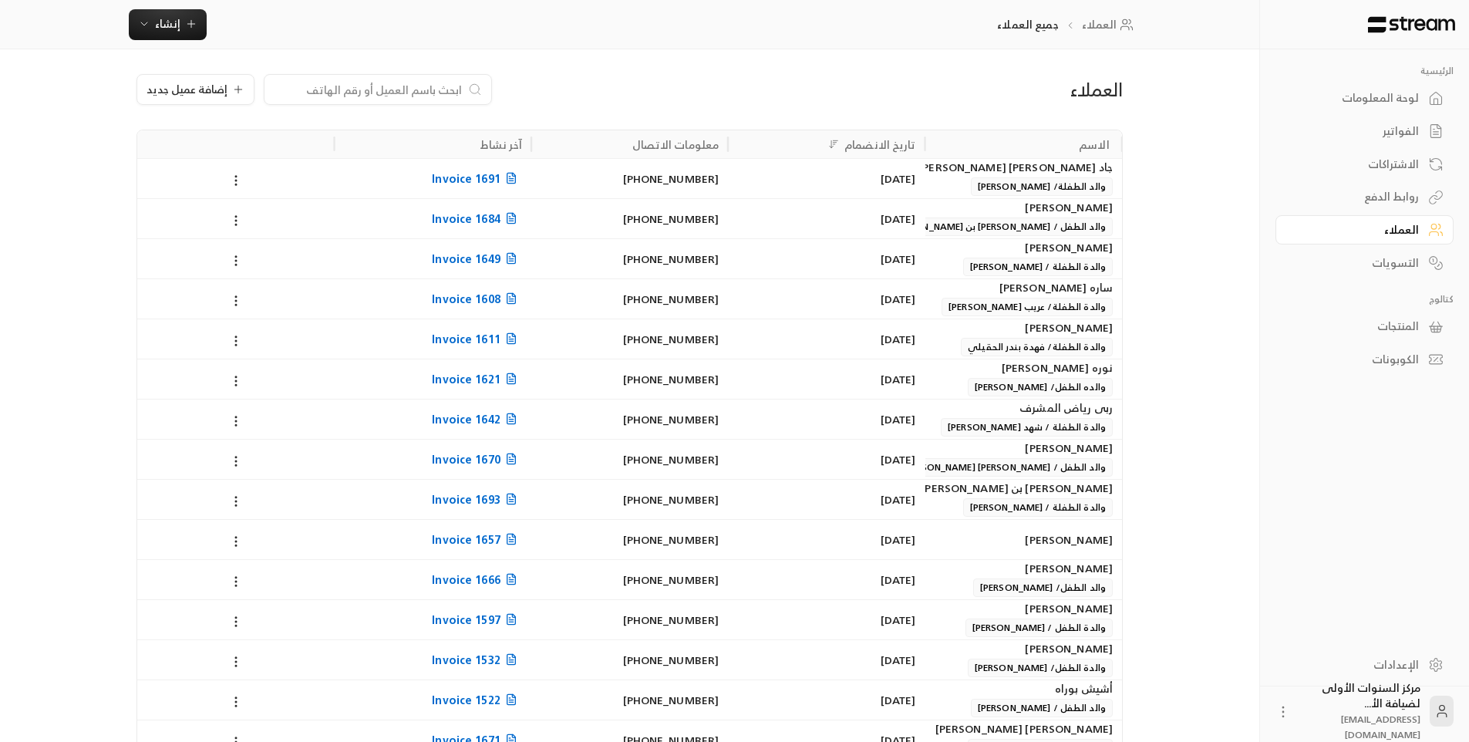
click at [1387, 141] on link "الفواتير" at bounding box center [1365, 131] width 178 height 30
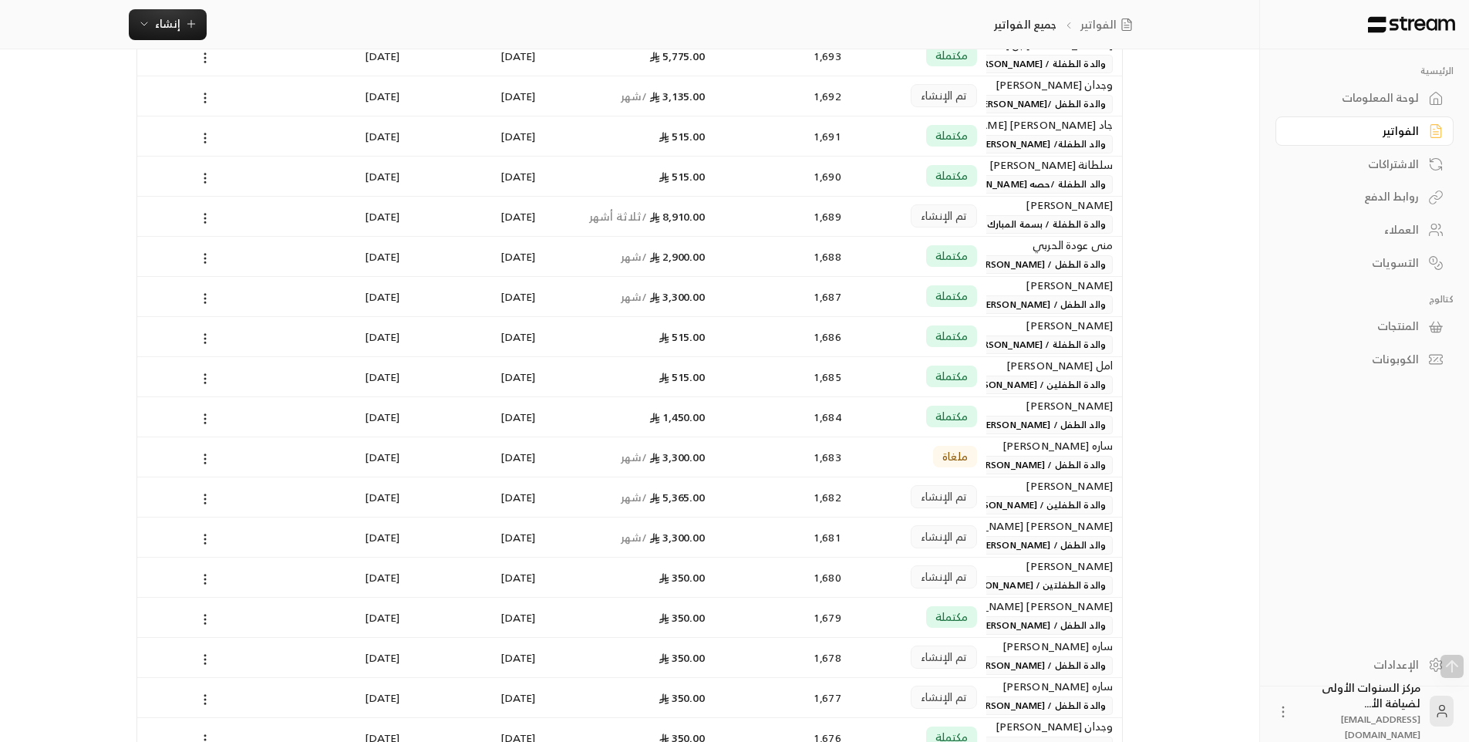
scroll to position [386, 0]
click at [1024, 565] on div "[PERSON_NAME]" at bounding box center [1054, 563] width 117 height 17
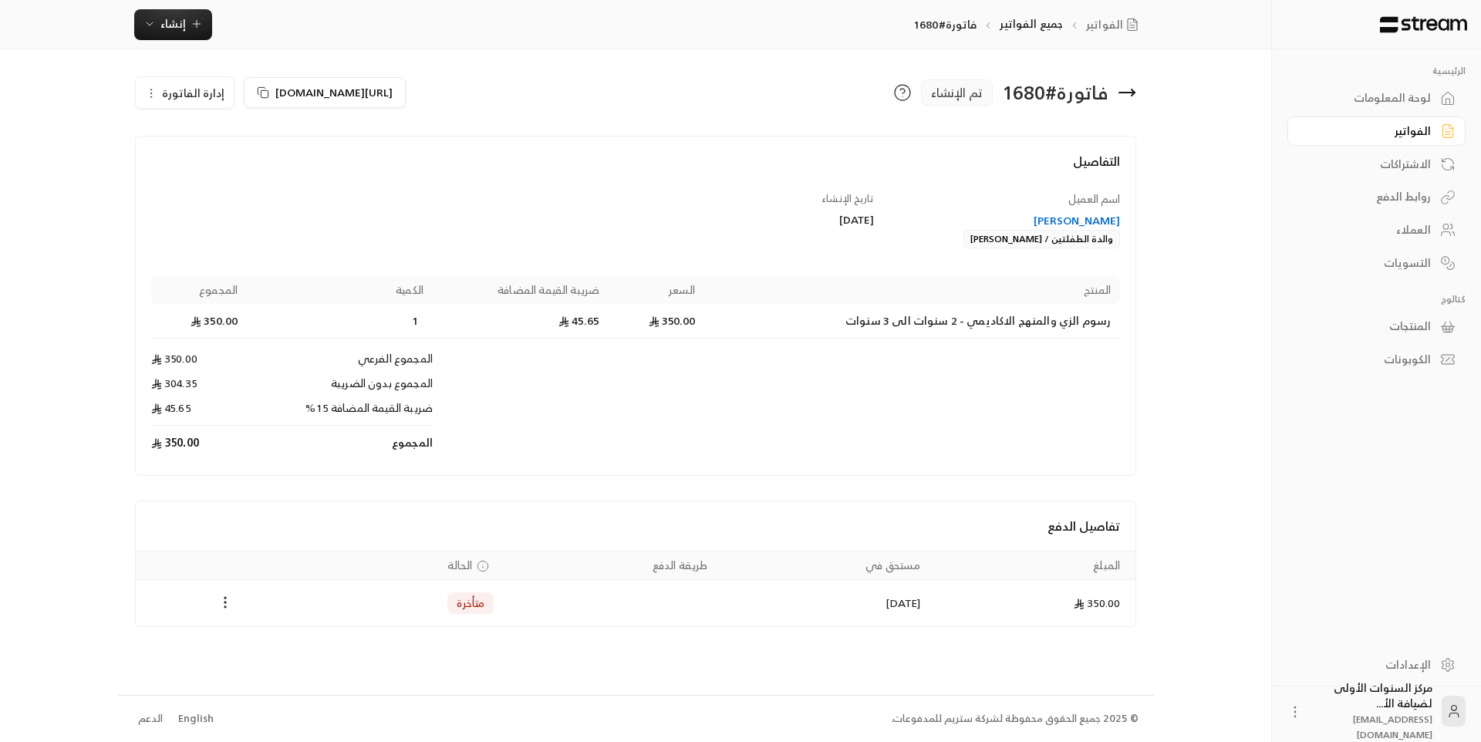
click at [193, 98] on span "إدارة الفاتورة" at bounding box center [193, 92] width 62 height 19
click at [402, 201] on div "اسم العميل عبير حسن الحجيري والدة الطفلتين / جنى وليان زياد الحجيري تاريخ الإنش…" at bounding box center [635, 325] width 984 height 269
click at [1129, 89] on icon at bounding box center [1127, 92] width 19 height 19
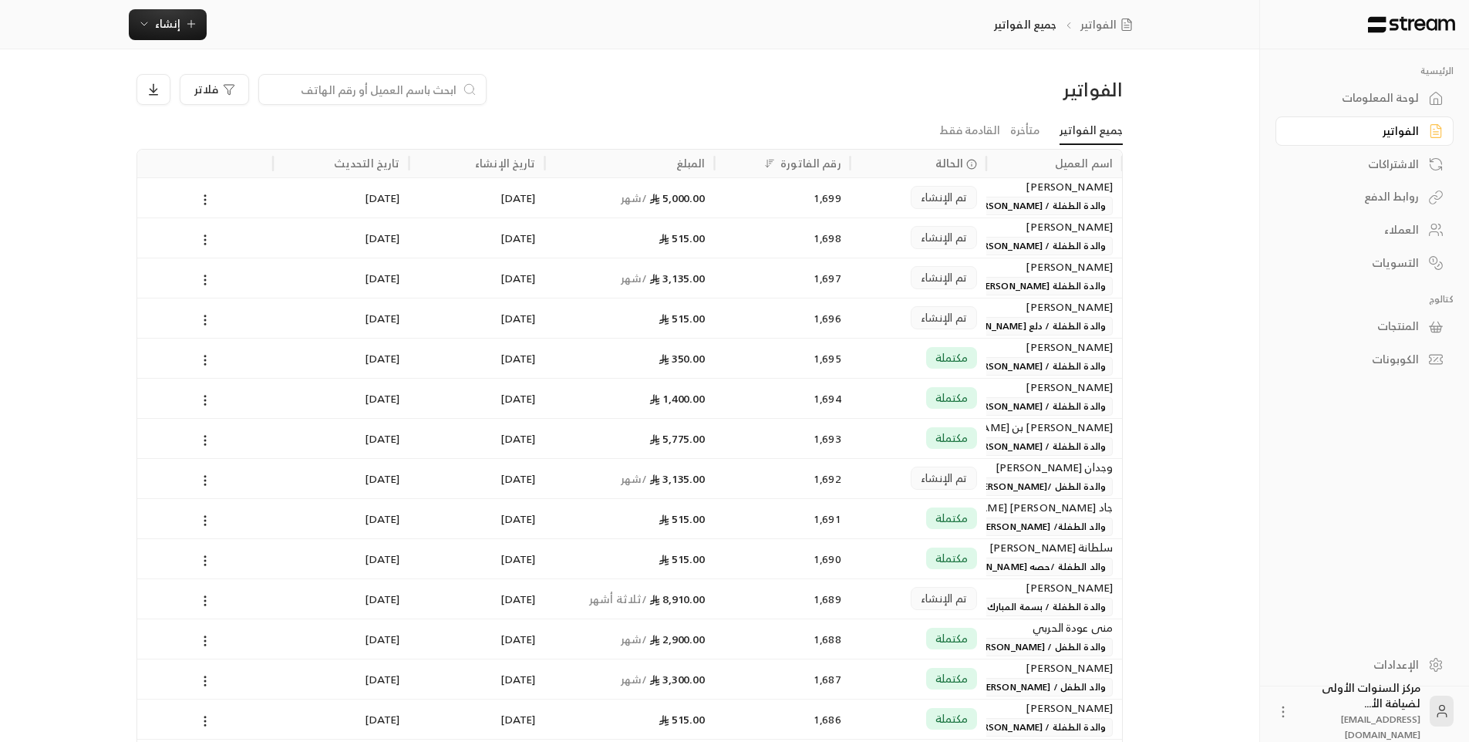
click at [883, 133] on ul "جميع الفواتير متأخرة القادمة فقط" at bounding box center [630, 130] width 987 height 27
click at [751, 49] on div "الفواتير جميع الفواتير إنشاء" at bounding box center [630, 24] width 1260 height 49
click at [571, 200] on div "5,000.00 / شهر" at bounding box center [630, 197] width 151 height 39
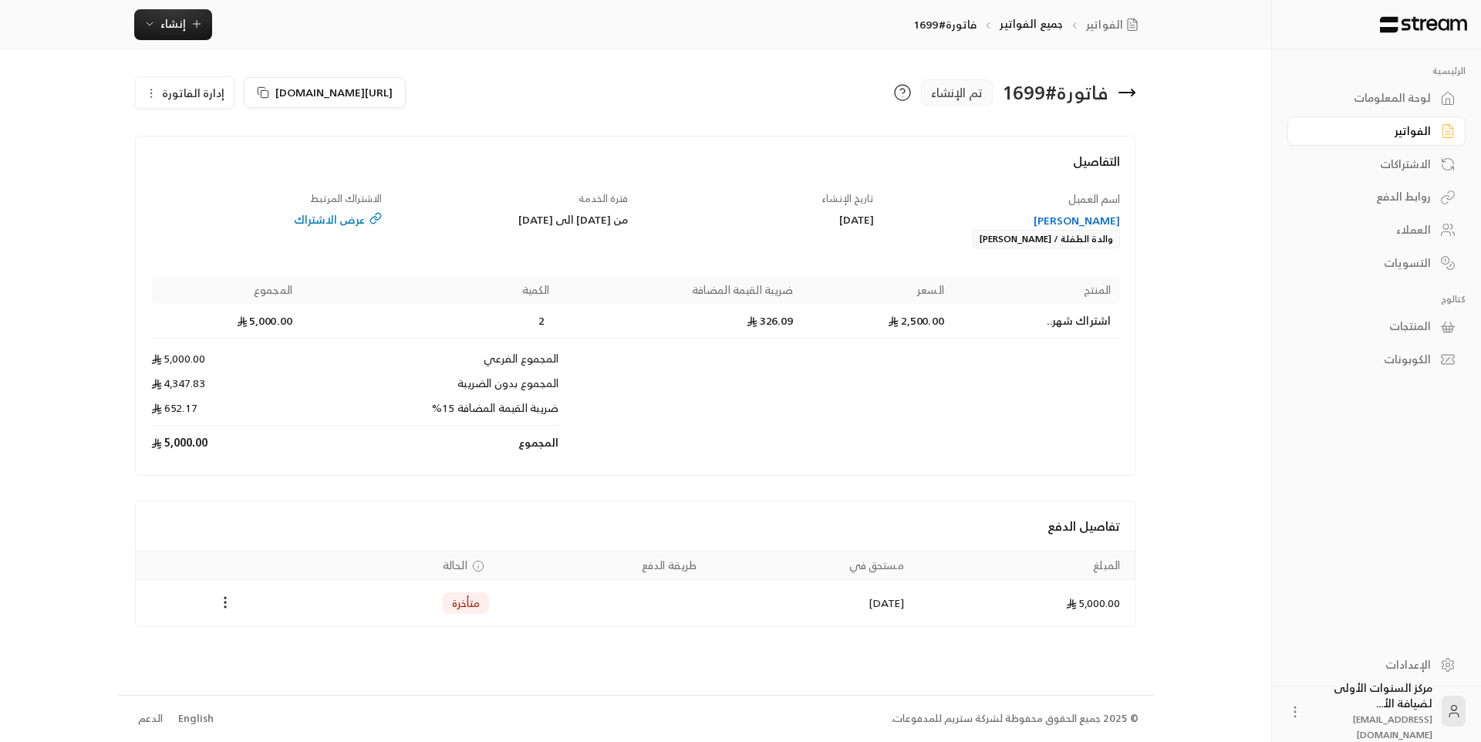
drag, startPoint x: 642, startPoint y: 221, endPoint x: 578, endPoint y: 223, distance: 64.1
click at [578, 223] on div "اسم العميل ندى كدسه والدة الطفلة / ليلى الغامدي تاريخ الإنشاء 15/09/2025 فترة ا…" at bounding box center [635, 325] width 984 height 269
click at [634, 194] on div "فترة الخدمة من 07/09/2025 الى 06/10/2025" at bounding box center [513, 220] width 246 height 58
drag, startPoint x: 457, startPoint y: 236, endPoint x: 632, endPoint y: 204, distance: 177.3
click at [632, 204] on div "فترة الخدمة من 07/09/2025 الى 06/10/2025" at bounding box center [513, 220] width 246 height 58
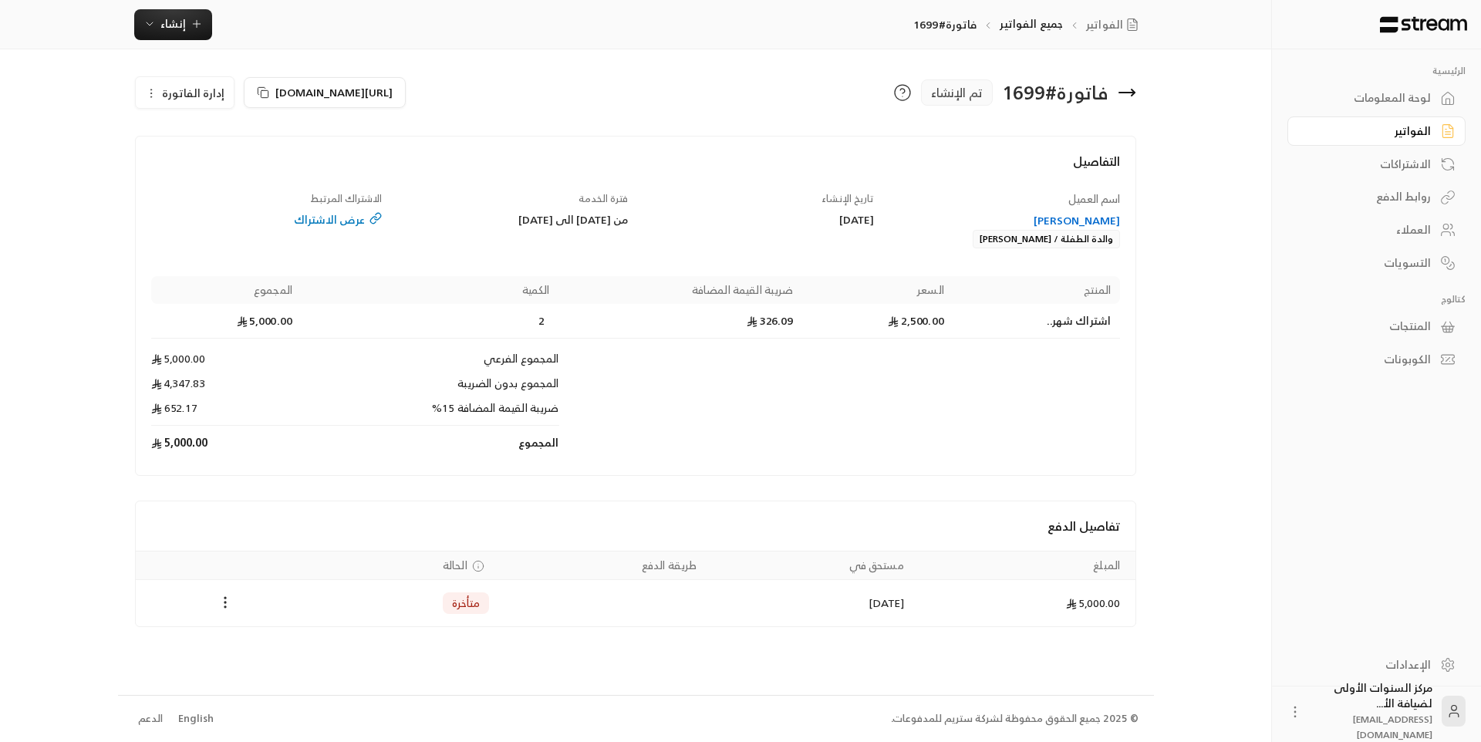
copy div "فترة الخدمة من 07/09/2025 الى 06/10/2025"
click at [606, 170] on h4 "التفاصيل" at bounding box center [636, 169] width 970 height 34
click at [1125, 96] on icon at bounding box center [1127, 92] width 19 height 19
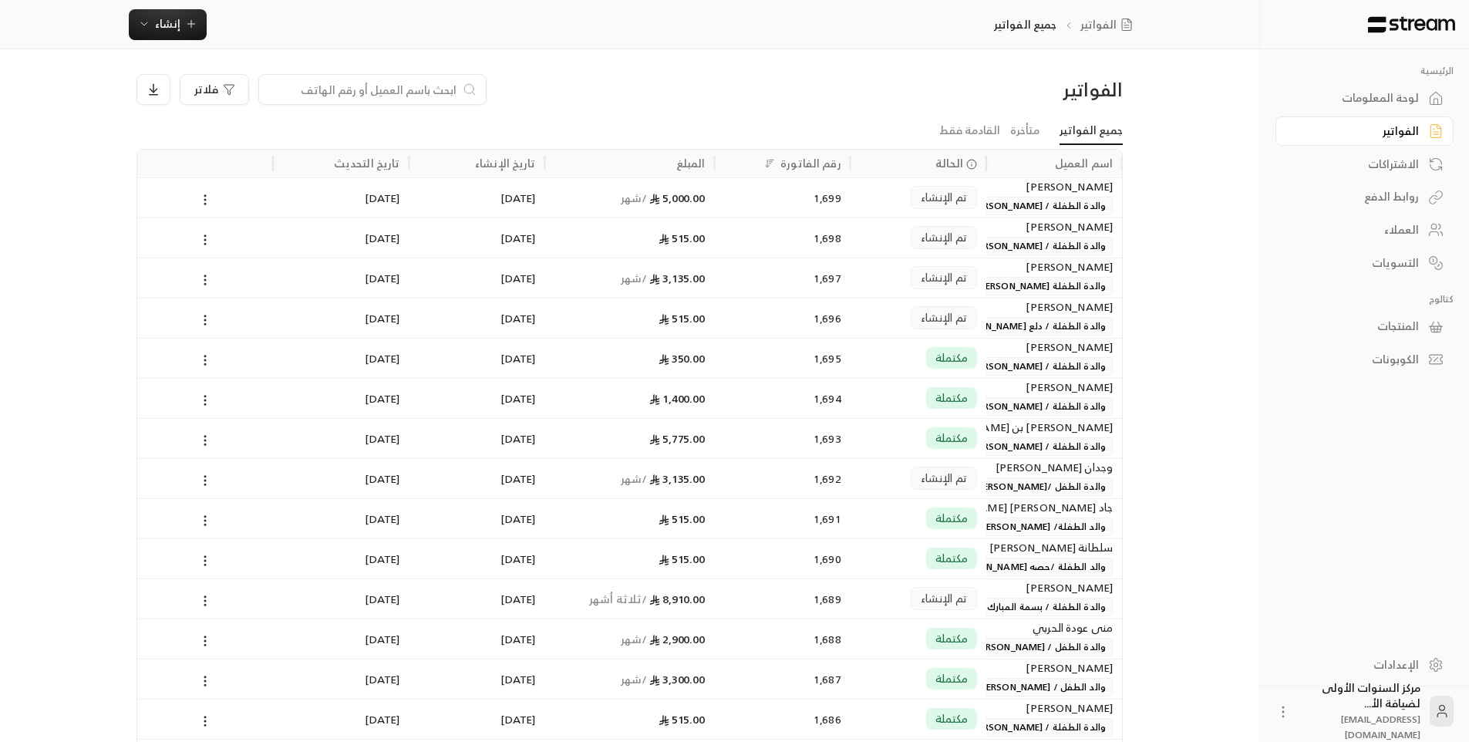
click at [852, 112] on div "الفواتير فلاتر" at bounding box center [630, 95] width 1002 height 43
click at [991, 251] on div "Mariana Ortega والدة الطفلة / اناليا" at bounding box center [1055, 238] width 136 height 40
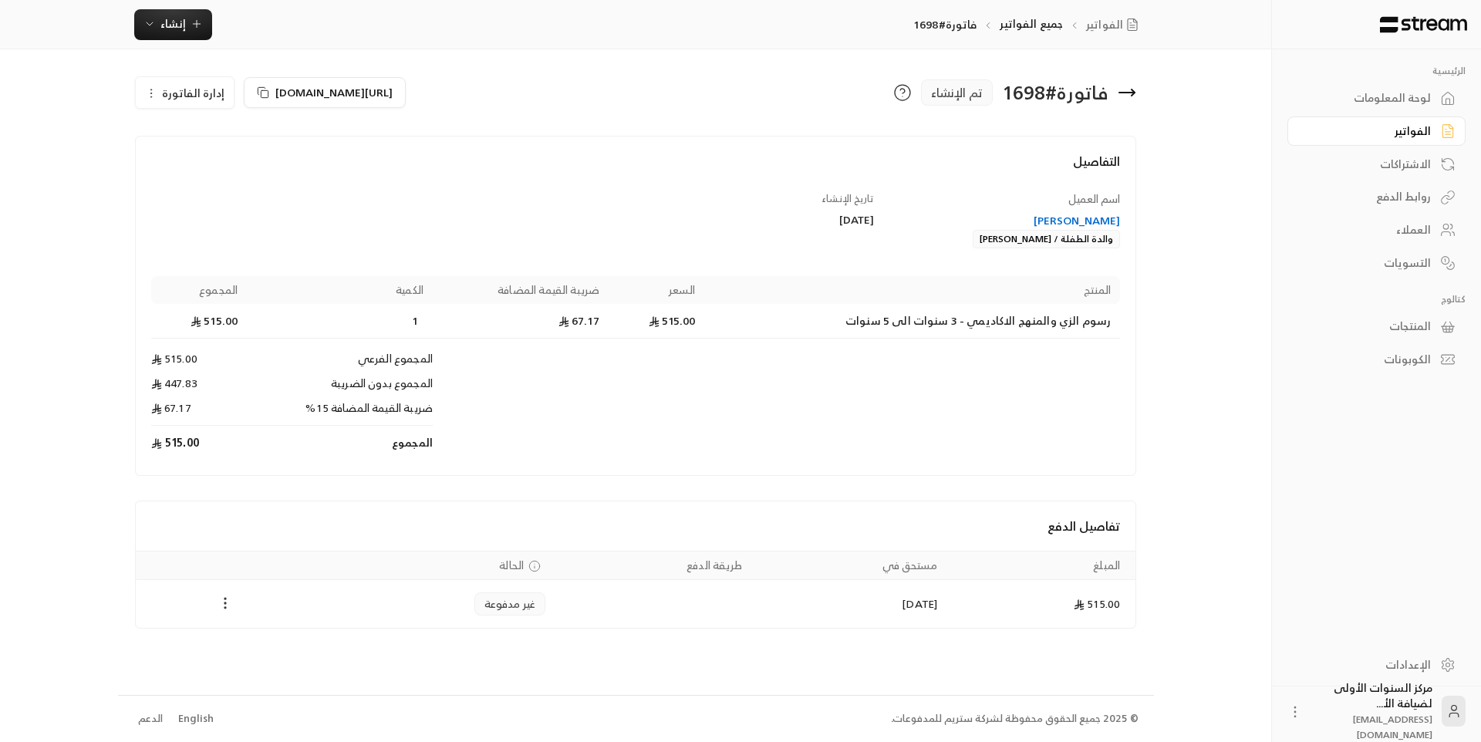
click at [221, 606] on icon "Payments" at bounding box center [225, 603] width 15 height 15
click at [297, 650] on li "تغيير الحالة الى مدفوعة" at bounding box center [283, 643] width 119 height 28
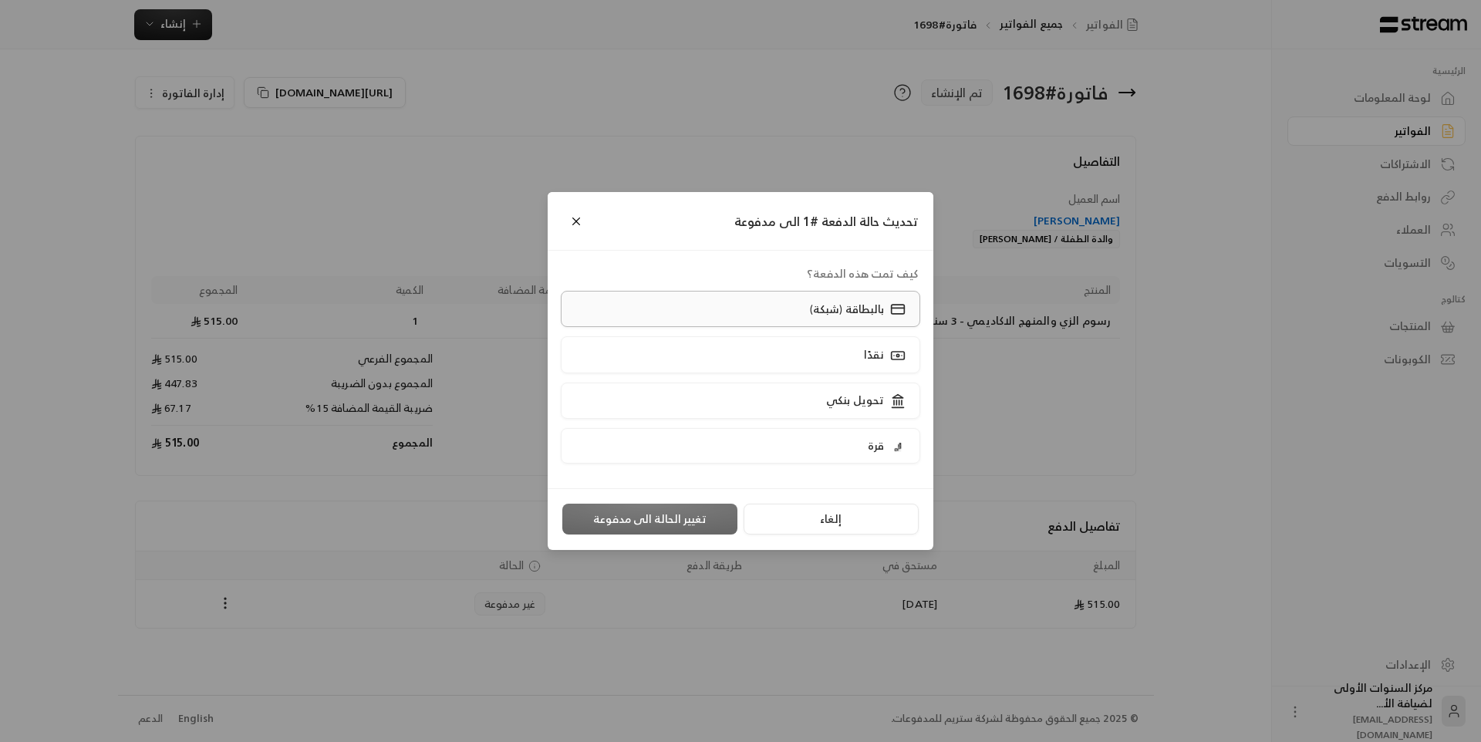
click at [716, 309] on label "بالبطاقة (شبكة)" at bounding box center [741, 309] width 360 height 36
click at [683, 523] on button "تغيير الحالة الى مدفوعة" at bounding box center [649, 519] width 175 height 31
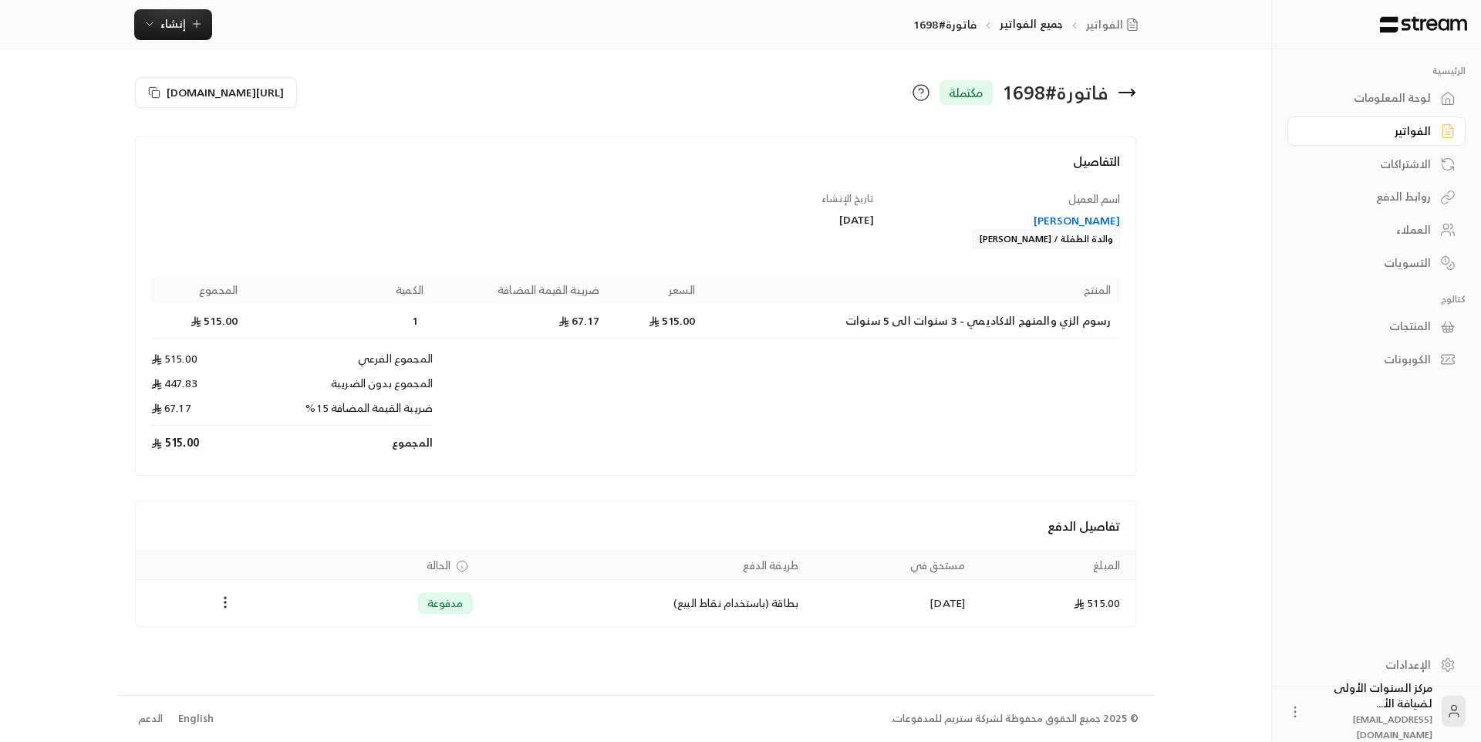
click at [1126, 90] on icon at bounding box center [1127, 92] width 19 height 19
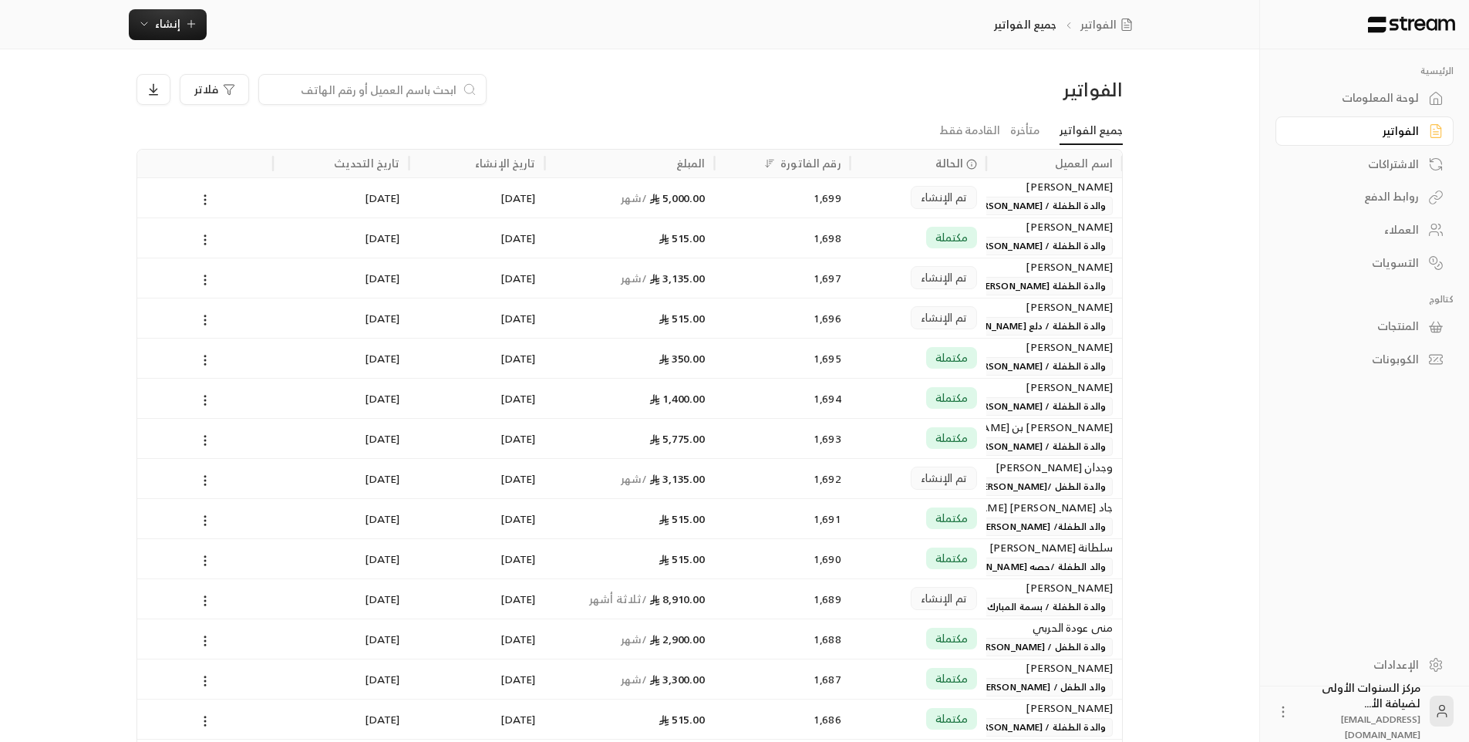
click at [994, 197] on span "والدة الطفلة / [PERSON_NAME]" at bounding box center [1038, 206] width 150 height 19
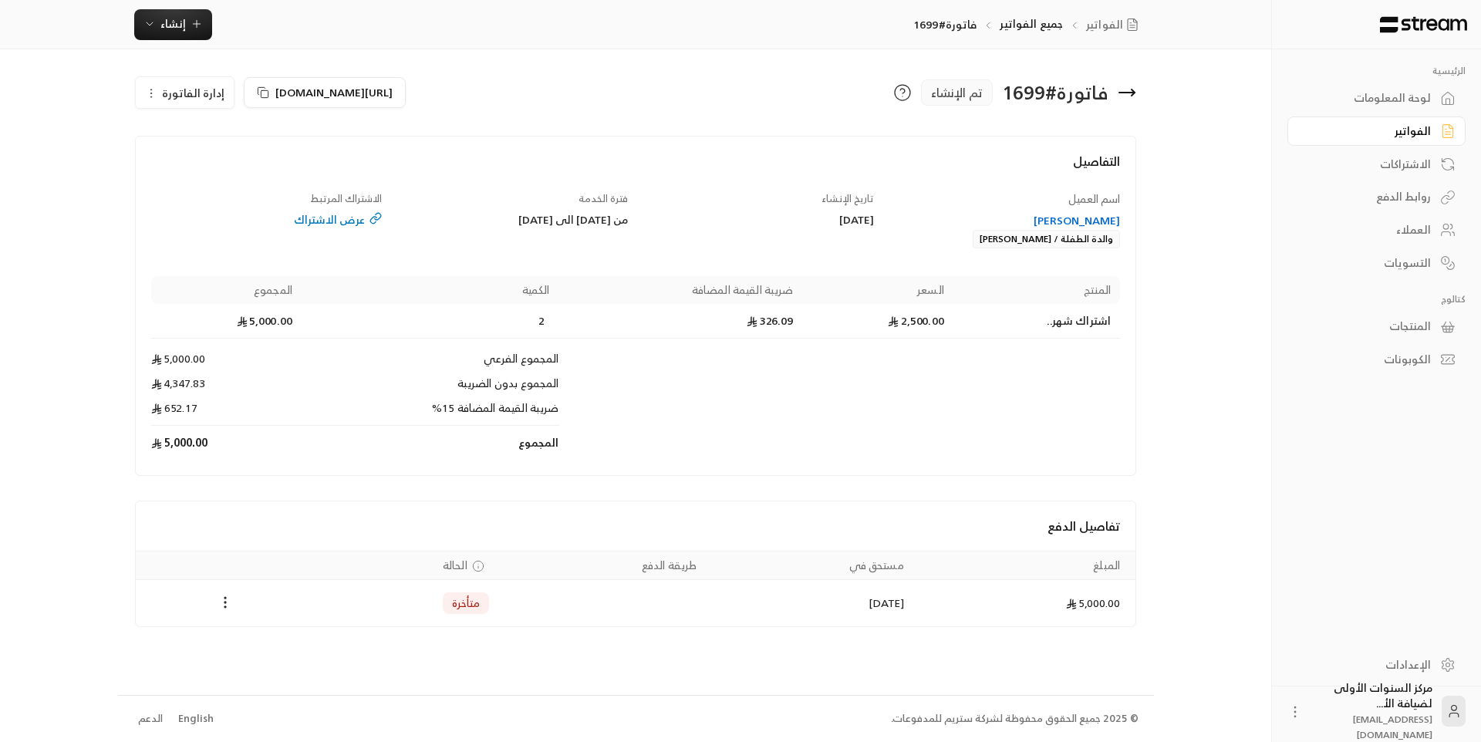
click at [185, 99] on span "إدارة الفاتورة" at bounding box center [193, 92] width 62 height 19
click at [231, 160] on span "إلغاء" at bounding box center [223, 165] width 19 height 12
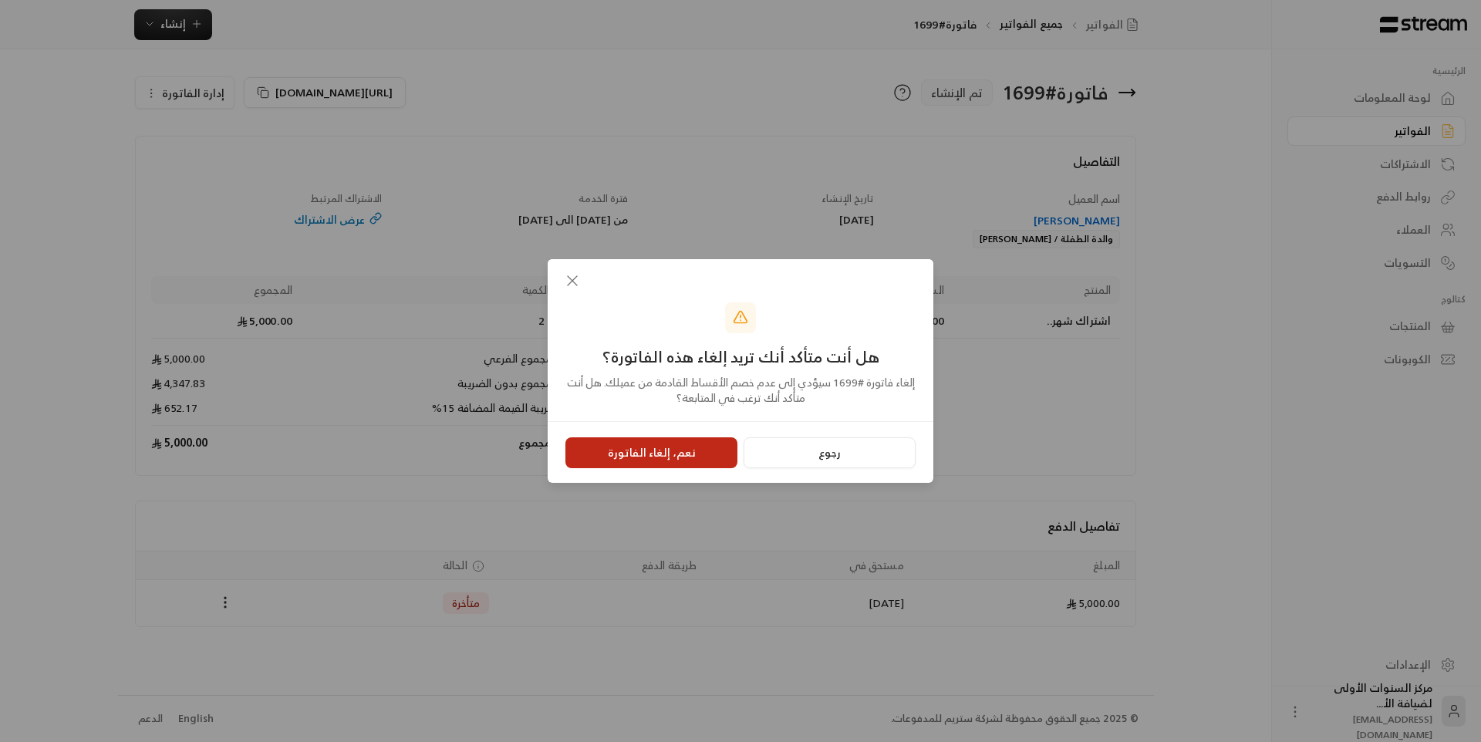
click at [680, 450] on button "نعم، إلغاء الفاتورة" at bounding box center [651, 452] width 172 height 31
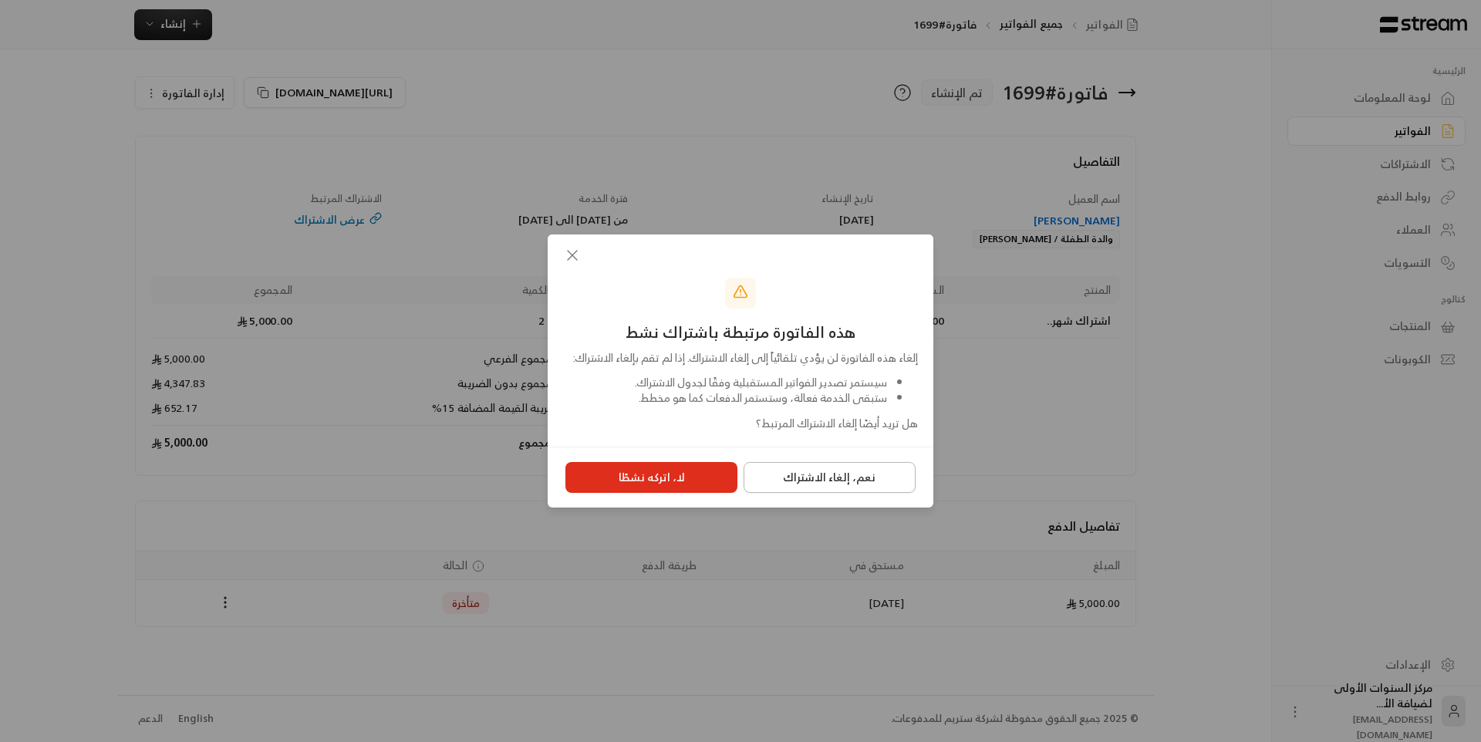
click at [806, 486] on button "نعم، إلغاء الاشتراك" at bounding box center [830, 477] width 172 height 31
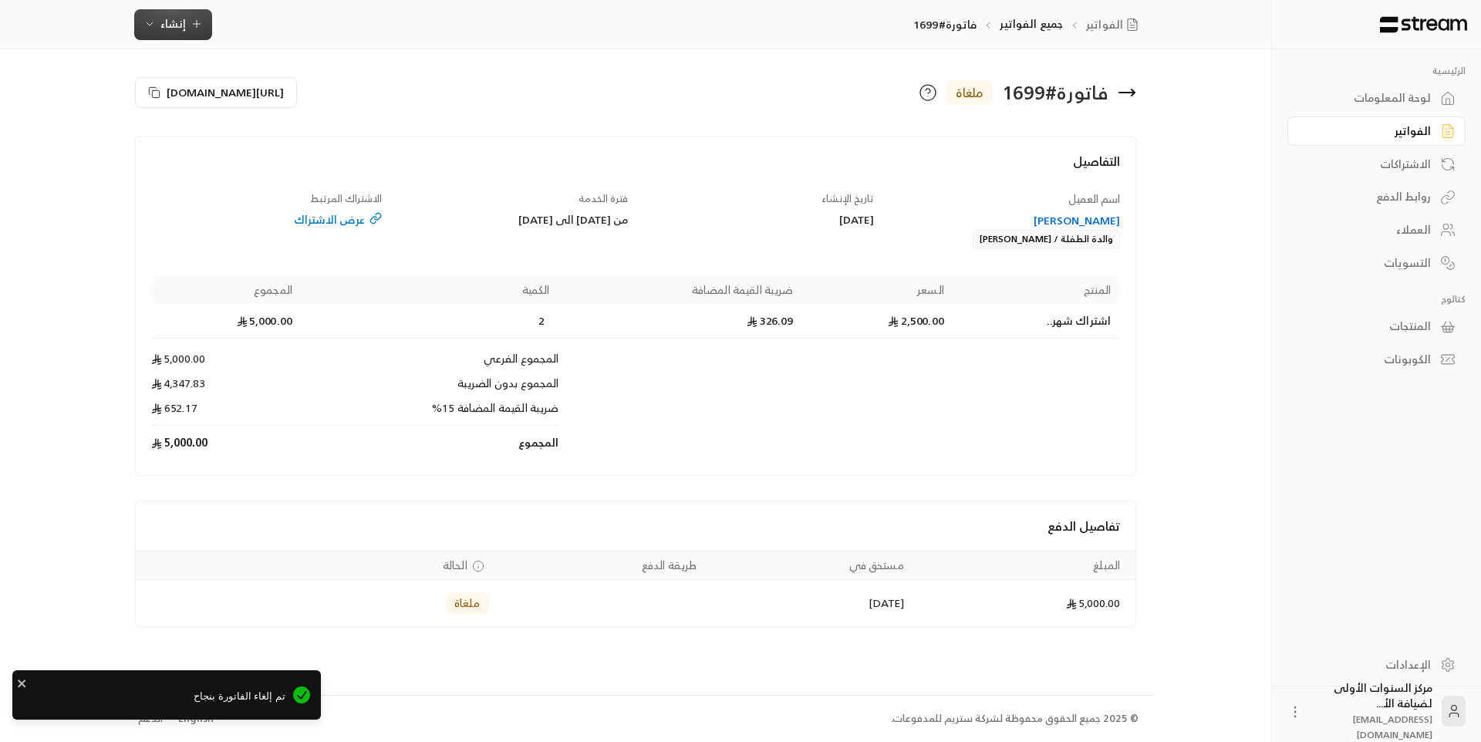
click at [191, 20] on icon "button" at bounding box center [197, 24] width 12 height 12
click at [295, 93] on div "إنشاء فاتورة مرة واحدة بسهولة للمعاملات السريعة." at bounding box center [249, 96] width 194 height 31
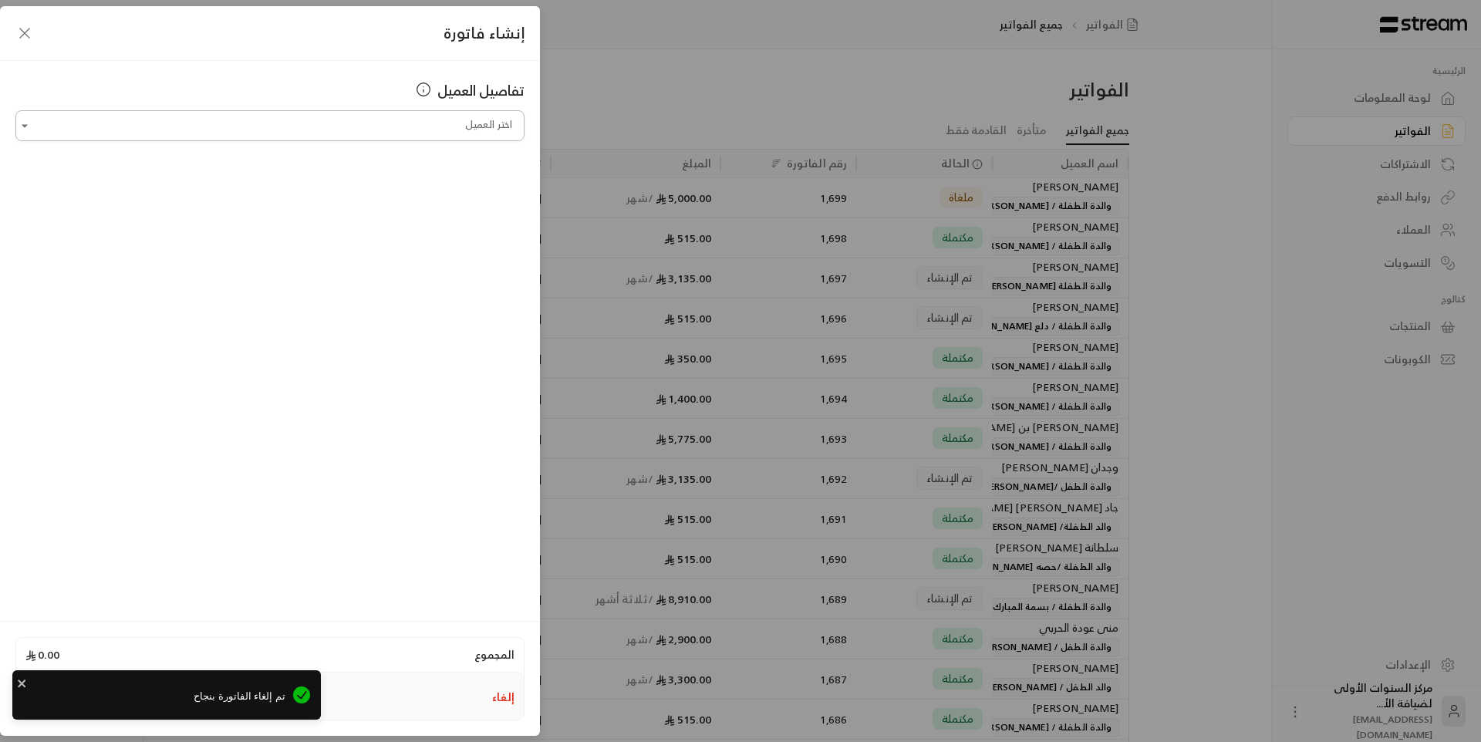
click at [455, 128] on input "اختر العميل" at bounding box center [269, 126] width 509 height 27
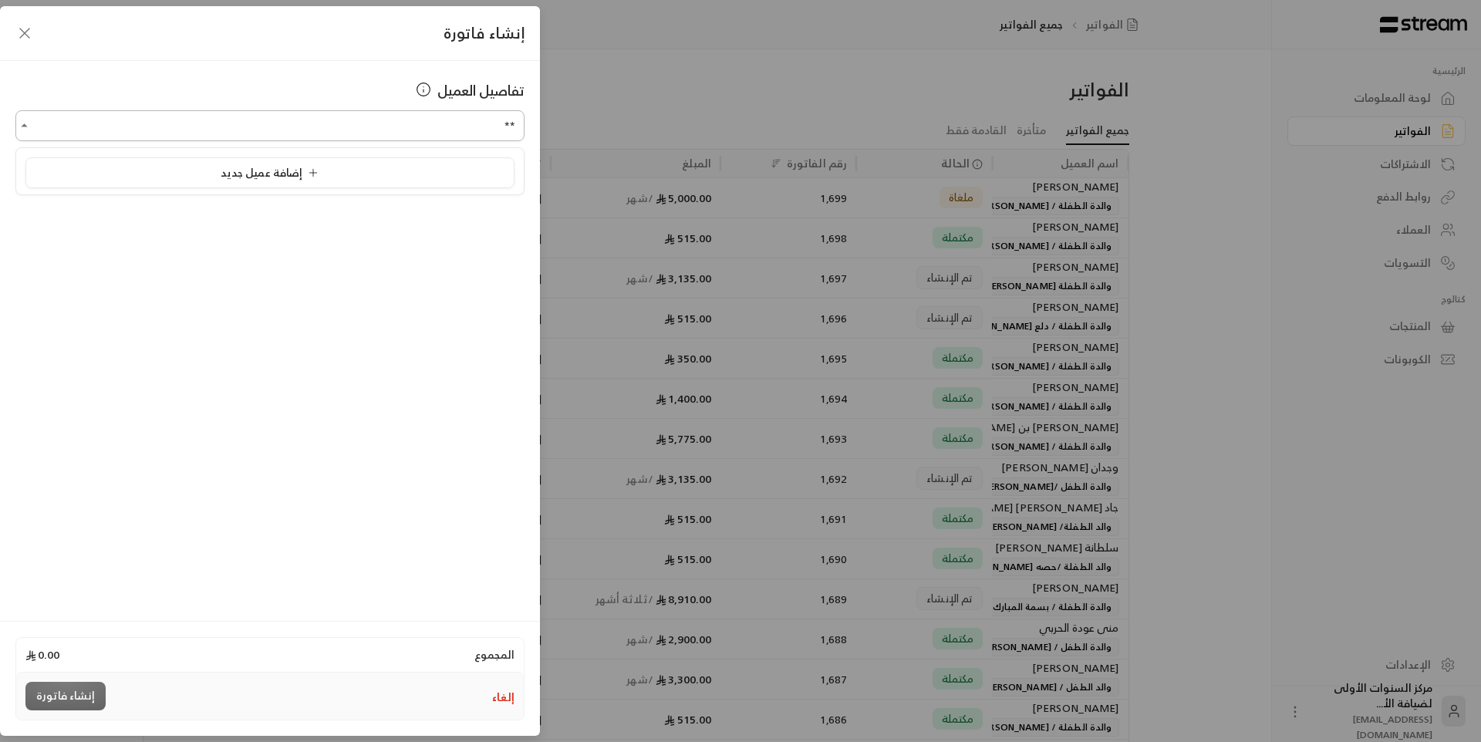
type input "*"
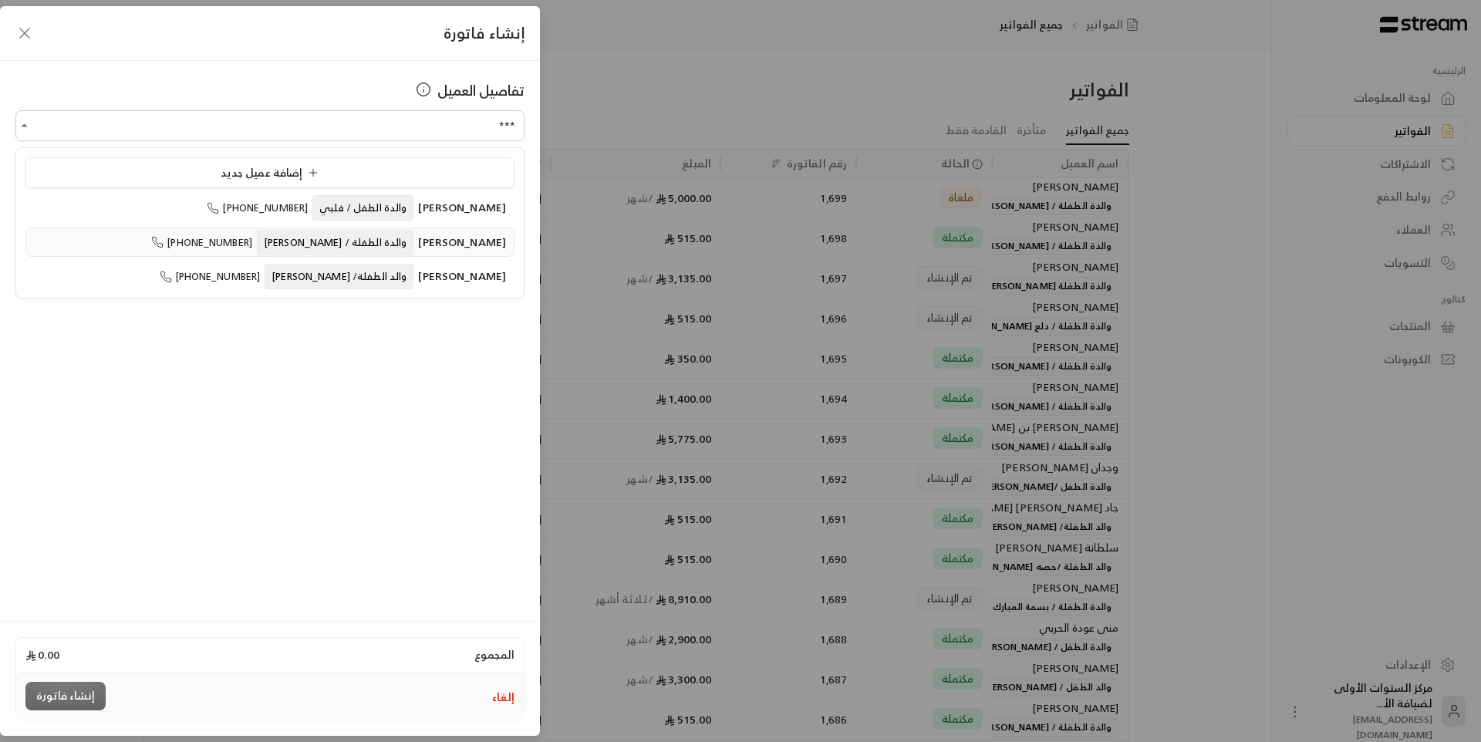
click at [410, 246] on span "والدة الطفلة / [PERSON_NAME]" at bounding box center [335, 242] width 157 height 25
type input "**********"
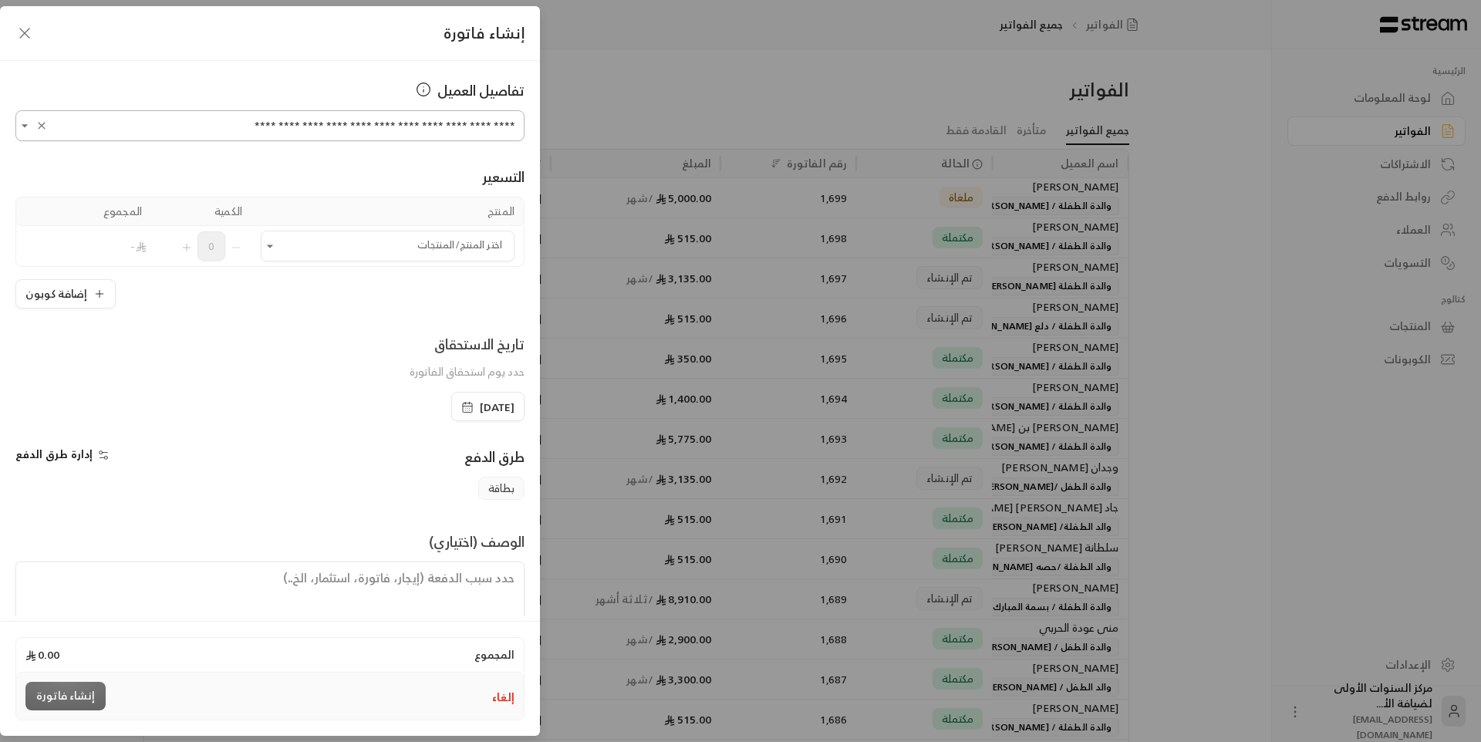
click at [44, 130] on icon "Clear" at bounding box center [41, 126] width 12 height 12
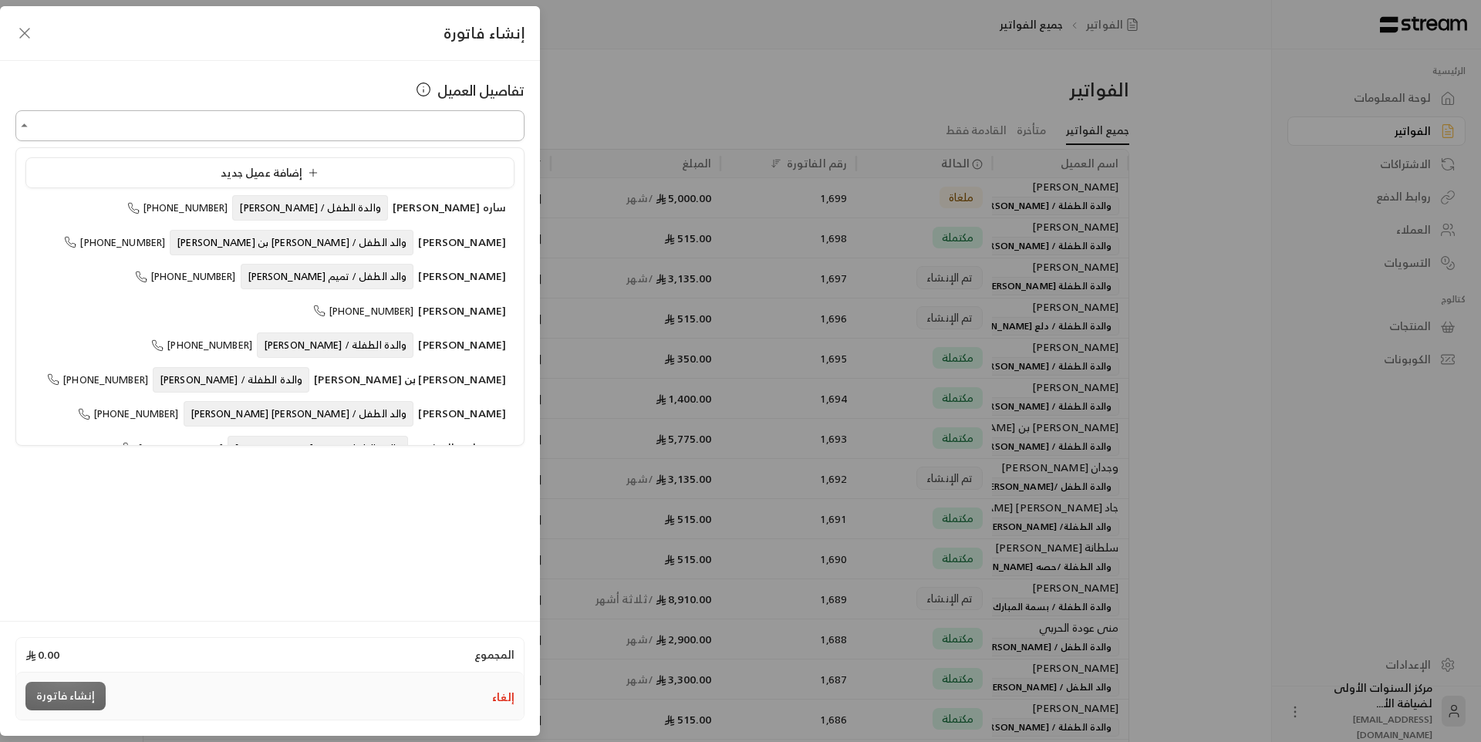
click at [342, 118] on input "اختر العميل" at bounding box center [269, 126] width 509 height 27
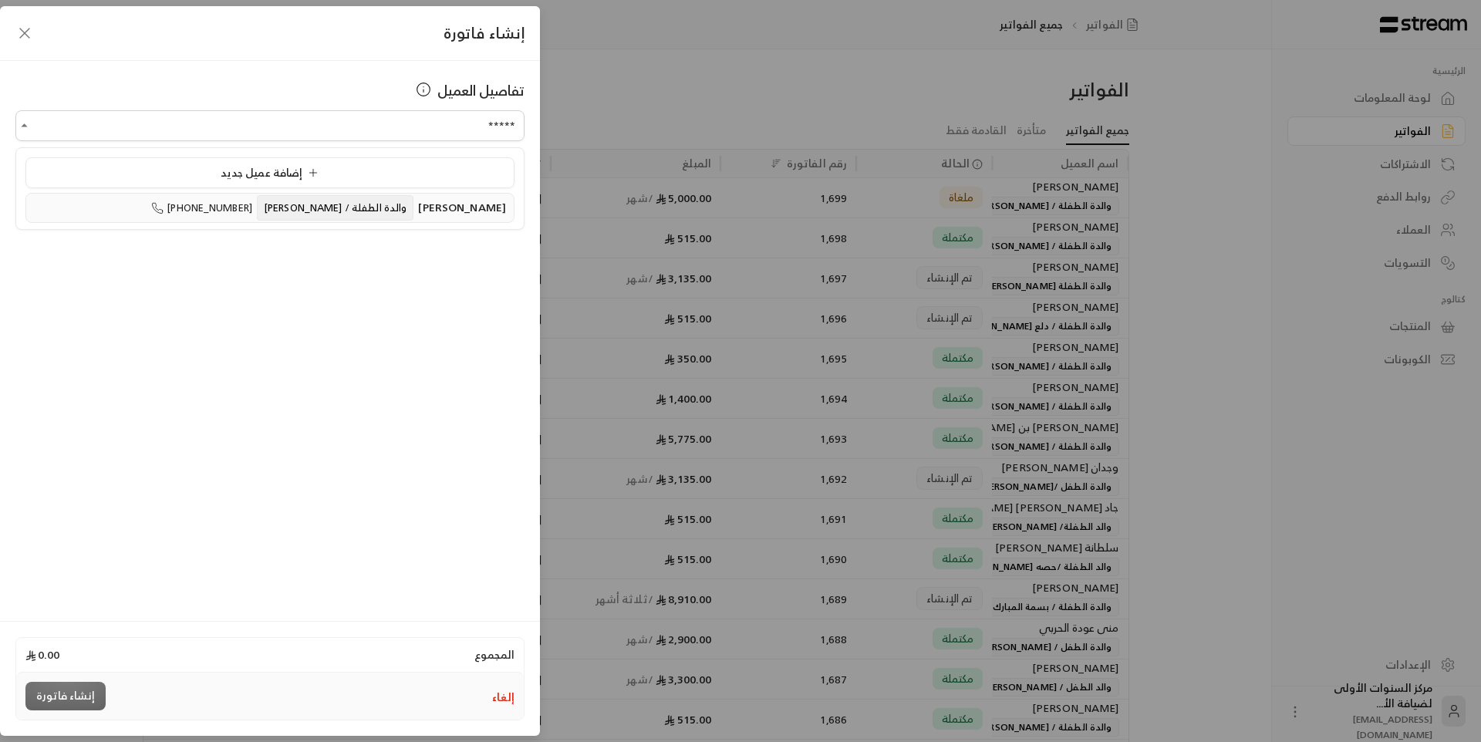
click at [369, 211] on span "والدة الطفلة / [PERSON_NAME]" at bounding box center [335, 207] width 157 height 25
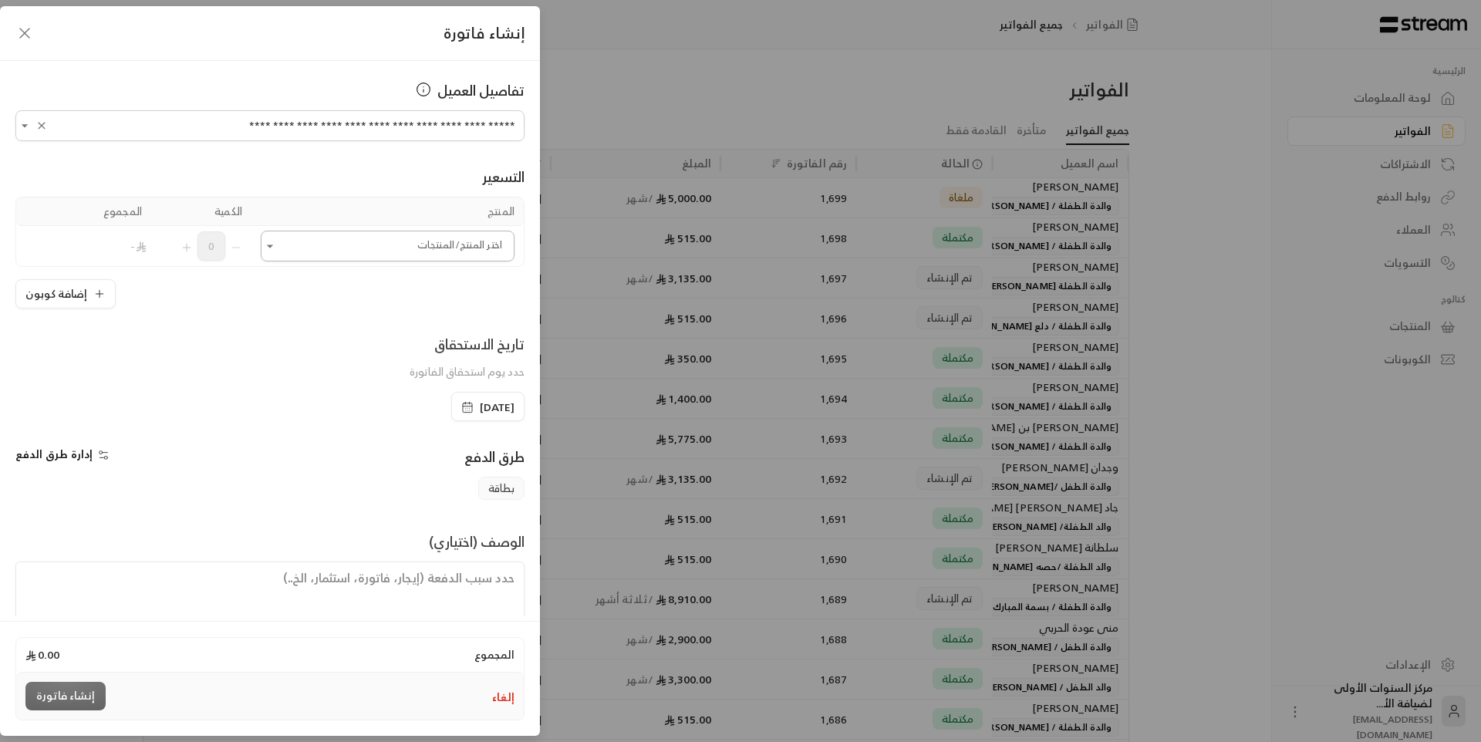
type input "**********"
click at [413, 238] on input "اختر العميل" at bounding box center [388, 246] width 254 height 27
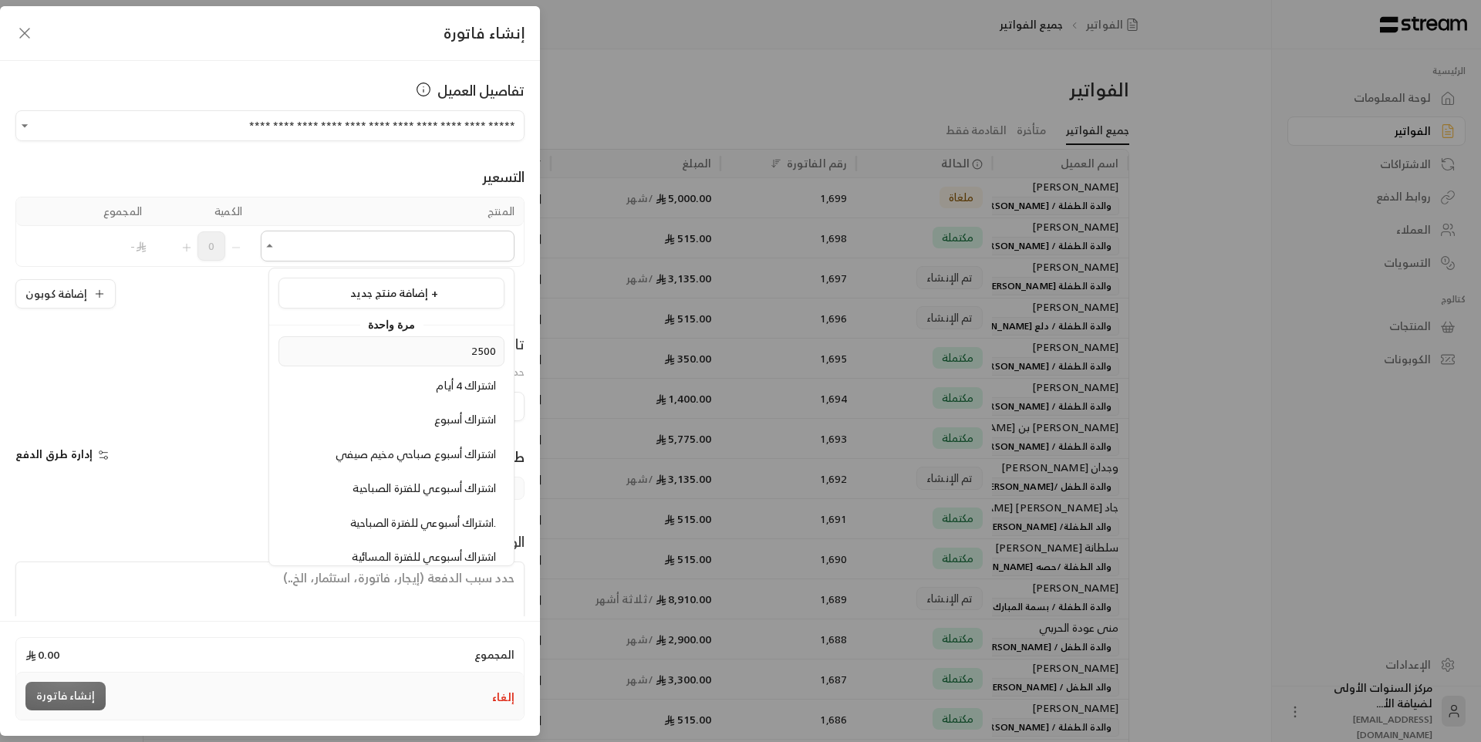
click at [467, 357] on div "2500" at bounding box center [391, 351] width 209 height 16
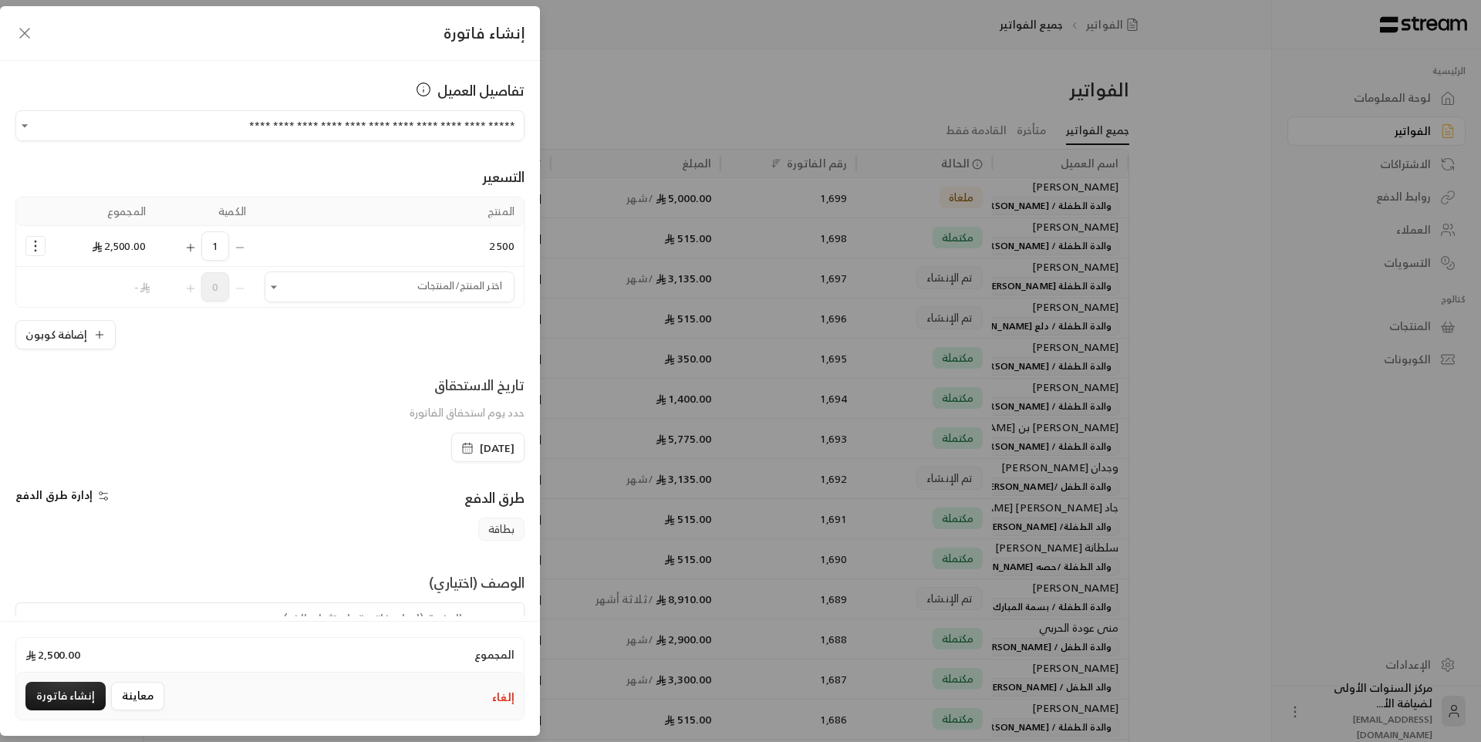
click at [197, 250] on icon "Selected Products" at bounding box center [190, 247] width 12 height 12
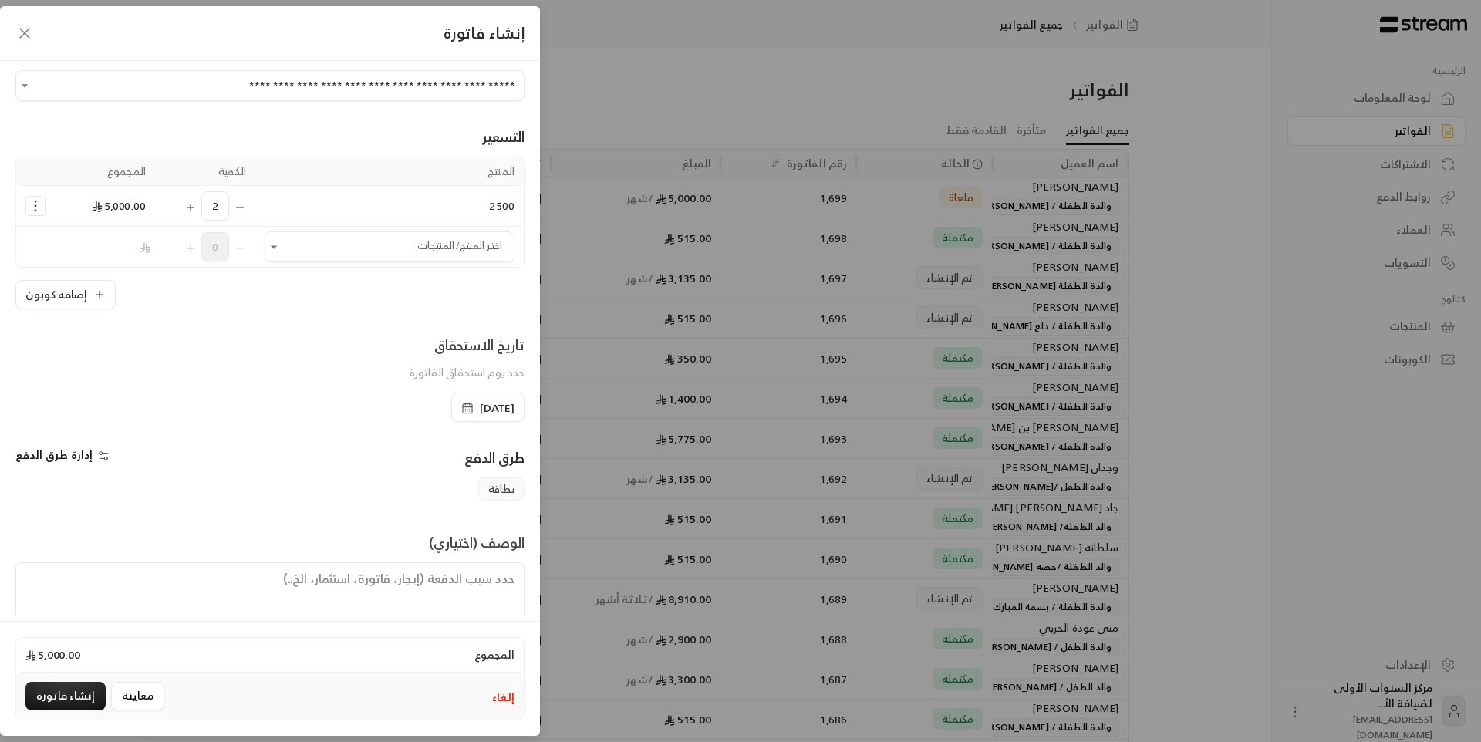
scroll to position [74, 0]
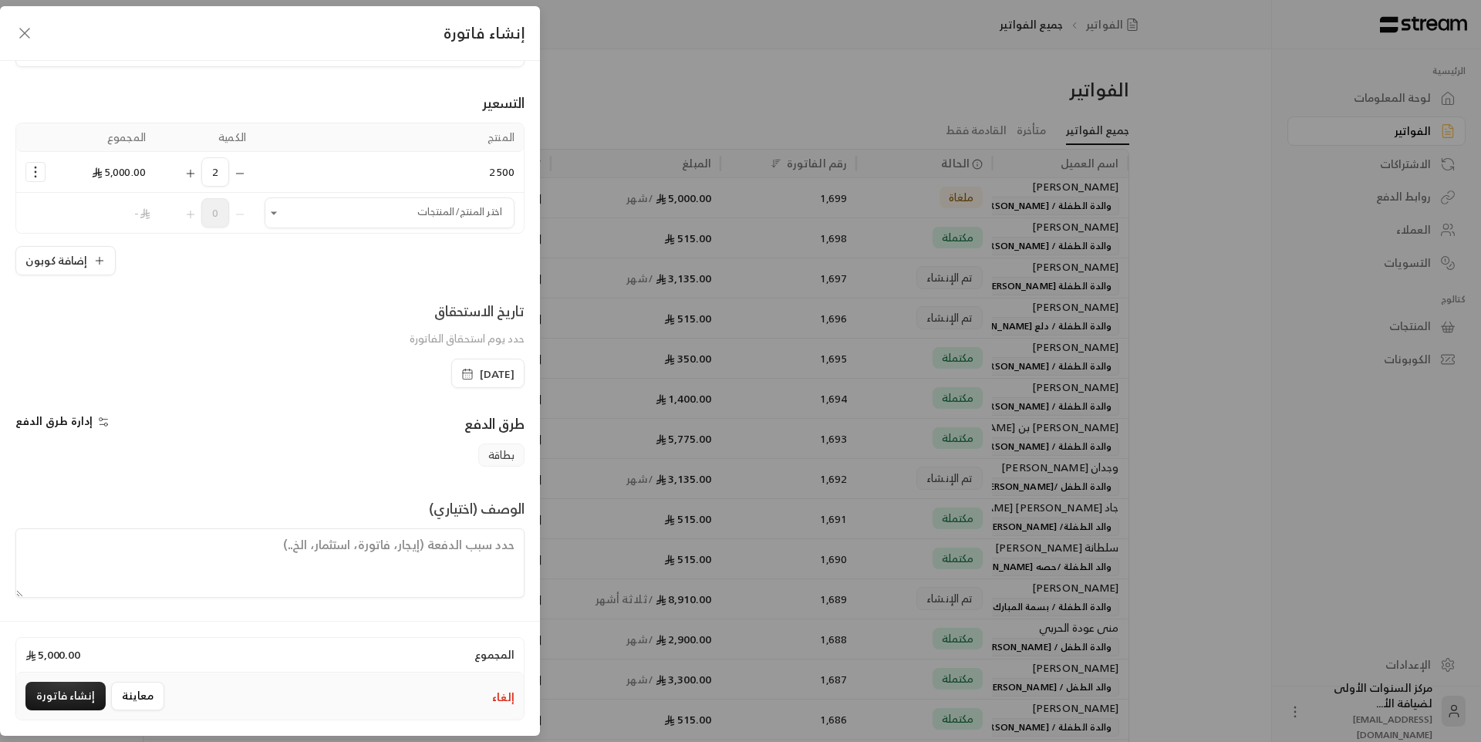
click at [494, 370] on span "[DATE]" at bounding box center [497, 373] width 35 height 15
click at [344, 479] on div "طرق الدفع إدارة طرق الدفع بطاقة الوصف (اختياري)" at bounding box center [269, 505] width 509 height 185
click at [427, 551] on textarea at bounding box center [269, 562] width 509 height 69
paste textarea "فترة الخدمة من 07/09/2025 الى 06/10/2025"
click at [496, 373] on span "[DATE]" at bounding box center [497, 373] width 35 height 15
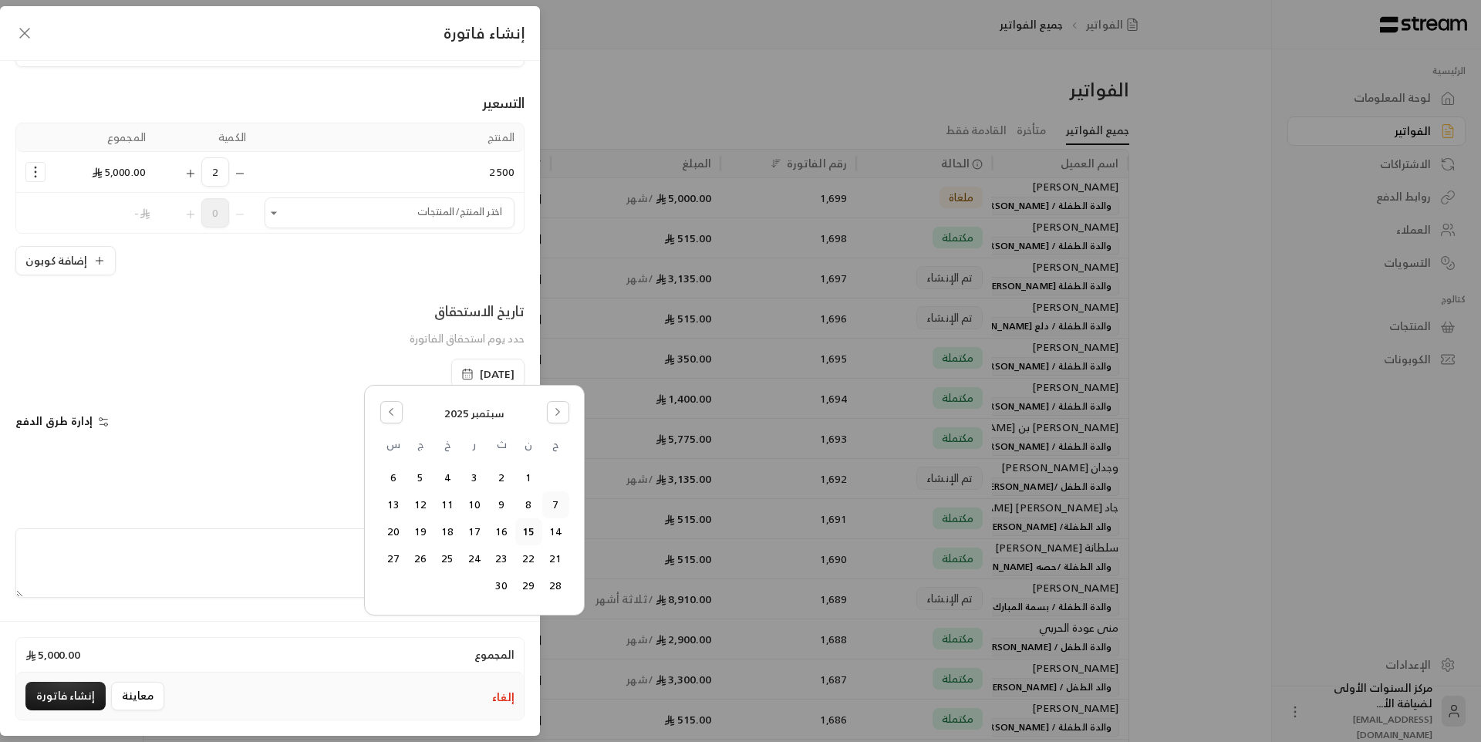
click at [552, 506] on button "7" at bounding box center [555, 504] width 25 height 25
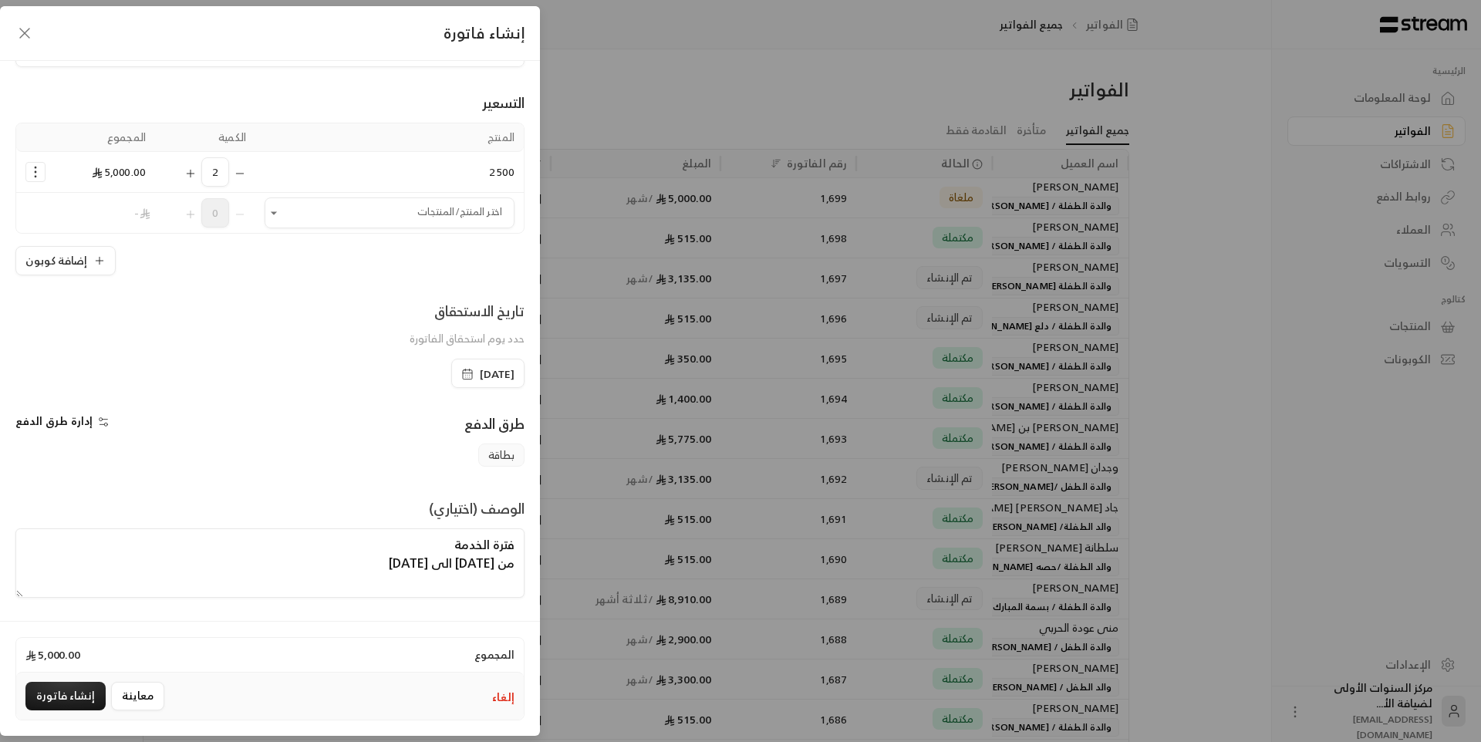
click at [373, 430] on div "طرق الدفع" at bounding box center [401, 428] width 262 height 31
click at [309, 571] on textarea "فترة الخدمة من 07/09/2025 الى 06/10/2025" at bounding box center [269, 562] width 509 height 69
click at [381, 542] on textarea "فترة الخدمة من 07/09/2025 الى 06/10/2025" at bounding box center [269, 562] width 509 height 69
type textarea "فترة الخدمة لمدة شهرين من 07/09/2025 الى 06/10/2025"
click at [69, 699] on button "إنشاء فاتورة" at bounding box center [65, 696] width 80 height 29
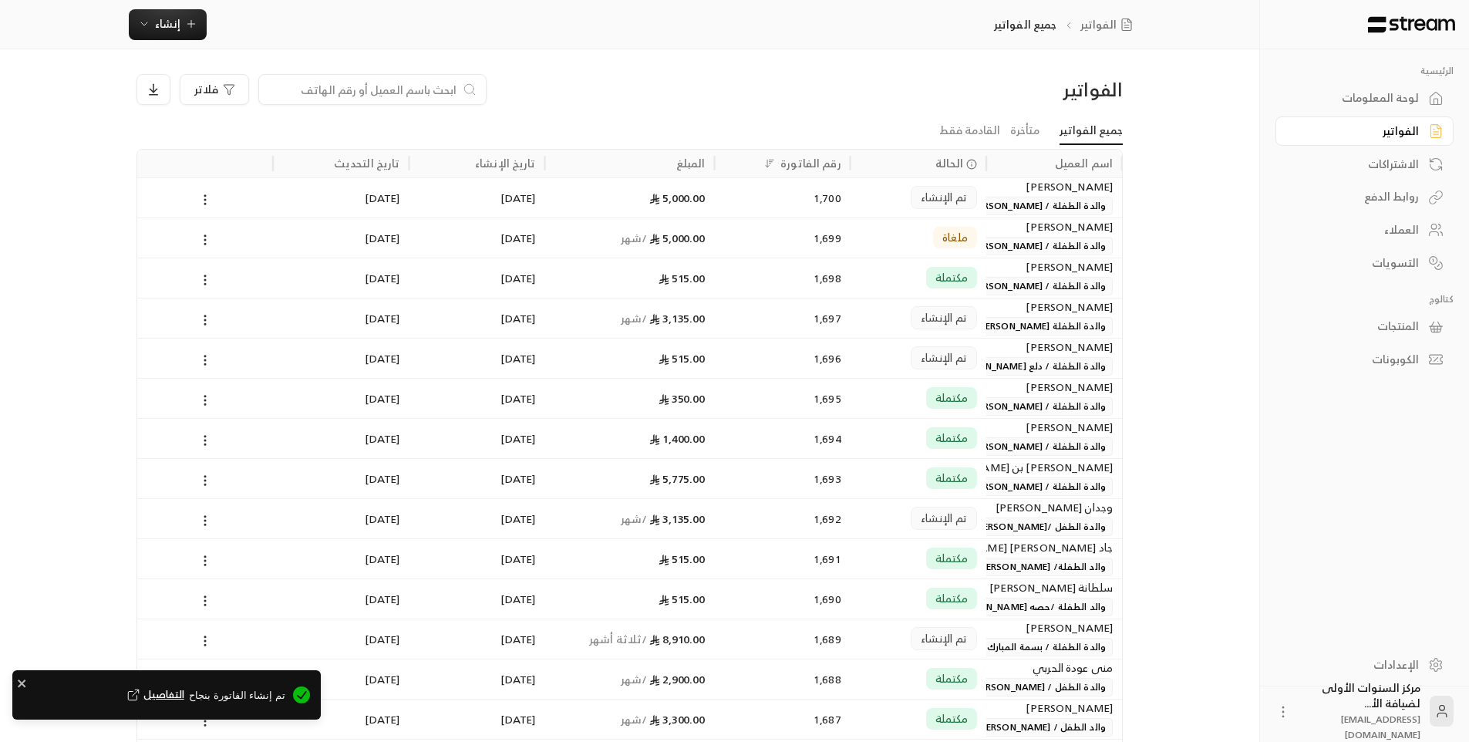
click at [879, 199] on div "تم الإنشاء" at bounding box center [918, 197] width 117 height 39
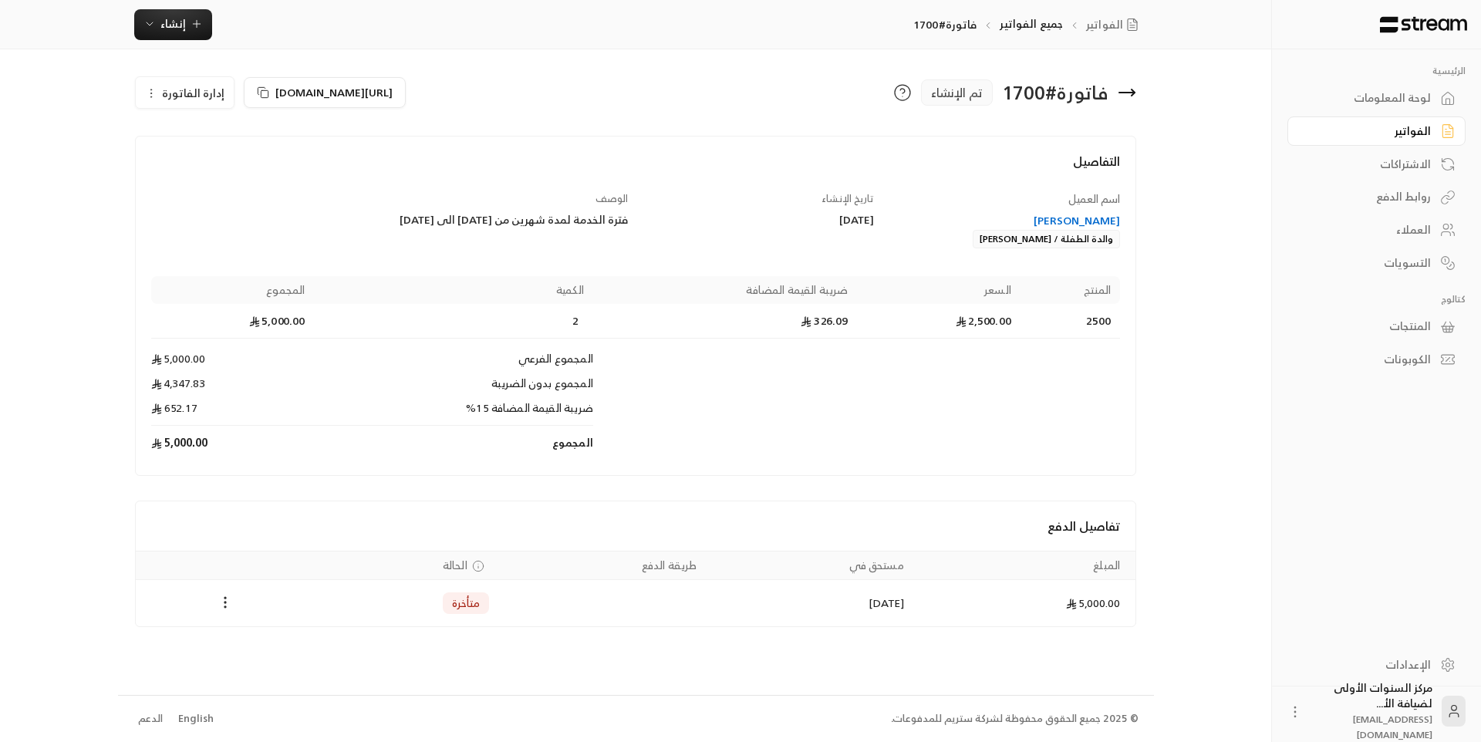
click at [180, 98] on span "إدارة الفاتورة" at bounding box center [193, 92] width 62 height 19
click at [234, 137] on link "تعديل" at bounding box center [194, 138] width 96 height 28
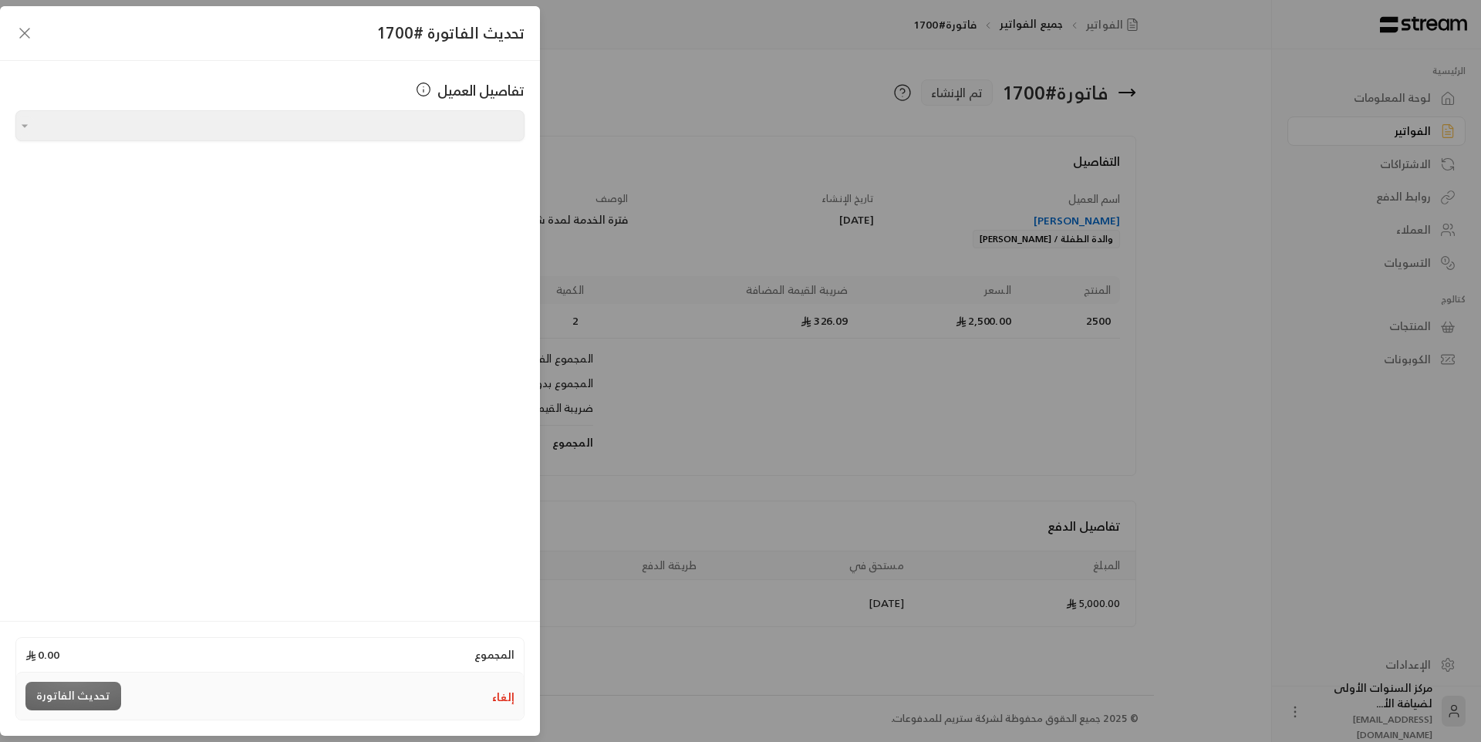
click at [501, 700] on button "إلغاء" at bounding box center [503, 697] width 22 height 15
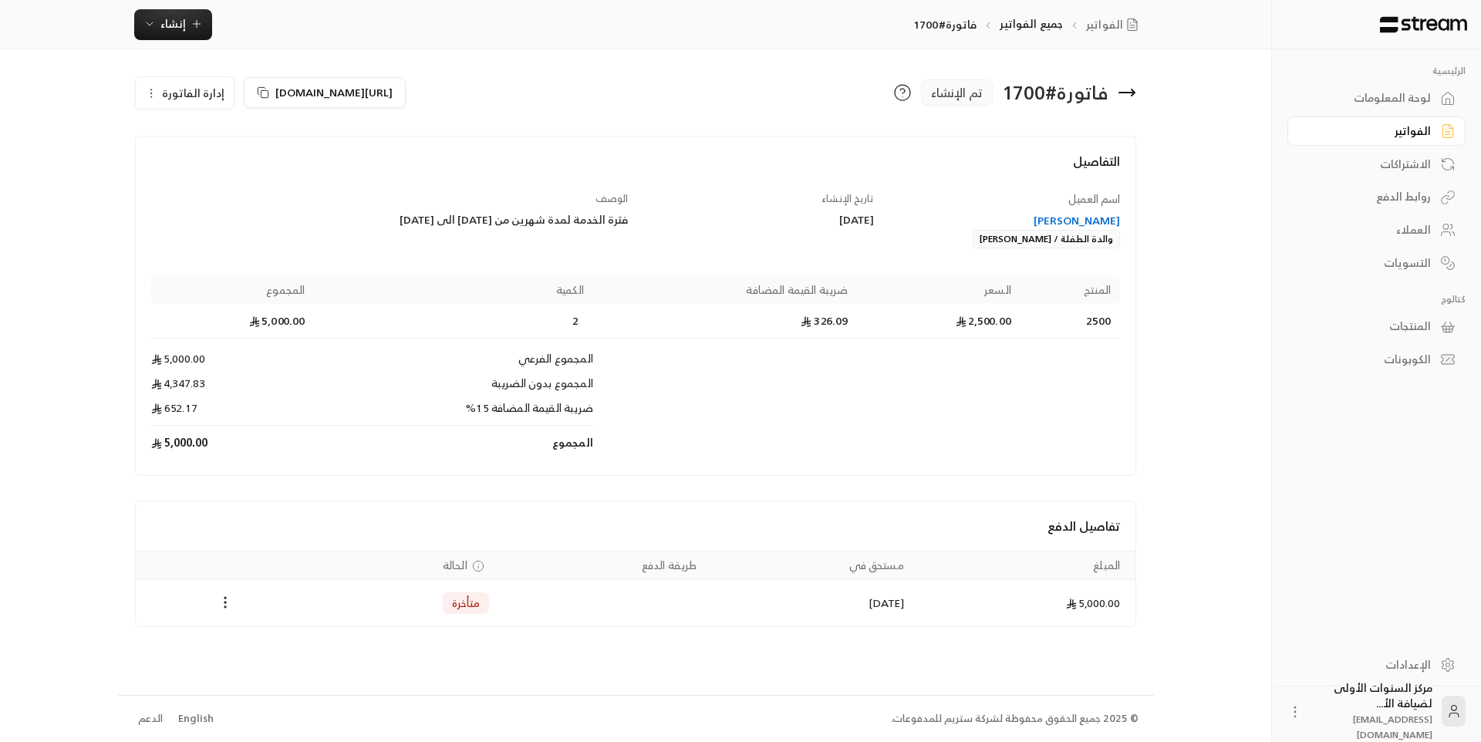
click at [198, 93] on span "إدارة الفاتورة" at bounding box center [193, 92] width 62 height 19
click at [225, 167] on span "إلغاء" at bounding box center [223, 165] width 19 height 12
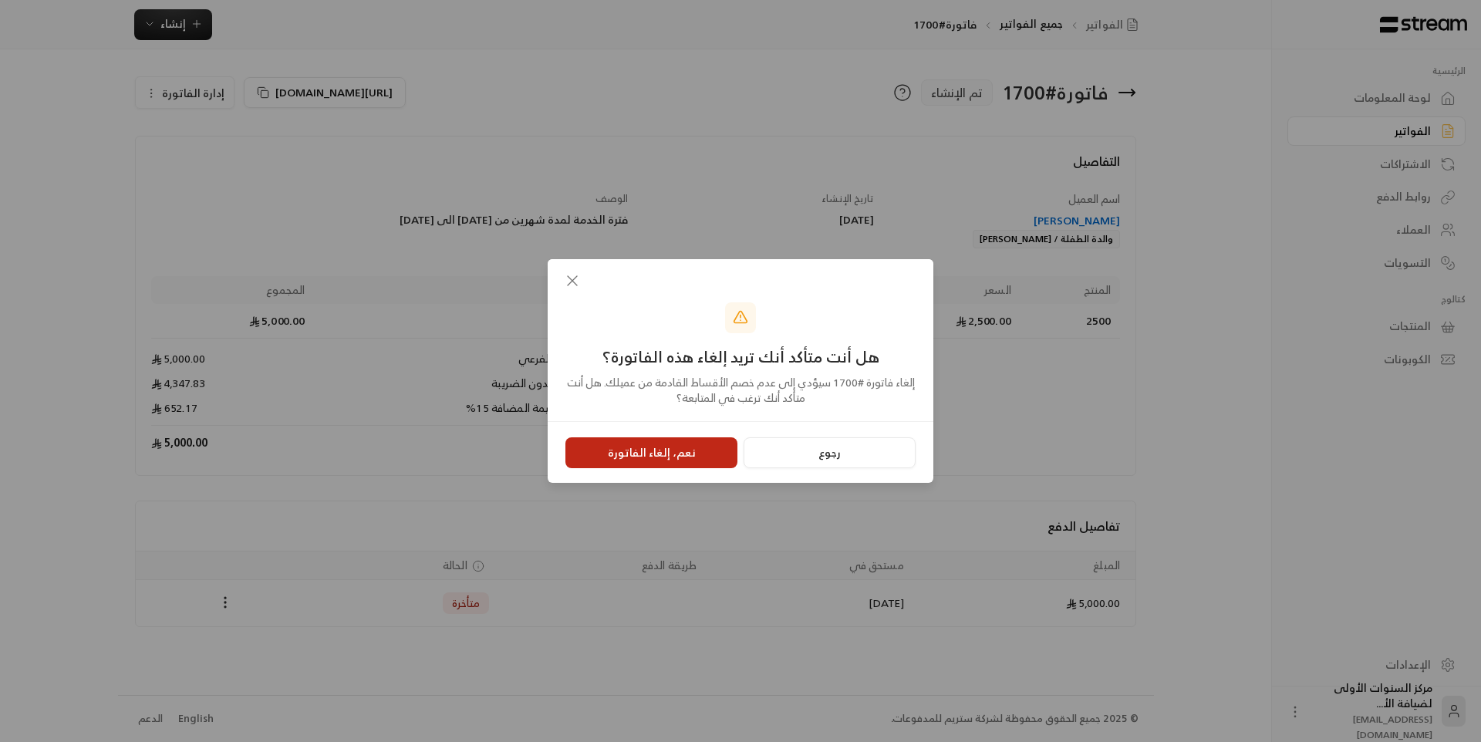
click at [707, 446] on button "نعم، إلغاء الفاتورة" at bounding box center [651, 452] width 172 height 31
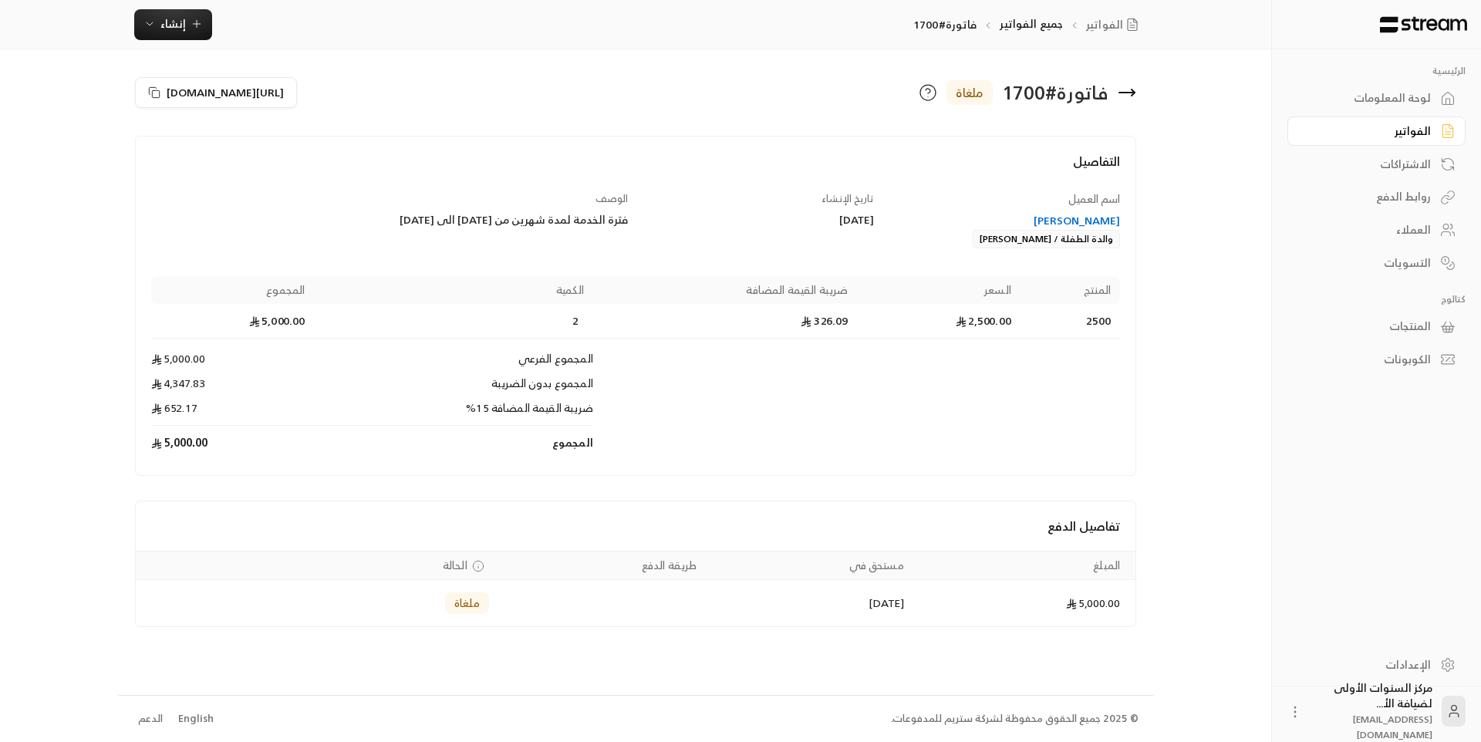
click at [1123, 96] on icon at bounding box center [1127, 92] width 19 height 19
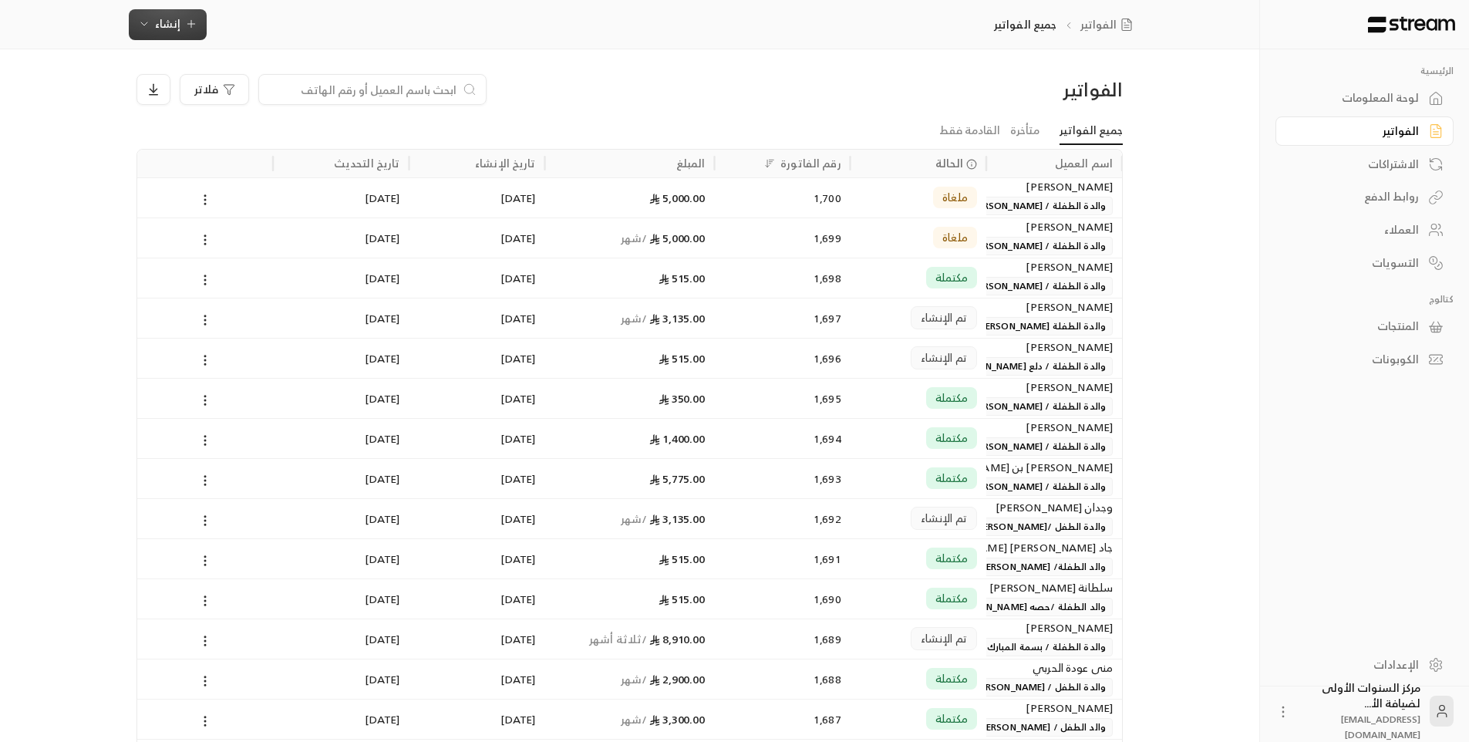
click at [181, 33] on button "إنشاء" at bounding box center [168, 24] width 78 height 31
click at [294, 99] on div "إنشاء فاتورة مرة واحدة بسهولة للمعاملات السريعة." at bounding box center [244, 96] width 194 height 31
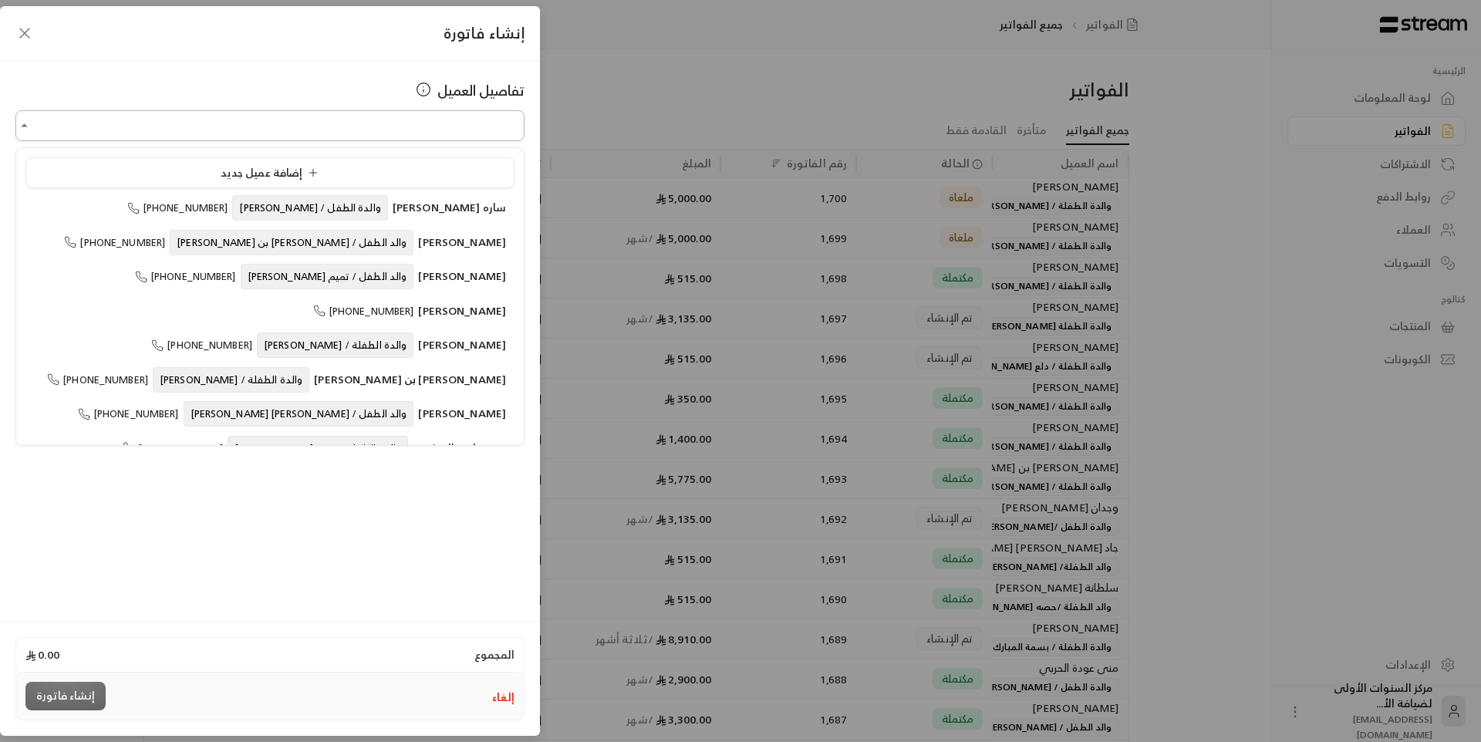
click at [453, 137] on input "اختر العميل" at bounding box center [269, 126] width 509 height 27
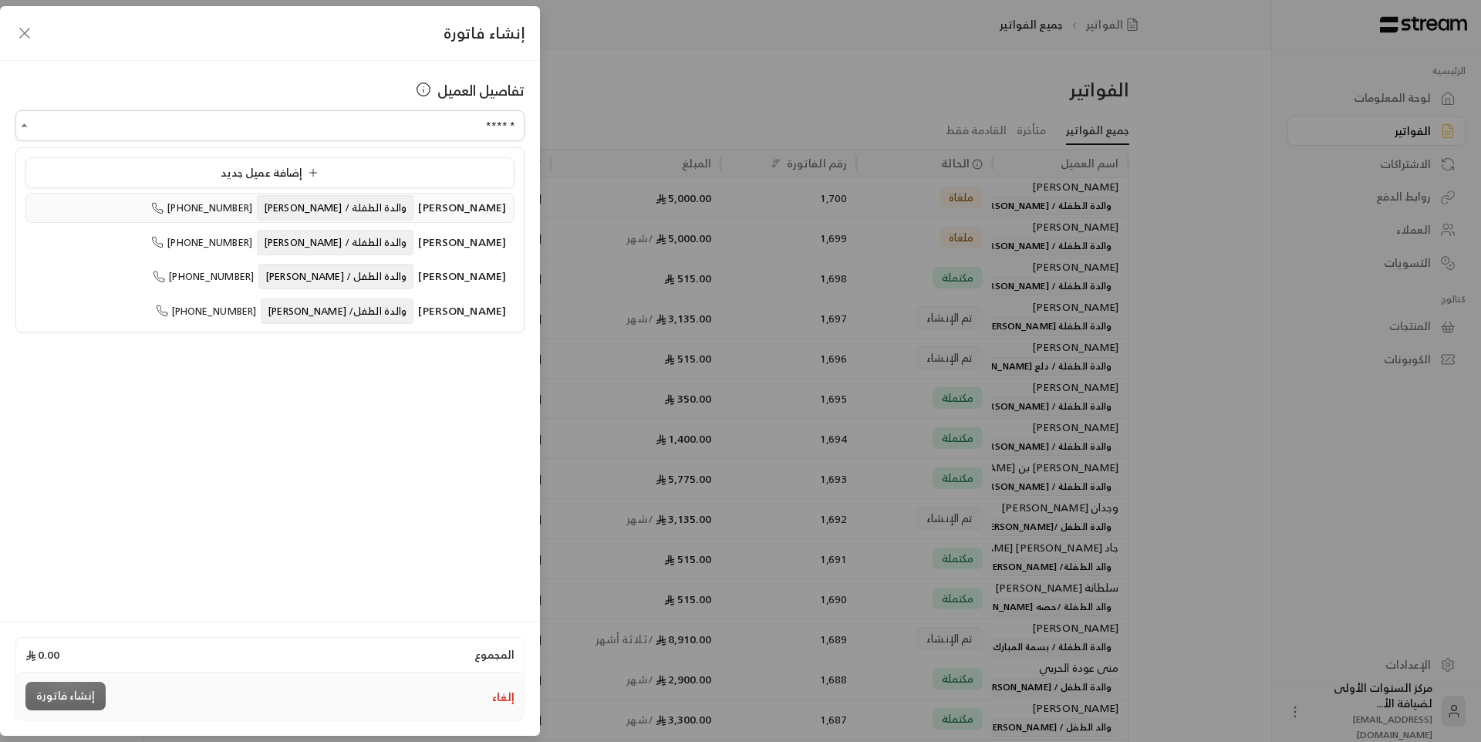
click at [413, 215] on span "والدة الطفلة / [PERSON_NAME]" at bounding box center [335, 207] width 157 height 25
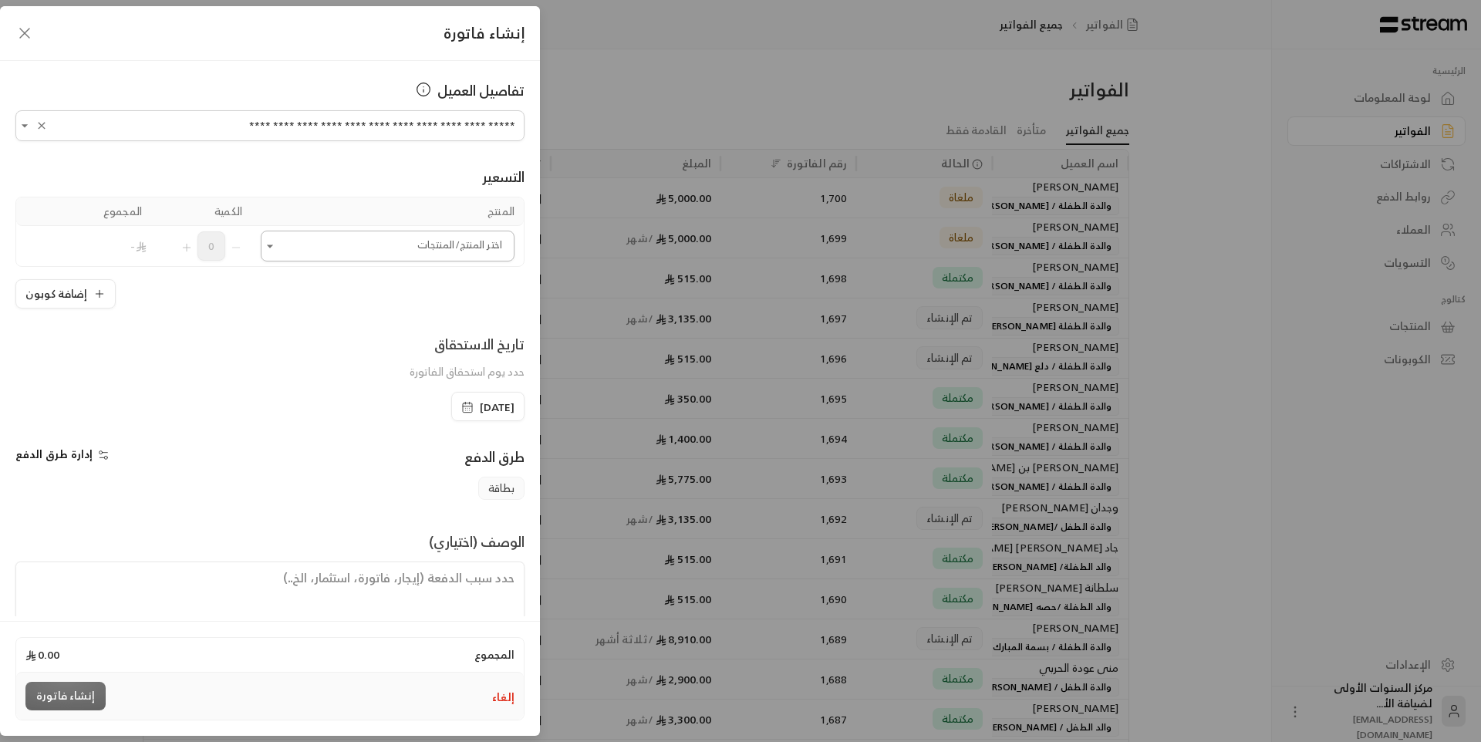
type input "**********"
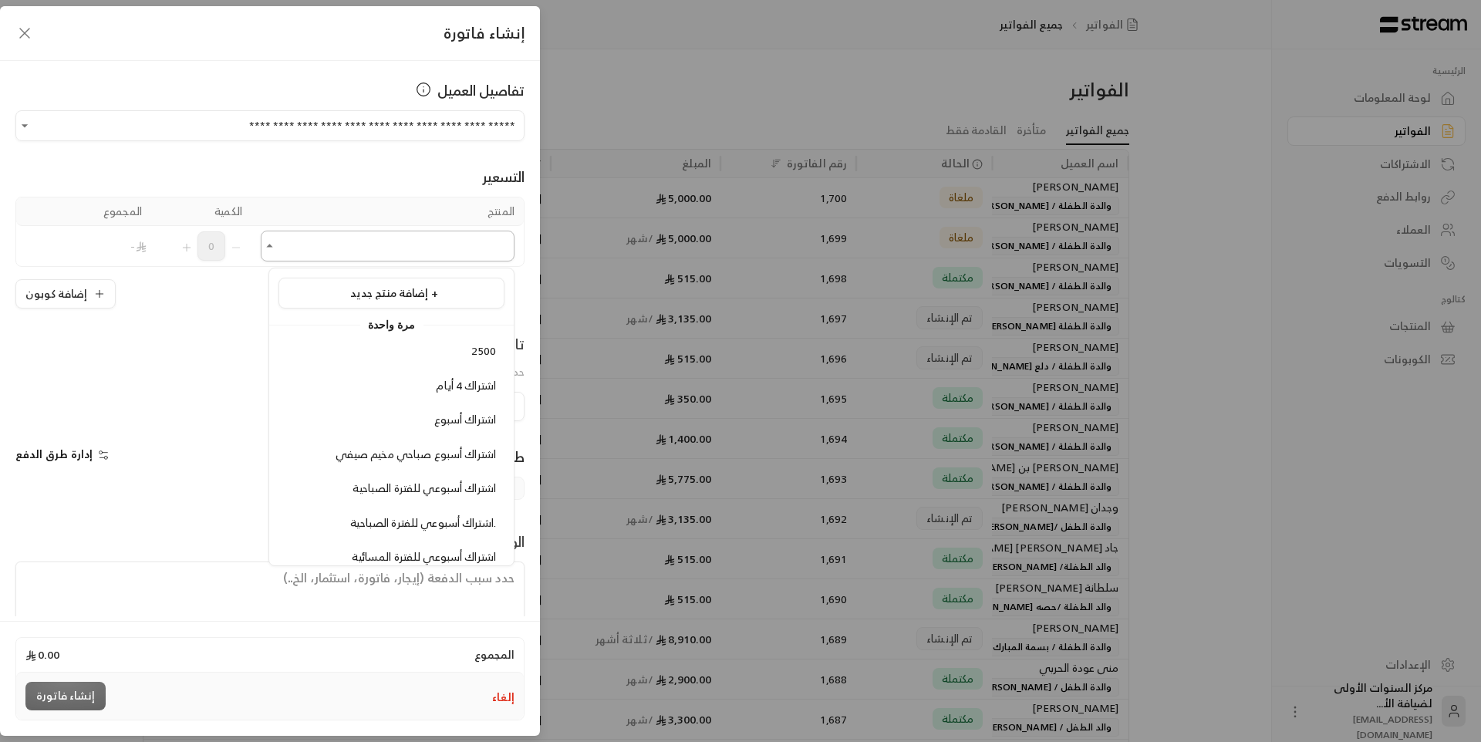
click at [464, 255] on input "اختر العميل" at bounding box center [388, 246] width 254 height 27
click at [470, 346] on div "2500" at bounding box center [391, 351] width 209 height 16
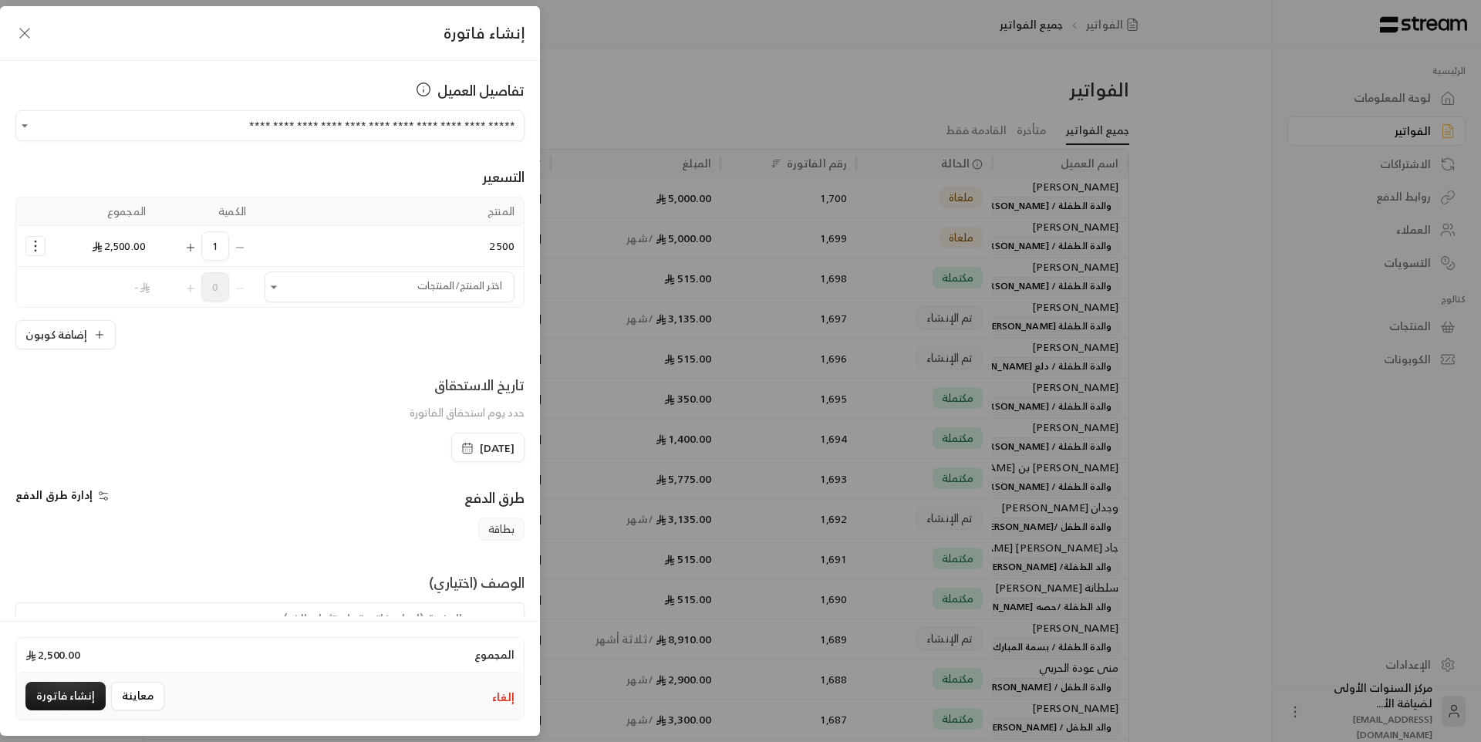
click at [197, 245] on icon "Selected Products" at bounding box center [190, 247] width 12 height 12
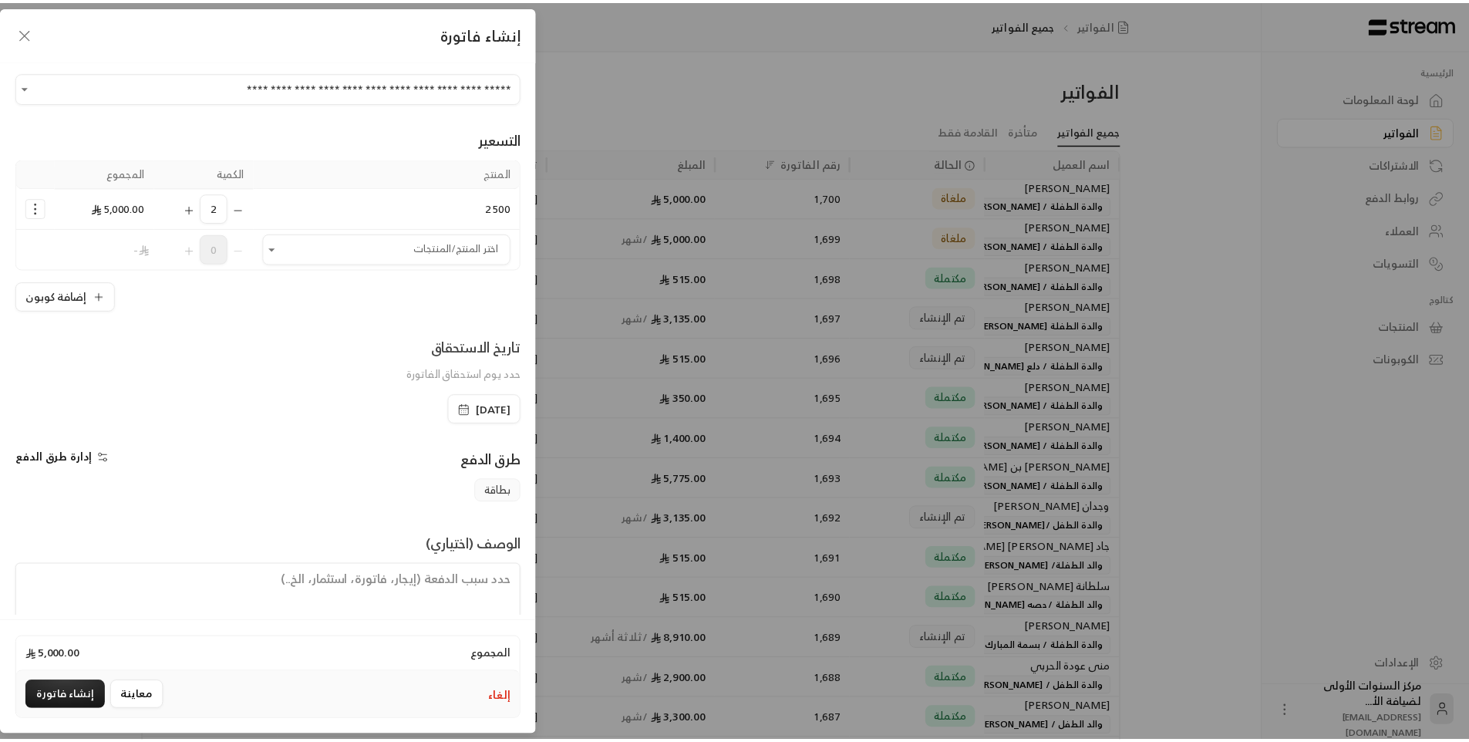
scroll to position [74, 0]
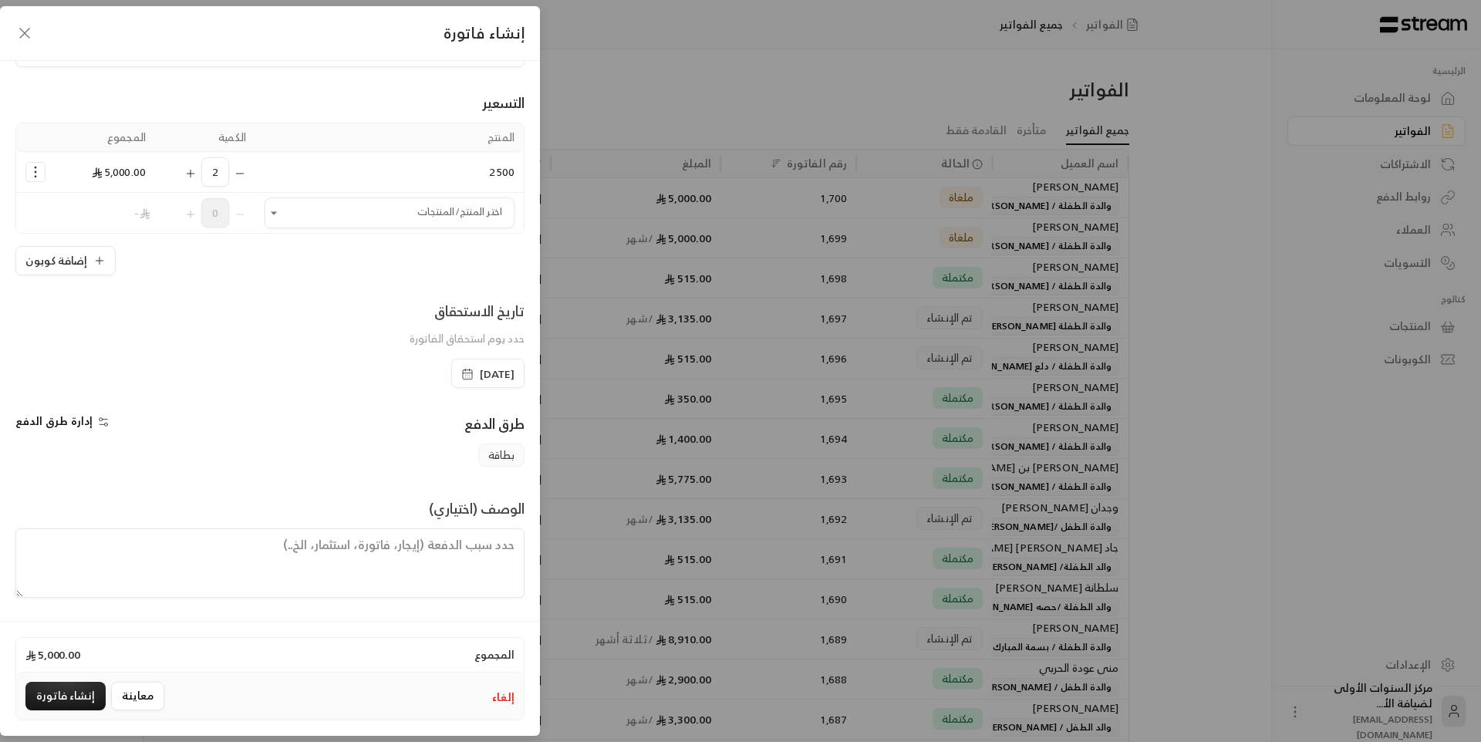
click at [488, 379] on span "[DATE]" at bounding box center [497, 373] width 35 height 15
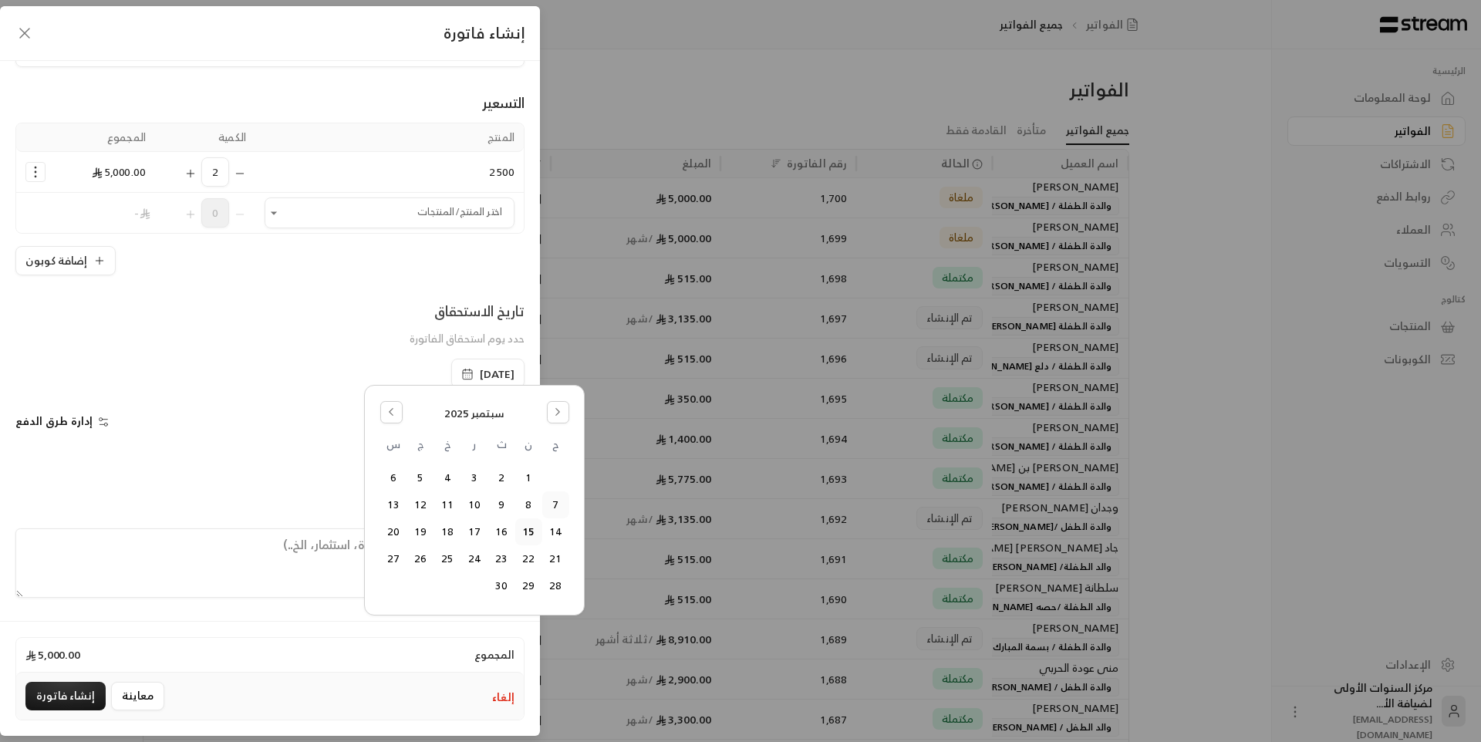
click at [556, 506] on button "7" at bounding box center [555, 504] width 25 height 25
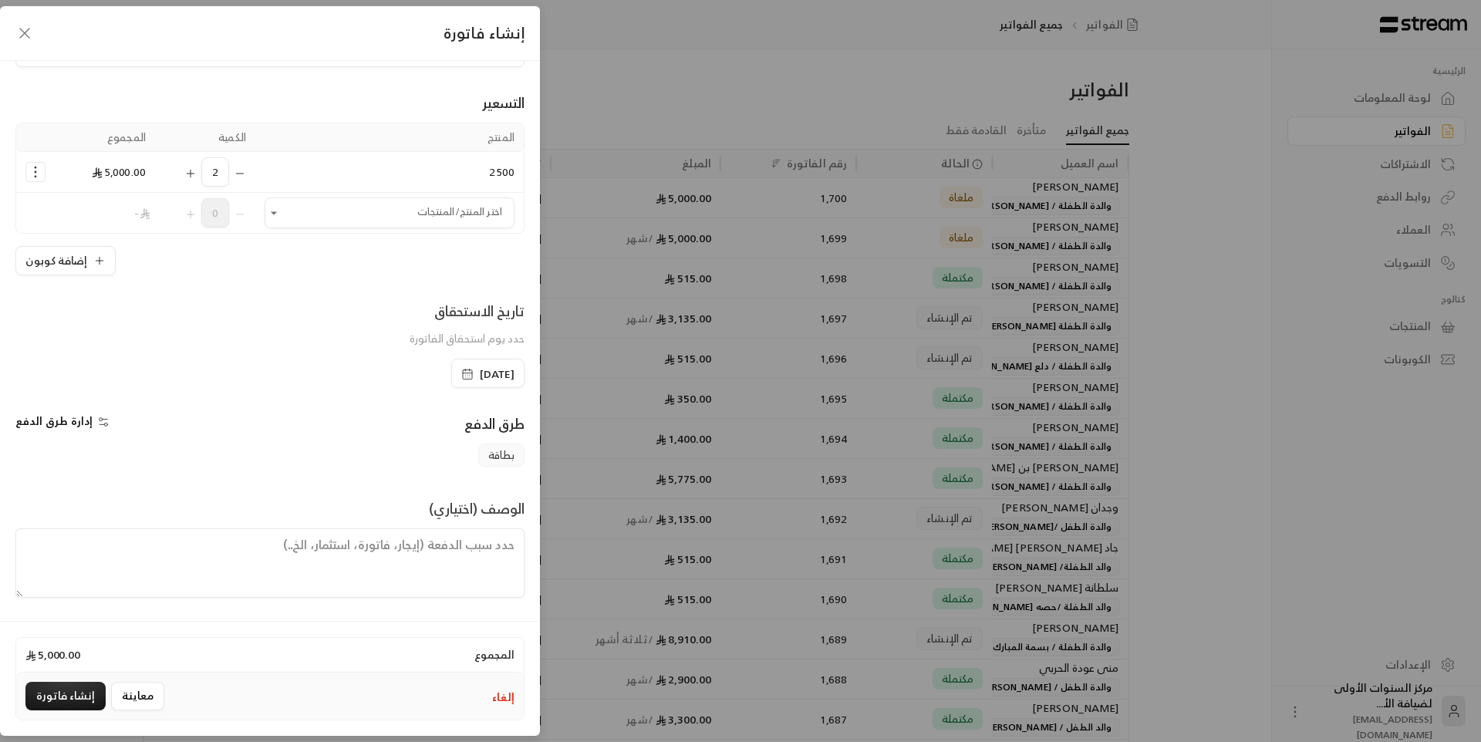
click at [467, 558] on textarea at bounding box center [269, 562] width 509 height 69
paste textarea "فترة الخدمة من 07/09/2025 الى 06/10/2025"
click at [360, 562] on textarea "فترة الخدمة من 07/09/2025 الى 06/10/2025" at bounding box center [269, 562] width 509 height 69
click at [303, 569] on textarea "فترة الخدمة من 07/09/2025 الى 06/10/2025" at bounding box center [269, 562] width 509 height 69
click at [455, 547] on textarea "فترة الخدمة من 07/09/2025 الى 06/10/2025" at bounding box center [269, 562] width 509 height 69
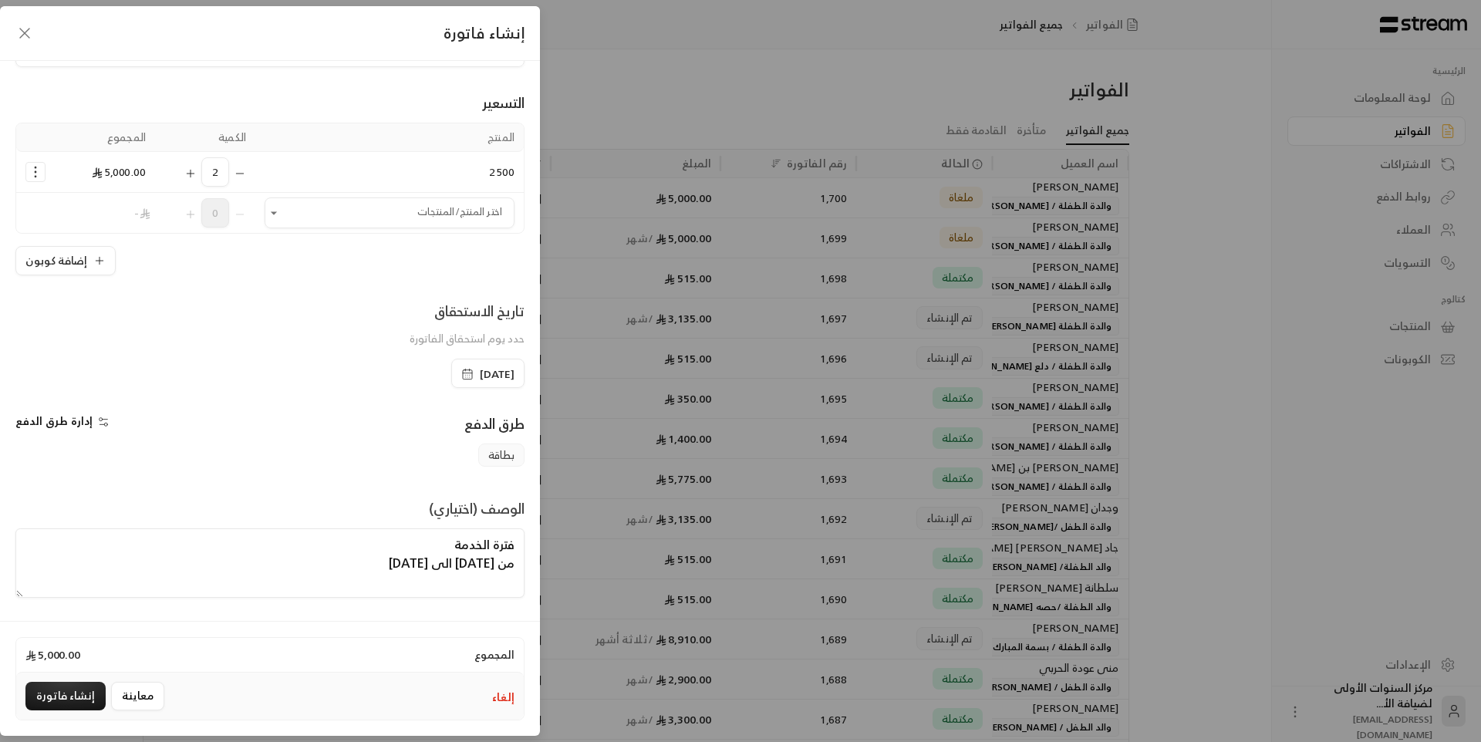
click at [358, 564] on textarea "فترة الخدمة من 07/09/2025 الى 06/10/2025" at bounding box center [269, 562] width 509 height 69
click at [312, 562] on textarea "فترة الخدمة من 07/09/2025 الى 06/11/2025" at bounding box center [269, 562] width 509 height 69
click at [338, 562] on textarea "فترة الخدمة من 07/09/2025 الى 06/11/2025" at bounding box center [269, 562] width 509 height 69
click at [288, 558] on textarea "فترة الخدمة من 07/09/2025 الى 07/11/2025" at bounding box center [269, 562] width 509 height 69
click at [445, 544] on textarea "فترة الخدمة من 07/09/2025 الى 07/11/2025" at bounding box center [269, 562] width 509 height 69
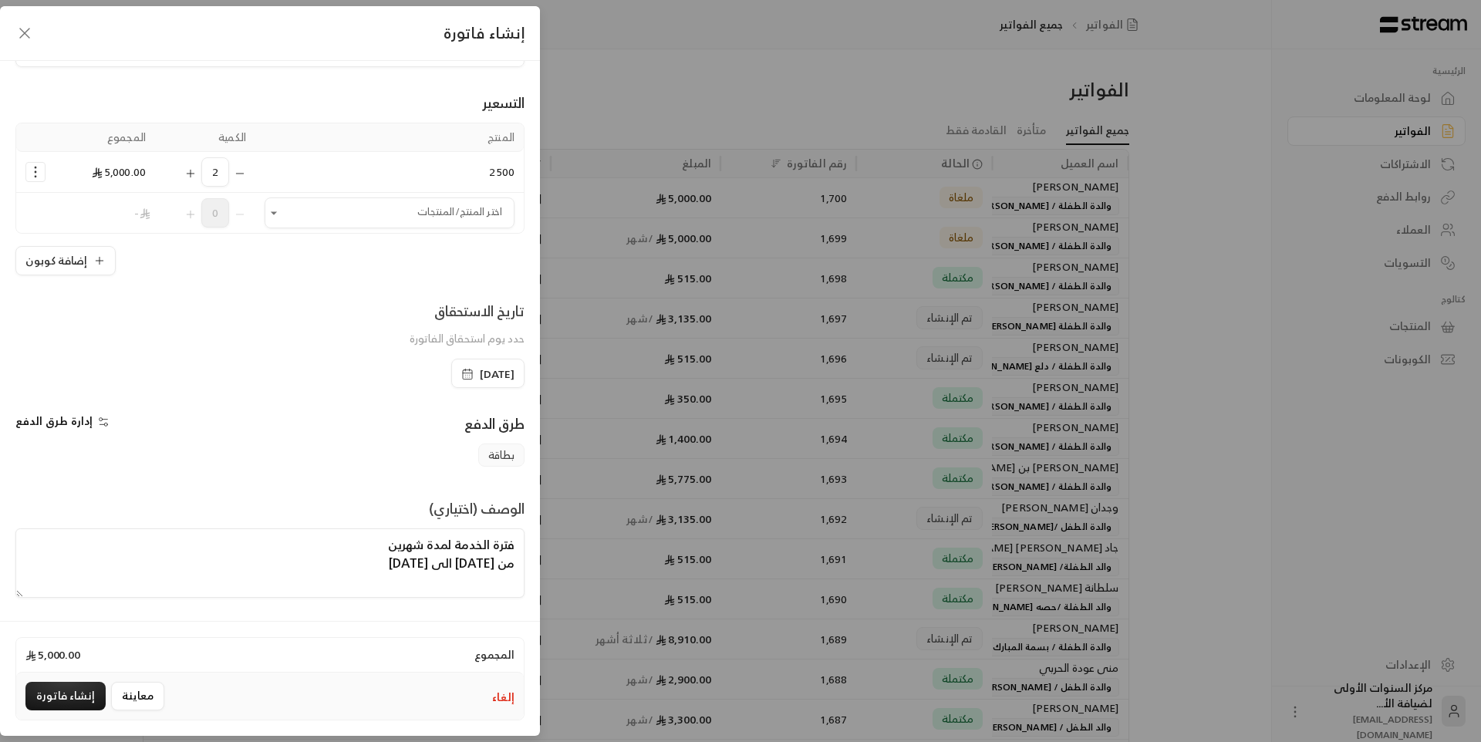
click at [292, 575] on textarea "فترة الخدمة لمدة شهرين من 07/09/2025 الى 07/11/2025" at bounding box center [269, 562] width 509 height 69
type textarea "فترة الخدمة لمدة شهرين من 07/09/2025 الى 07/11/2025"
click at [129, 697] on button "معاينة" at bounding box center [137, 696] width 53 height 29
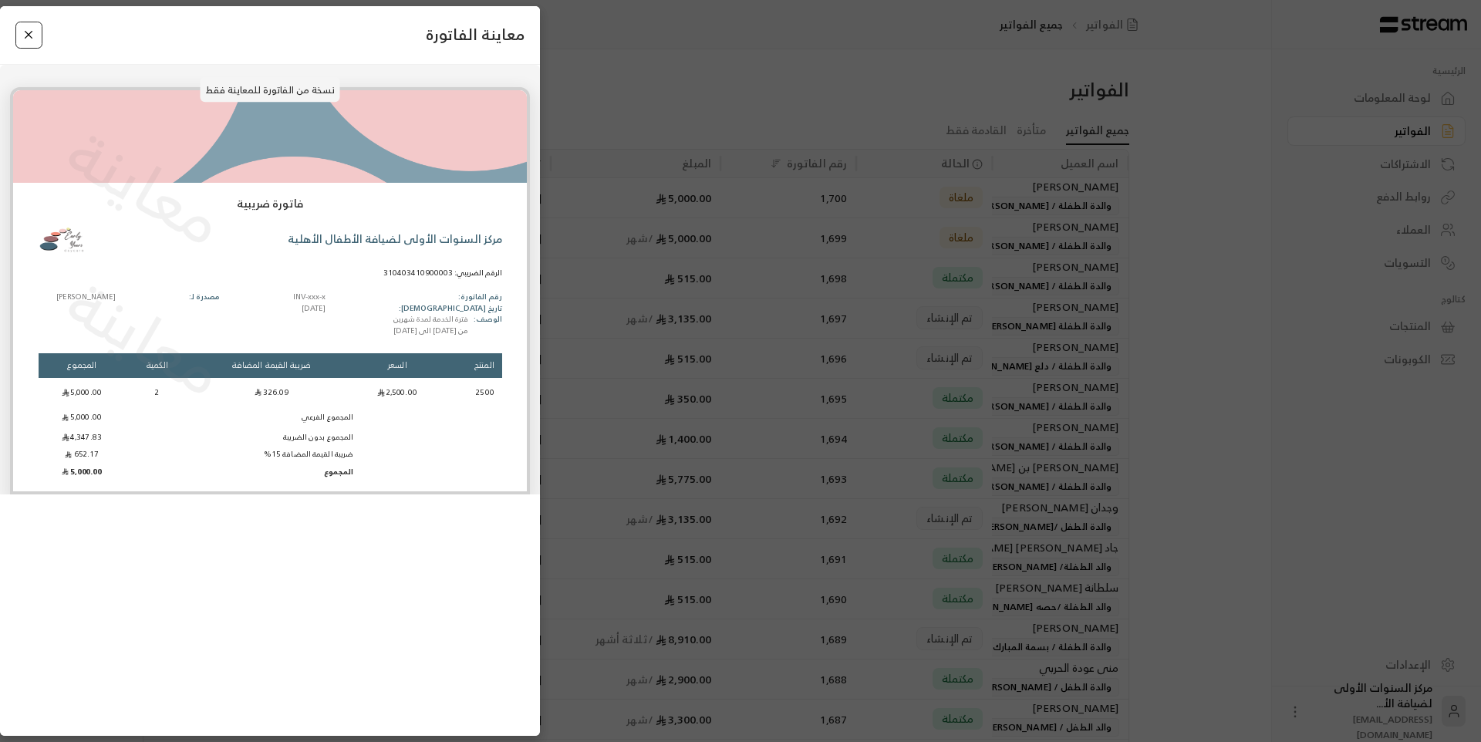
click at [30, 42] on button "Close" at bounding box center [28, 35] width 27 height 27
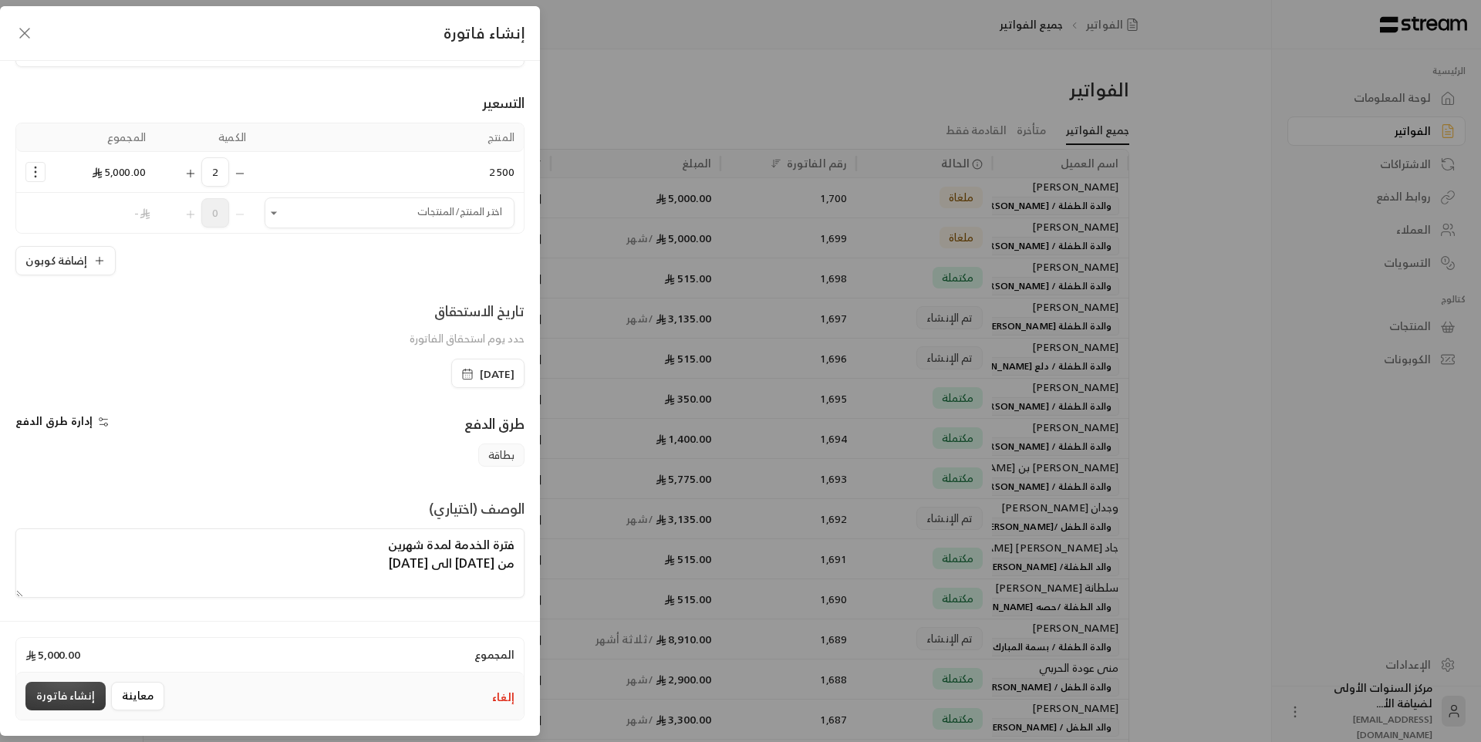
click at [69, 691] on button "إنشاء فاتورة" at bounding box center [65, 696] width 80 height 29
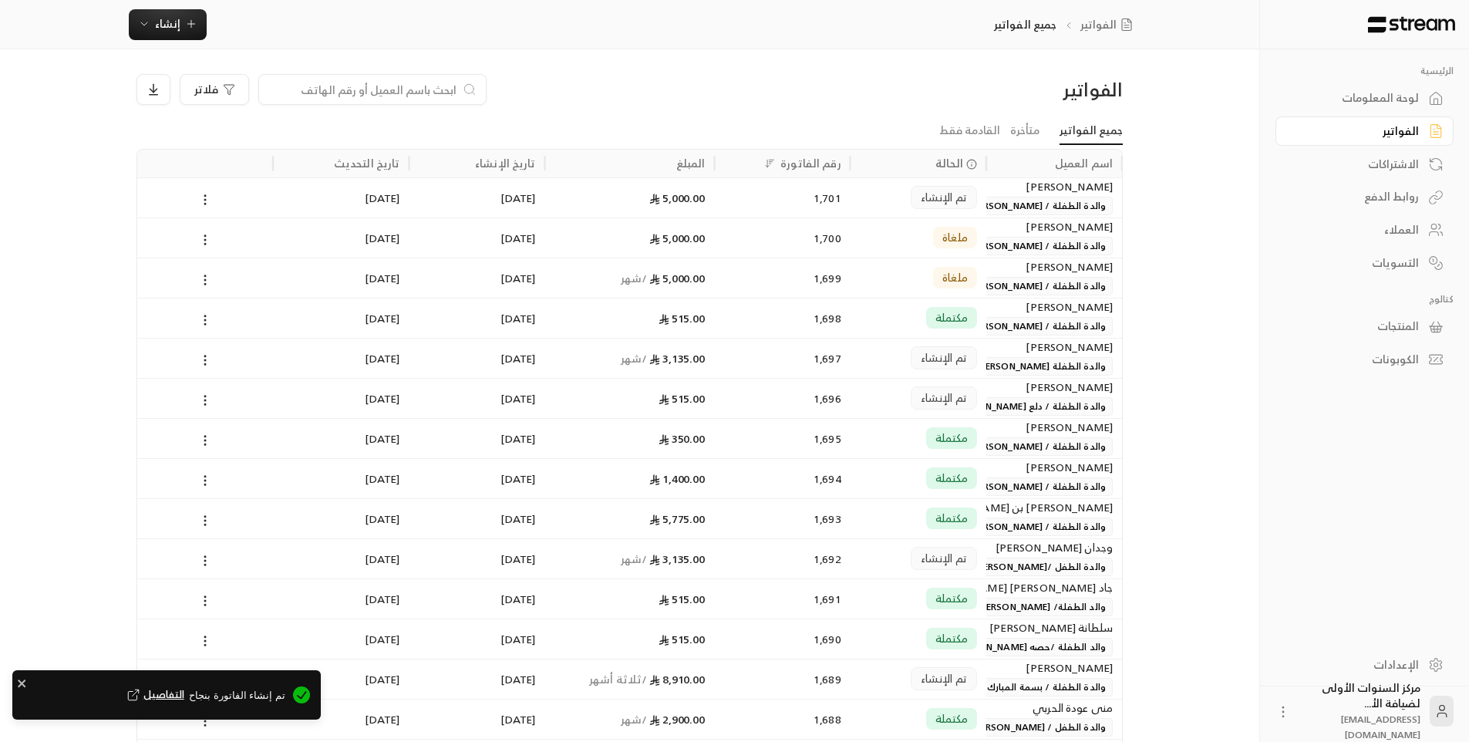
click at [905, 206] on div "تم الإنشاء" at bounding box center [918, 197] width 117 height 39
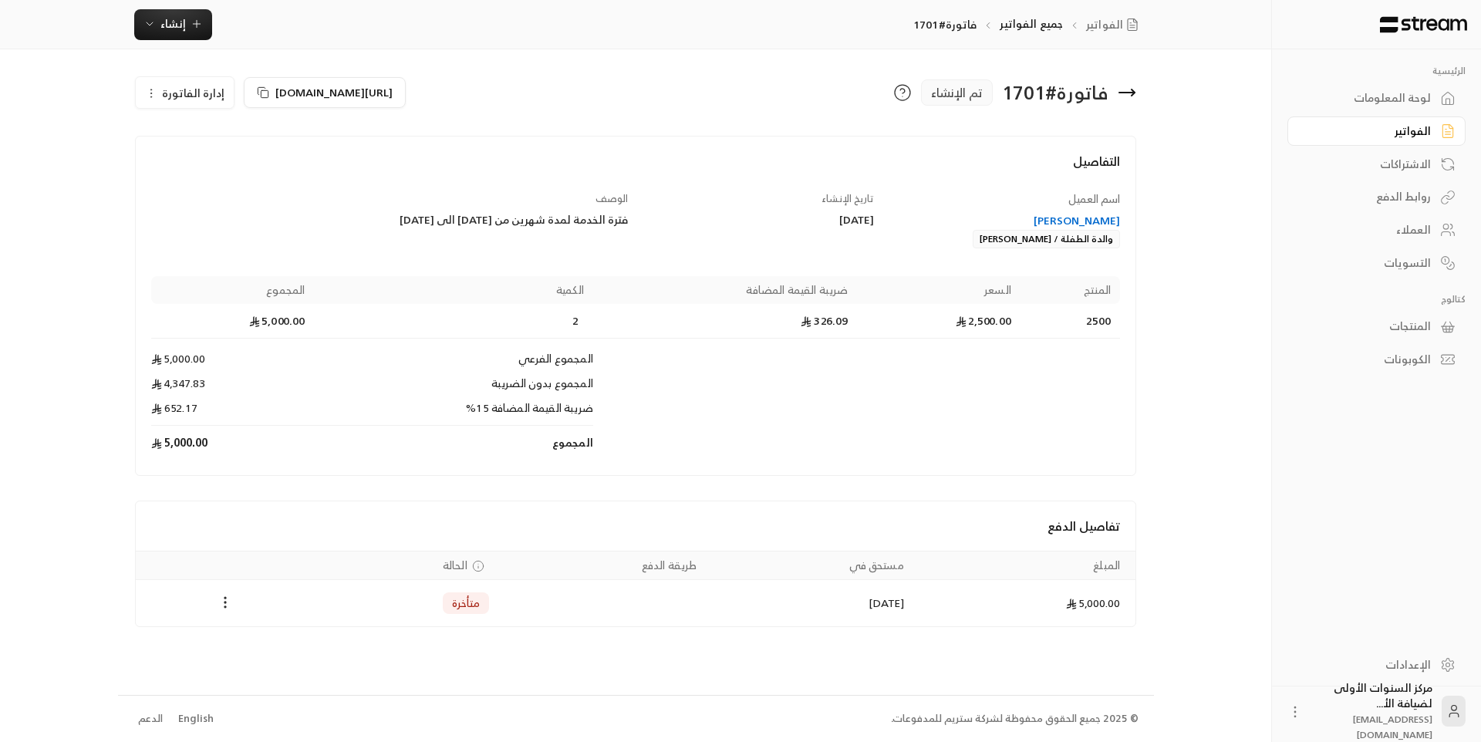
click at [1125, 90] on icon at bounding box center [1127, 92] width 19 height 19
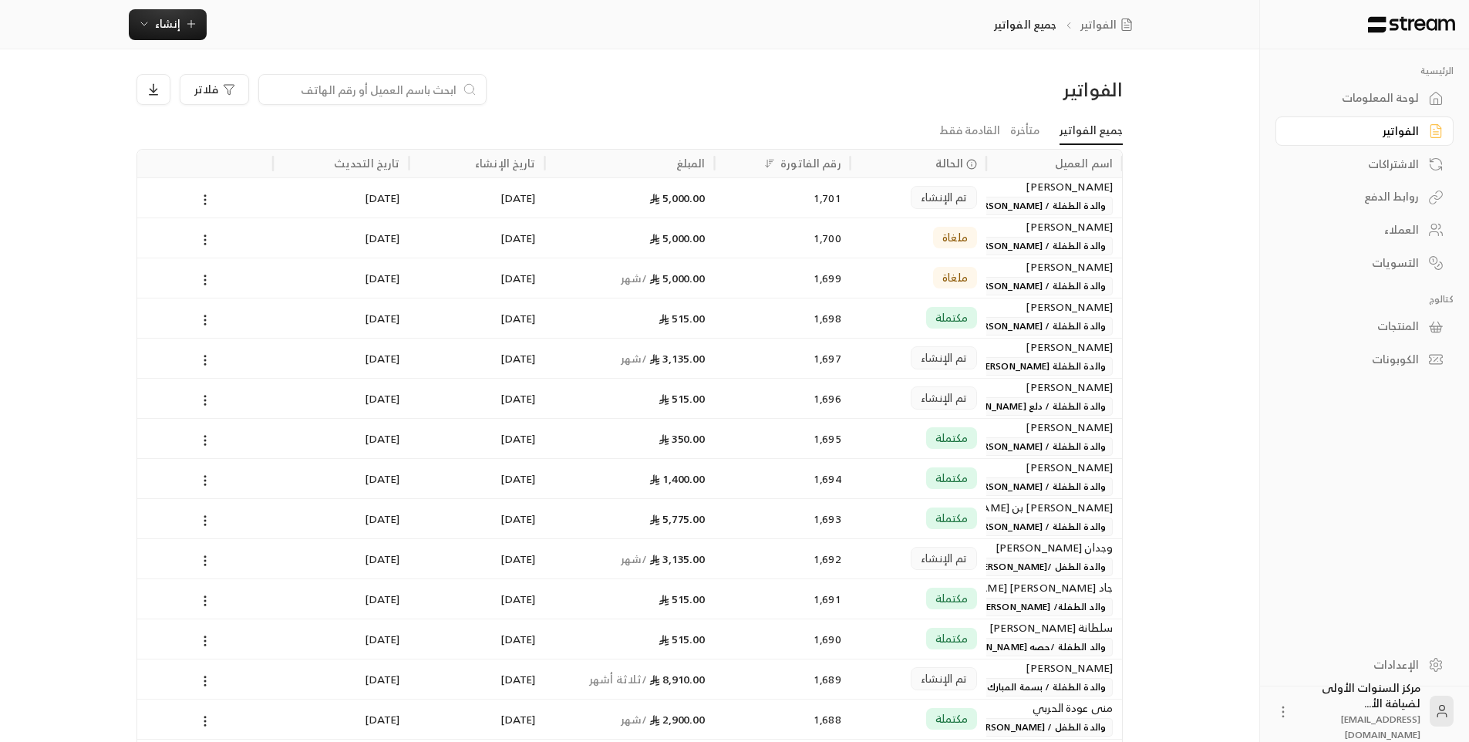
click at [806, 114] on div "الفواتير فلاتر" at bounding box center [630, 95] width 1002 height 43
